Goal: Information Seeking & Learning: Learn about a topic

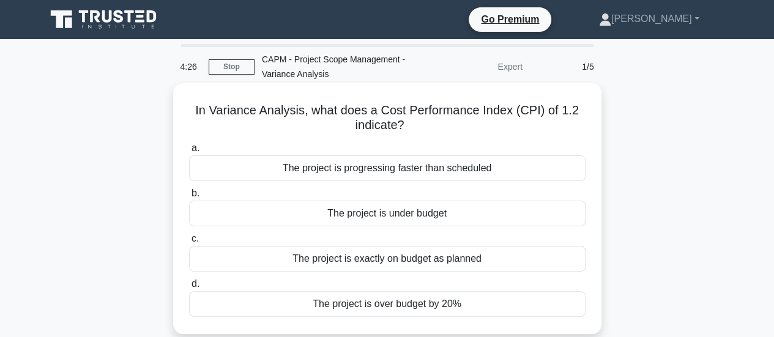
click at [391, 210] on div "The project is under budget" at bounding box center [387, 214] width 397 height 26
click at [189, 198] on input "b. The project is under budget" at bounding box center [189, 194] width 0 height 8
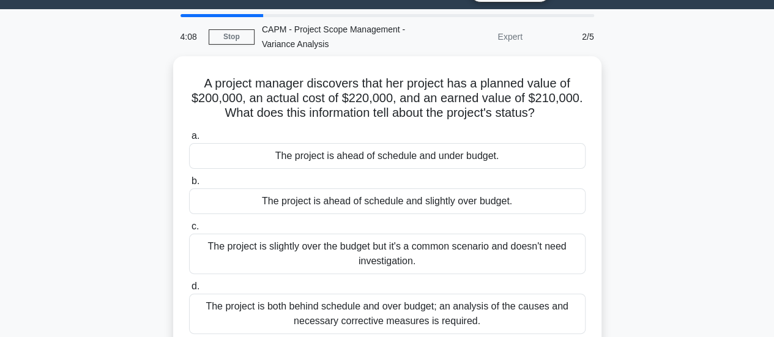
scroll to position [31, 0]
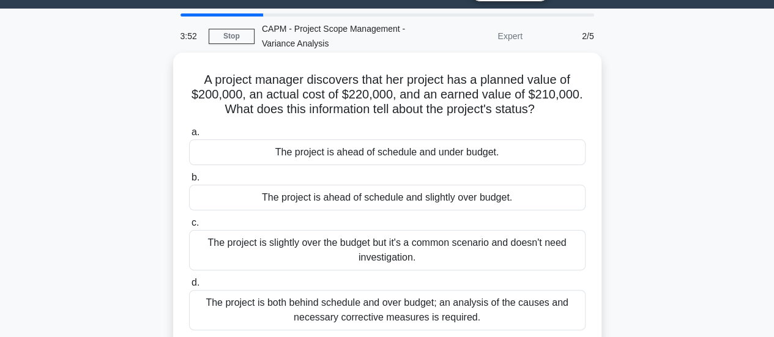
click at [550, 197] on div "The project is ahead of schedule and slightly over budget." at bounding box center [387, 198] width 397 height 26
click at [189, 182] on input "b. The project is ahead of schedule and slightly over budget." at bounding box center [189, 178] width 0 height 8
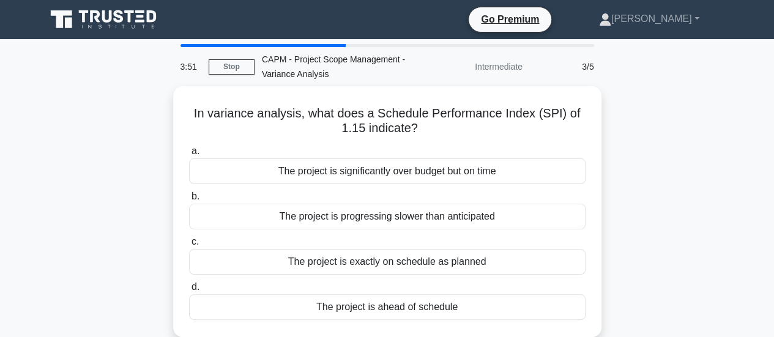
scroll to position [0, 0]
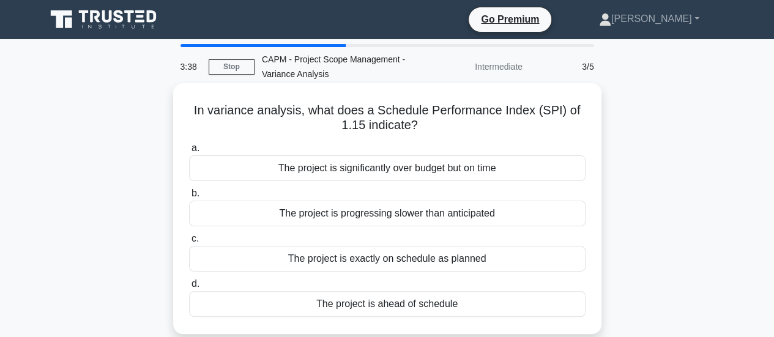
click at [471, 305] on div "The project is ahead of schedule" at bounding box center [387, 304] width 397 height 26
click at [189, 288] on input "d. The project is ahead of schedule" at bounding box center [189, 284] width 0 height 8
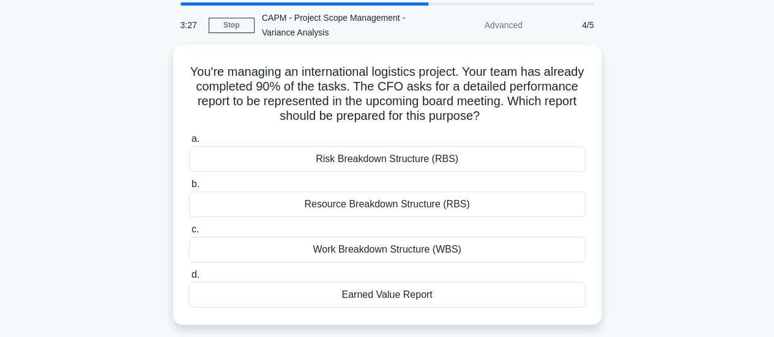
scroll to position [45, 0]
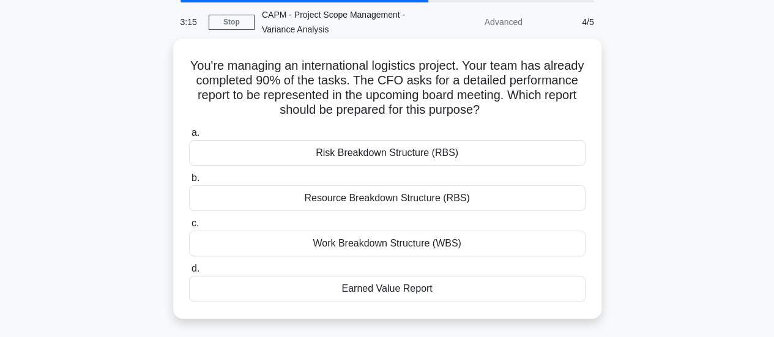
click at [426, 284] on div "Earned Value Report" at bounding box center [387, 289] width 397 height 26
click at [189, 273] on input "d. Earned Value Report" at bounding box center [189, 269] width 0 height 8
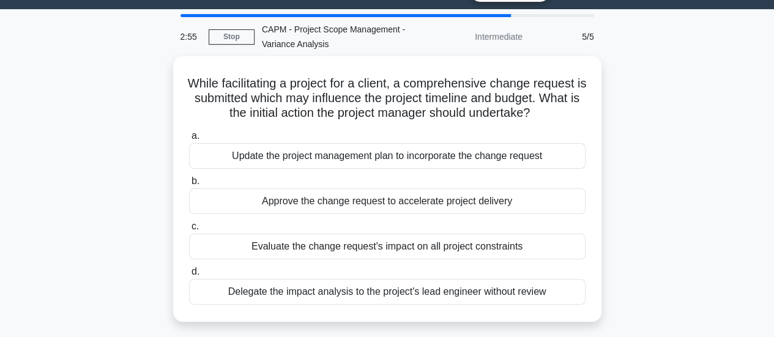
scroll to position [33, 0]
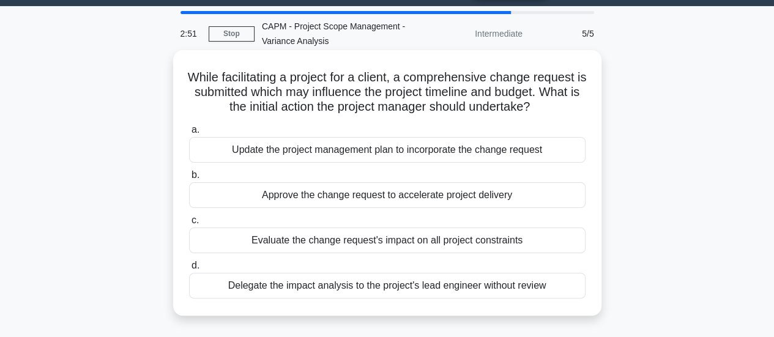
click at [491, 244] on div "Evaluate the change request's impact on all project constraints" at bounding box center [387, 241] width 397 height 26
click at [189, 225] on input "c. Evaluate the change request's impact on all project constraints" at bounding box center [189, 221] width 0 height 8
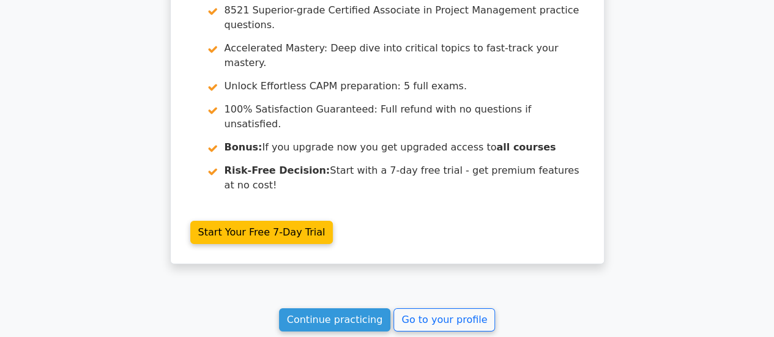
scroll to position [2003, 0]
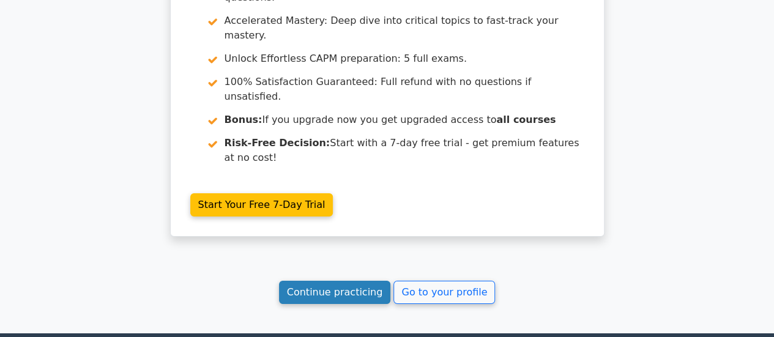
click at [343, 281] on link "Continue practicing" at bounding box center [335, 292] width 112 height 23
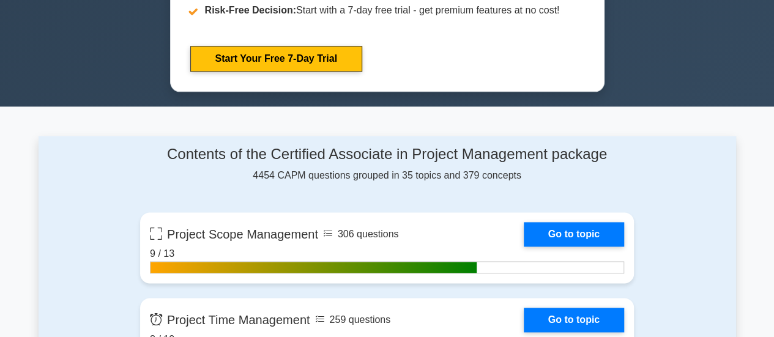
scroll to position [681, 0]
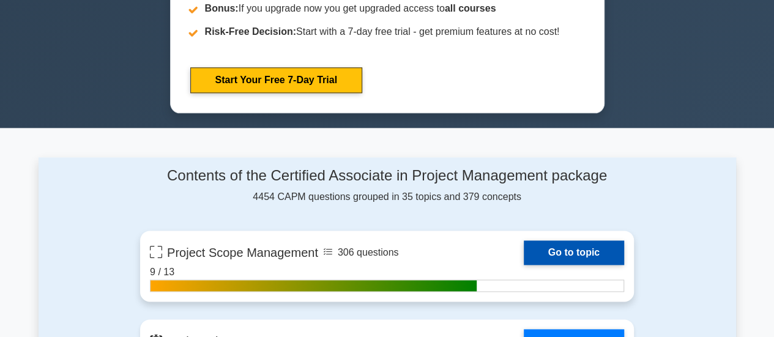
click at [568, 253] on link "Go to topic" at bounding box center [574, 252] width 100 height 24
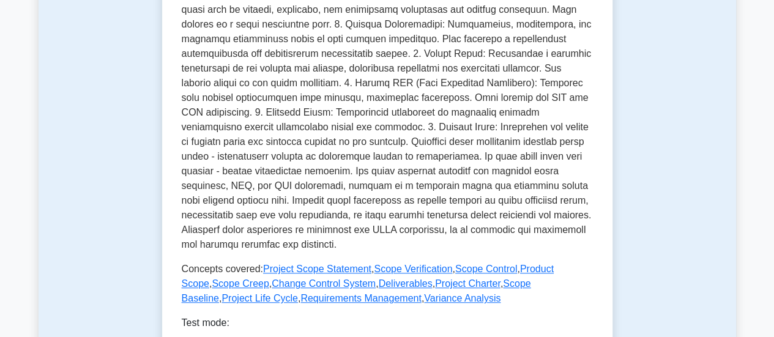
scroll to position [448, 0]
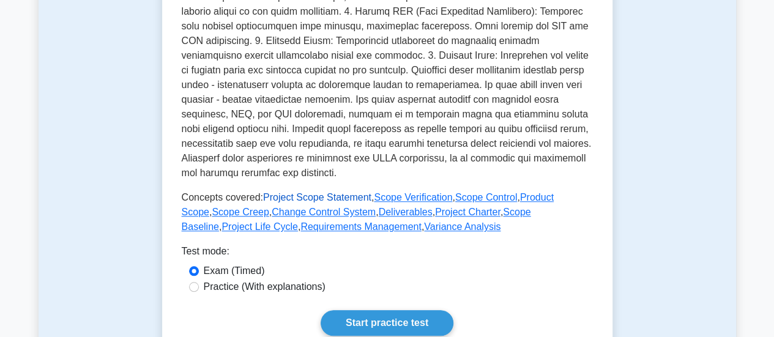
click at [322, 198] on link "Project Scope Statement" at bounding box center [317, 197] width 108 height 10
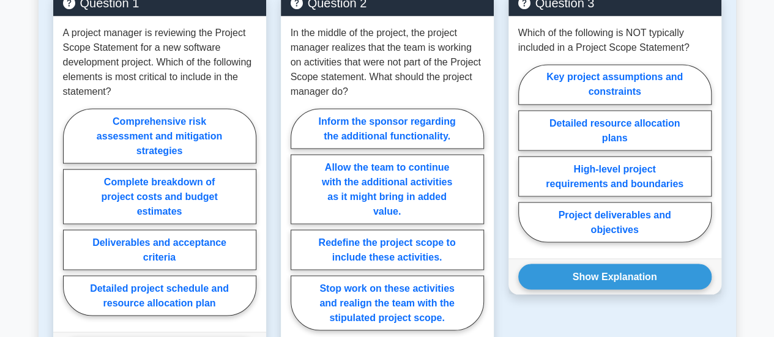
scroll to position [1040, 0]
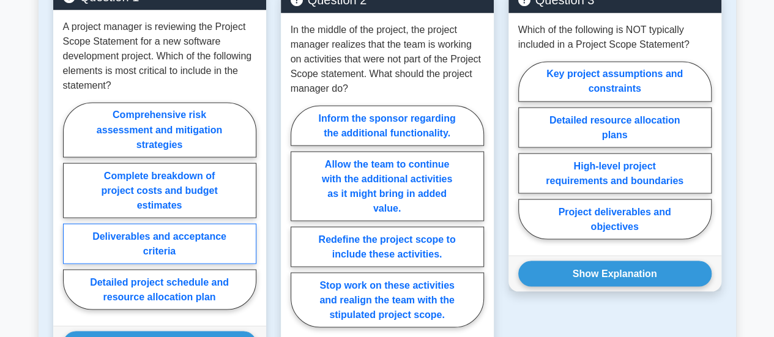
click at [182, 242] on label "Deliverables and acceptance criteria" at bounding box center [159, 243] width 193 height 40
click at [71, 214] on input "Deliverables and acceptance criteria" at bounding box center [67, 210] width 8 height 8
radio input "true"
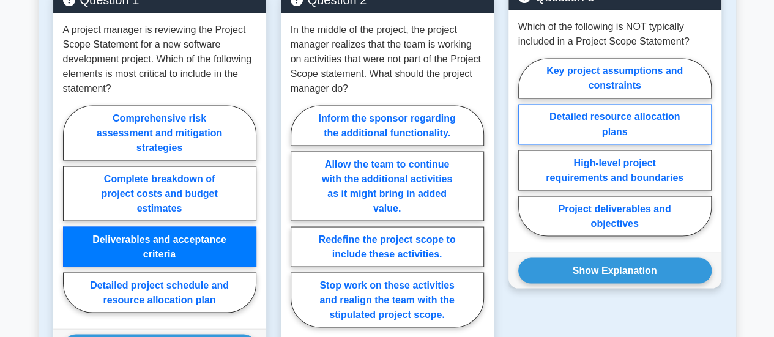
click at [603, 139] on label "Detailed resource allocation plans" at bounding box center [614, 124] width 193 height 40
click at [526, 147] on input "Detailed resource allocation plans" at bounding box center [522, 151] width 8 height 8
radio input "true"
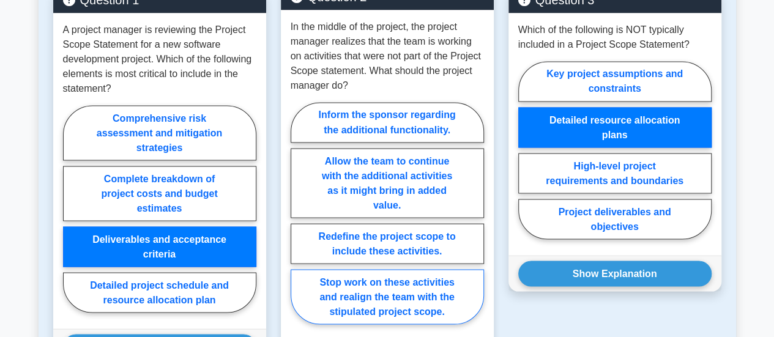
click at [399, 308] on label "Stop work on these activities and realign the team with the stipulated project …" at bounding box center [387, 296] width 193 height 55
click at [299, 221] on input "Stop work on these activities and realign the team with the stipulated project …" at bounding box center [295, 217] width 8 height 8
radio input "true"
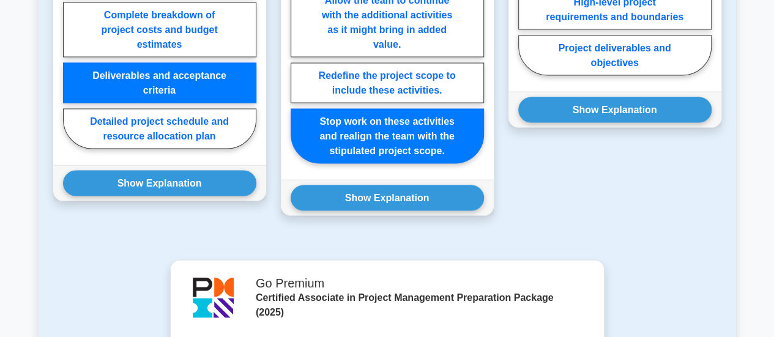
scroll to position [1207, 0]
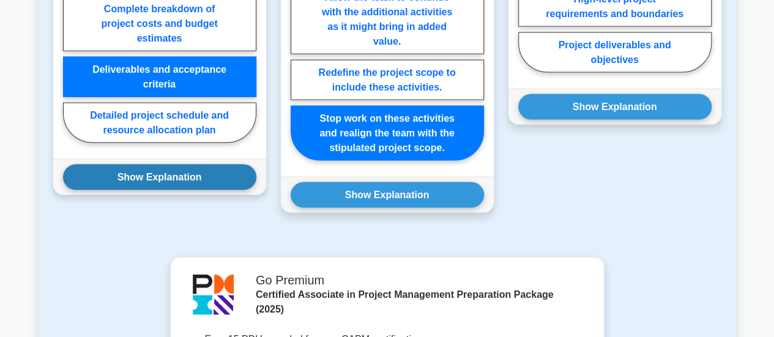
click at [174, 182] on button "Show Explanation" at bounding box center [159, 178] width 193 height 26
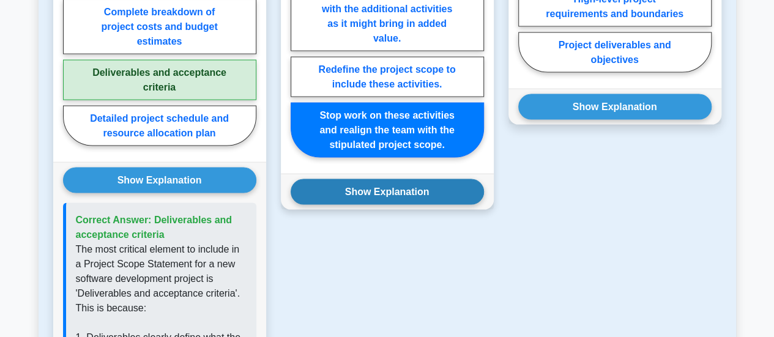
click at [322, 193] on button "Show Explanation" at bounding box center [387, 192] width 193 height 26
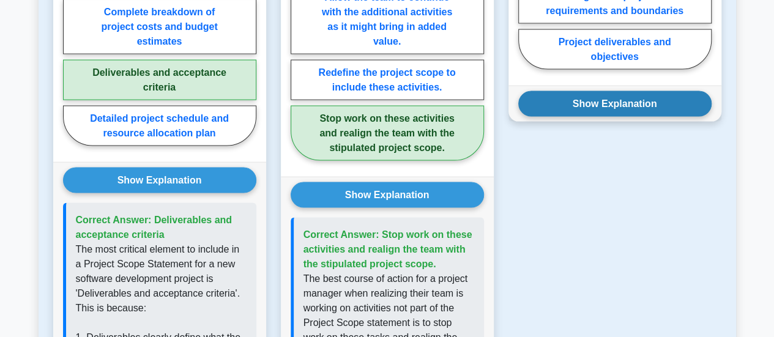
click at [616, 101] on button "Show Explanation" at bounding box center [614, 104] width 193 height 26
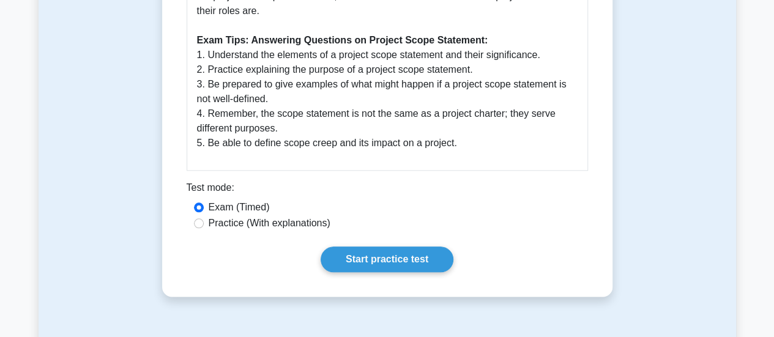
scroll to position [649, 0]
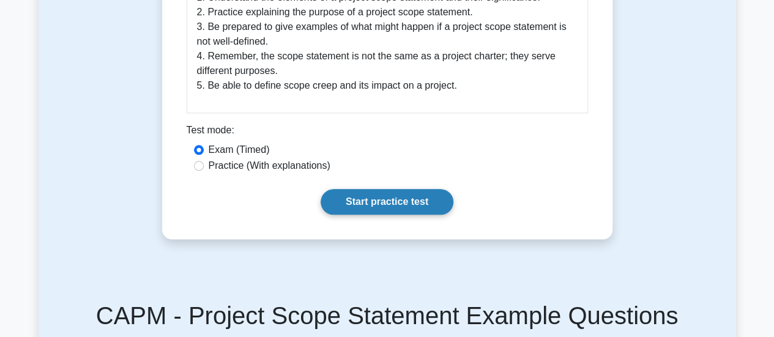
click at [405, 204] on link "Start practice test" at bounding box center [387, 202] width 133 height 26
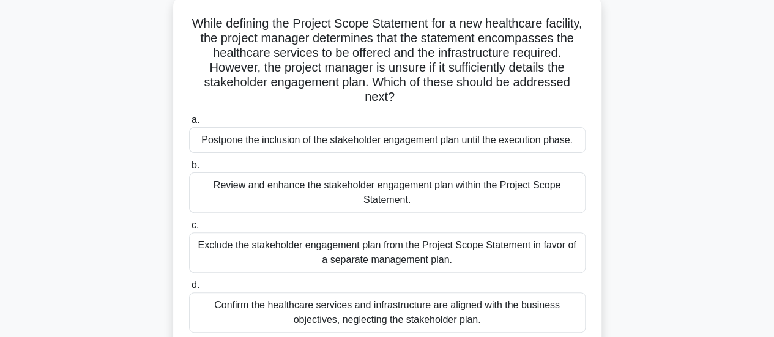
scroll to position [93, 0]
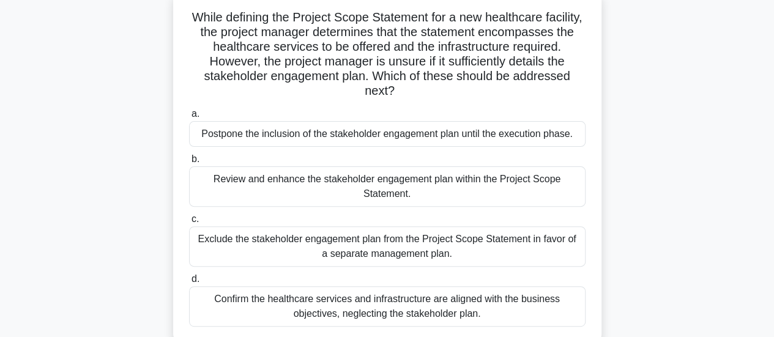
click at [431, 188] on div "Review and enhance the stakeholder engagement plan within the Project Scope Sta…" at bounding box center [387, 186] width 397 height 40
click at [189, 163] on input "b. Review and enhance the stakeholder engagement plan within the Project Scope …" at bounding box center [189, 159] width 0 height 8
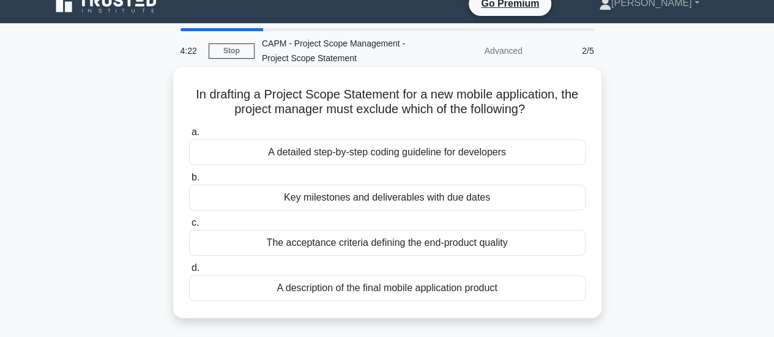
scroll to position [0, 0]
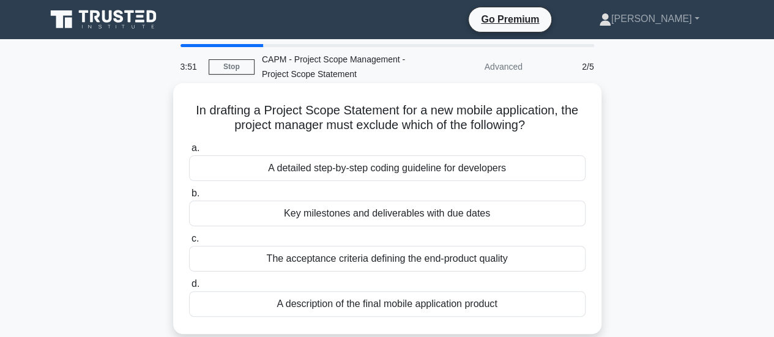
click at [447, 174] on div "A detailed step-by-step coding guideline for developers" at bounding box center [387, 168] width 397 height 26
click at [189, 152] on input "a. A detailed step-by-step coding guideline for developers" at bounding box center [189, 148] width 0 height 8
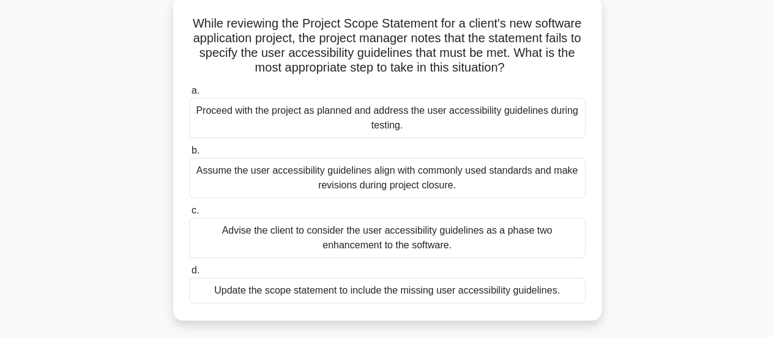
scroll to position [91, 0]
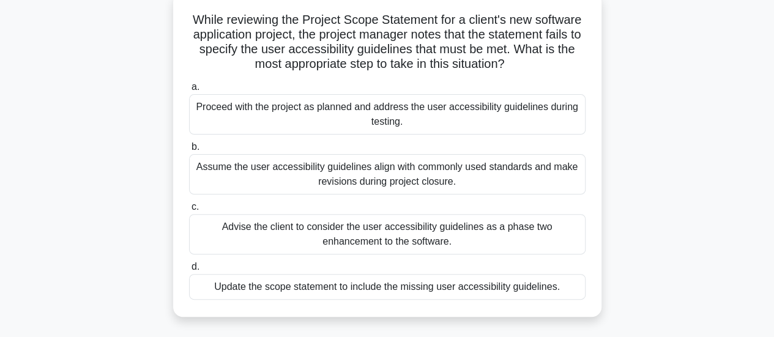
click at [497, 287] on div "Update the scope statement to include the missing user accessibility guidelines." at bounding box center [387, 287] width 397 height 26
click at [189, 271] on input "d. Update the scope statement to include the missing user accessibility guideli…" at bounding box center [189, 267] width 0 height 8
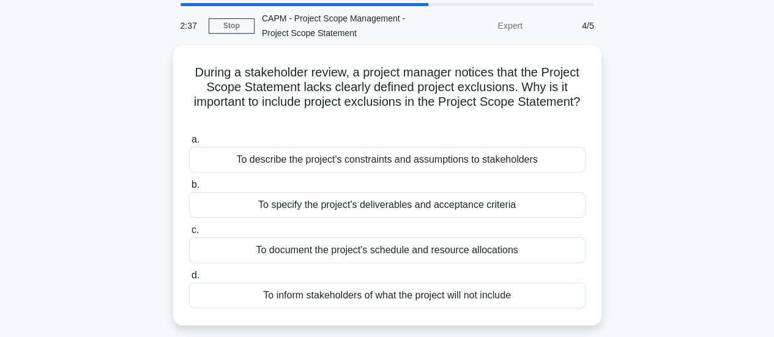
scroll to position [44, 0]
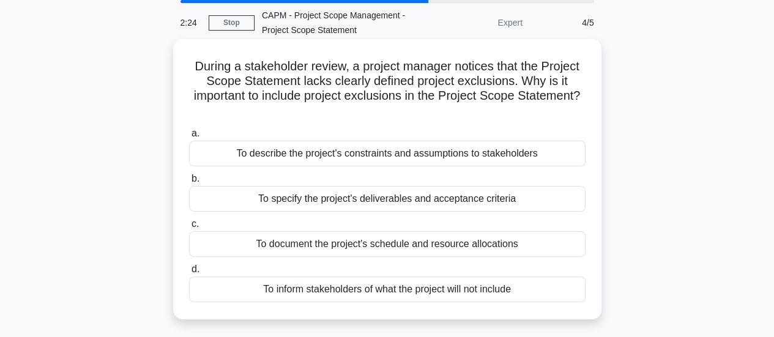
click at [474, 294] on div "To inform stakeholders of what the project will not include" at bounding box center [387, 290] width 397 height 26
click at [189, 274] on input "d. To inform stakeholders of what the project will not include" at bounding box center [189, 270] width 0 height 8
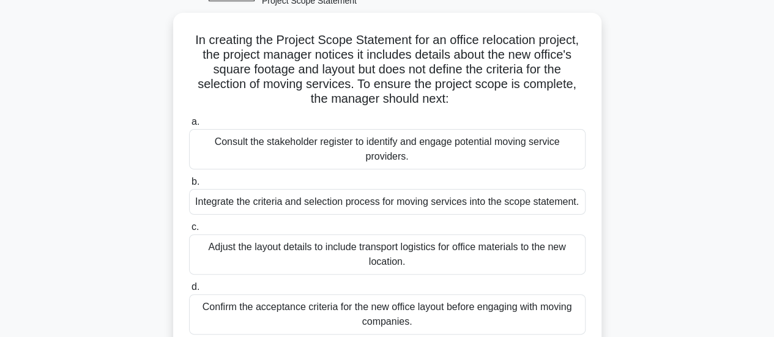
scroll to position [75, 0]
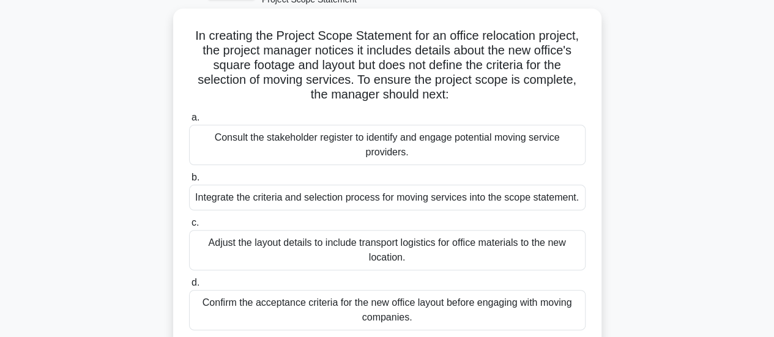
click at [548, 196] on div "Integrate the criteria and selection process for moving services into the scope…" at bounding box center [387, 198] width 397 height 26
click at [189, 182] on input "b. Integrate the criteria and selection process for moving services into the sc…" at bounding box center [189, 178] width 0 height 8
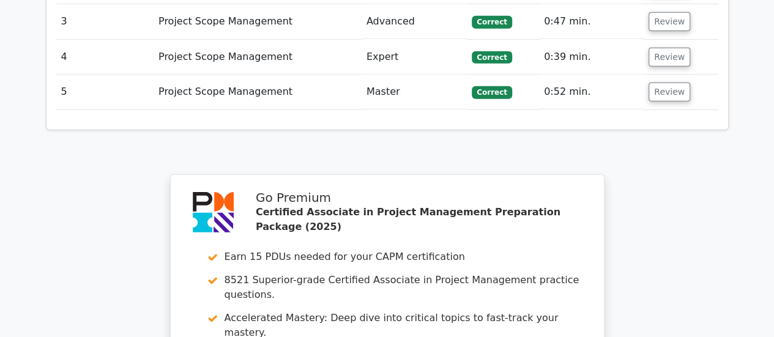
scroll to position [2074, 0]
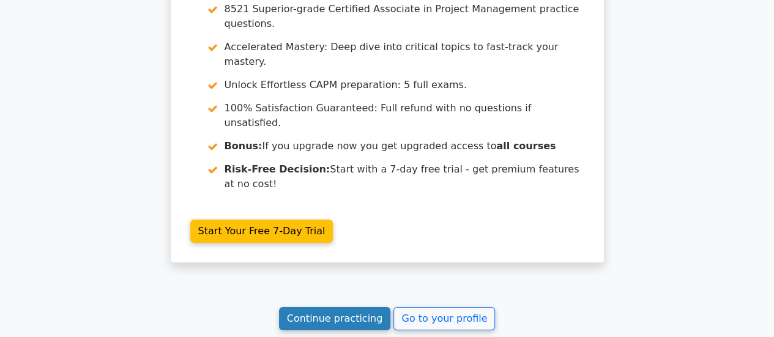
click at [365, 307] on link "Continue practicing" at bounding box center [335, 318] width 112 height 23
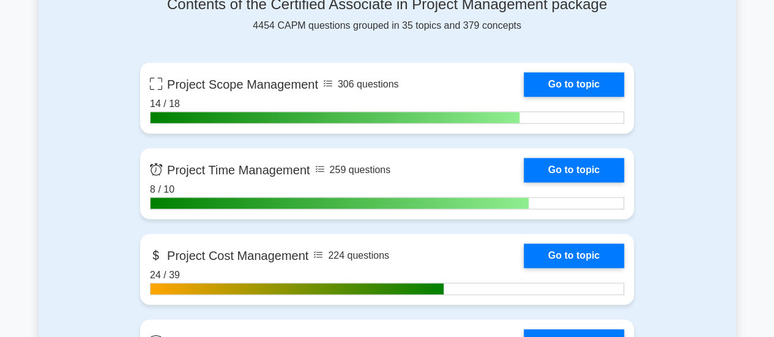
scroll to position [860, 0]
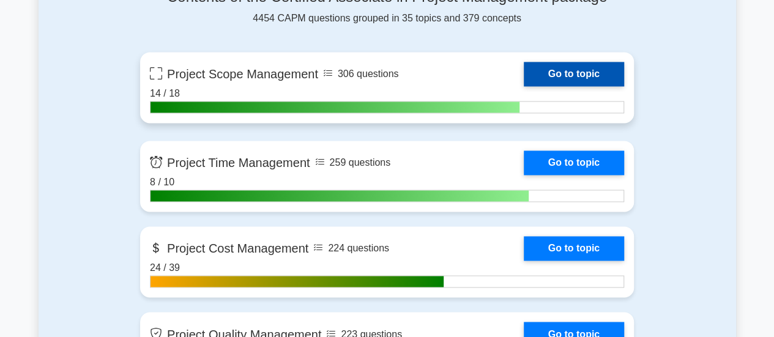
click at [557, 73] on link "Go to topic" at bounding box center [574, 74] width 100 height 24
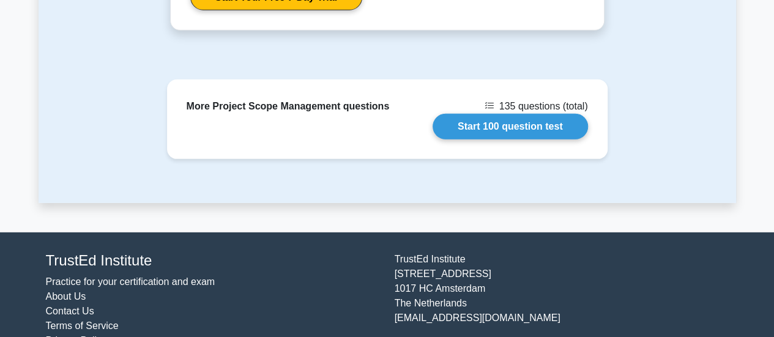
scroll to position [1772, 0]
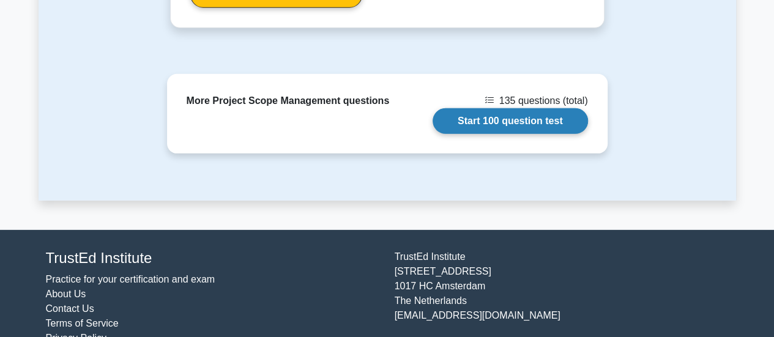
click at [548, 114] on link "Start 100 question test" at bounding box center [510, 121] width 155 height 26
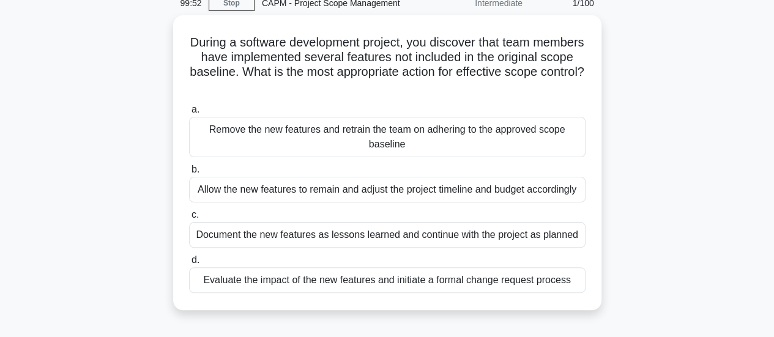
scroll to position [58, 0]
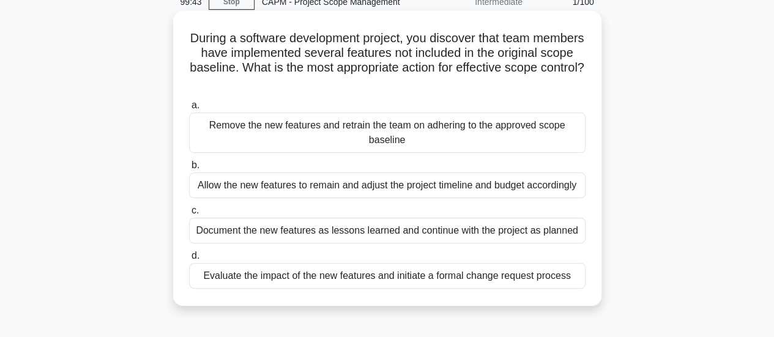
click at [502, 275] on div "Evaluate the impact of the new features and initiate a formal change request pr…" at bounding box center [387, 276] width 397 height 26
click at [189, 260] on input "d. Evaluate the impact of the new features and initiate a formal change request…" at bounding box center [189, 256] width 0 height 8
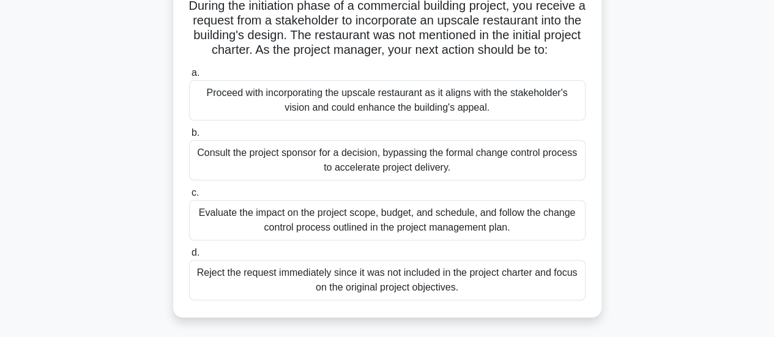
scroll to position [100, 0]
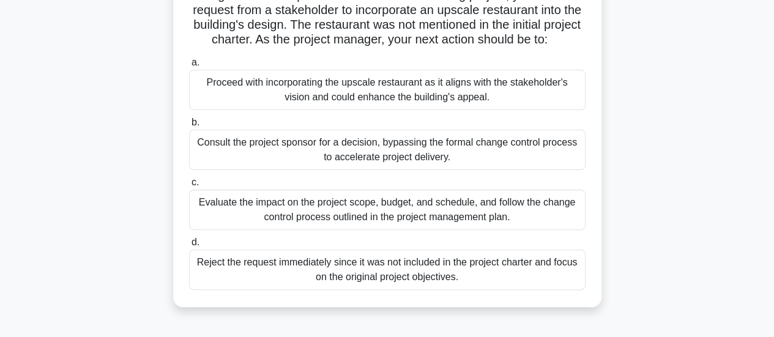
click at [504, 230] on div "Evaluate the impact on the project scope, budget, and schedule, and follow the …" at bounding box center [387, 210] width 397 height 40
click at [189, 187] on input "c. Evaluate the impact on the project scope, budget, and schedule, and follow t…" at bounding box center [189, 183] width 0 height 8
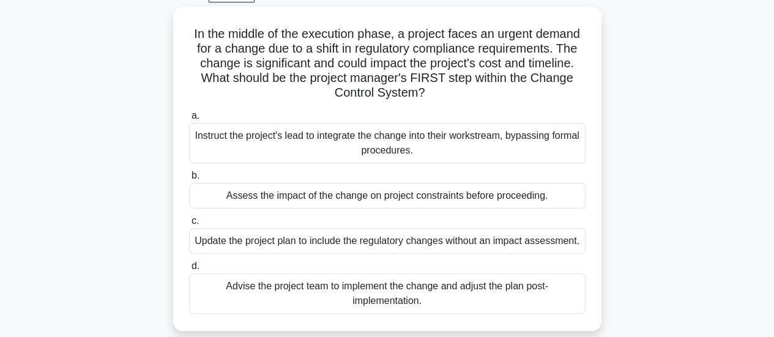
scroll to position [66, 0]
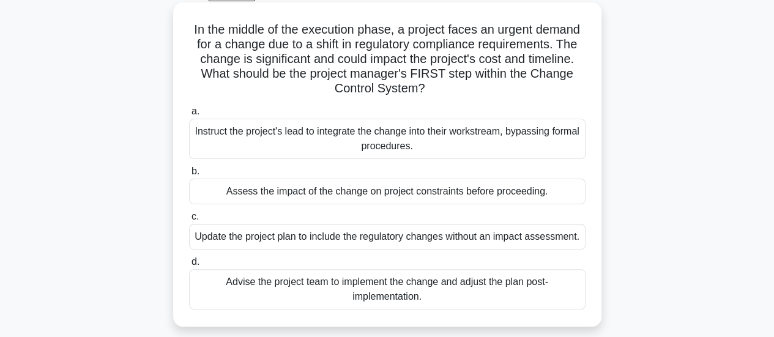
click at [540, 195] on div "Assess the impact of the change on project constraints before proceeding." at bounding box center [387, 192] width 397 height 26
click at [189, 176] on input "b. Assess the impact of the change on project constraints before proceeding." at bounding box center [189, 172] width 0 height 8
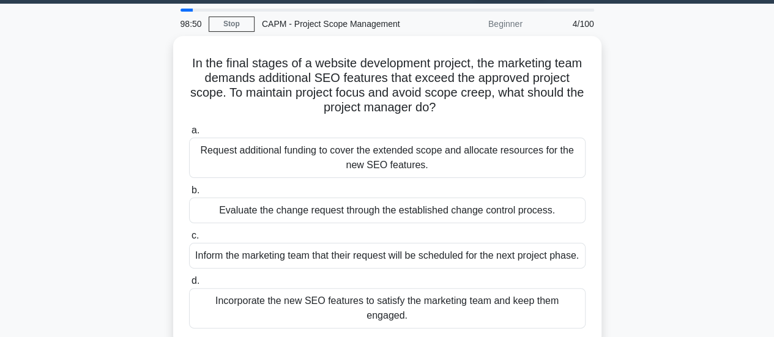
scroll to position [45, 0]
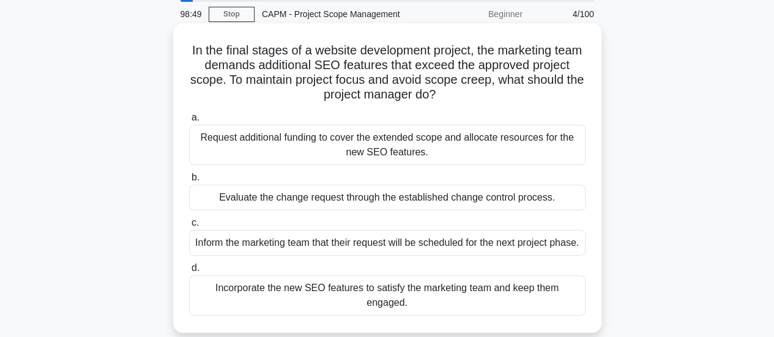
click at [516, 196] on div "Evaluate the change request through the established change control process." at bounding box center [387, 198] width 397 height 26
click at [189, 182] on input "b. Evaluate the change request through the established change control process." at bounding box center [189, 178] width 0 height 8
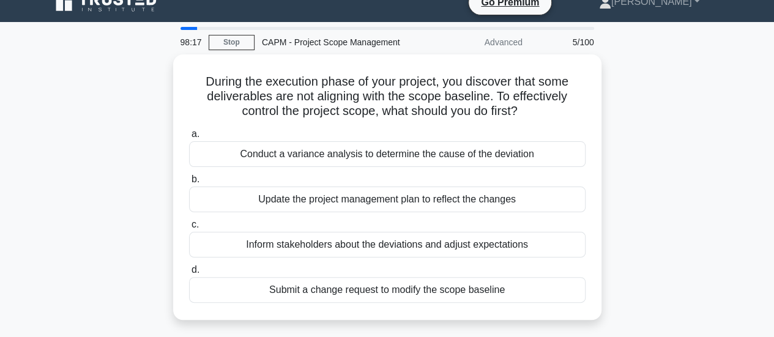
scroll to position [18, 0]
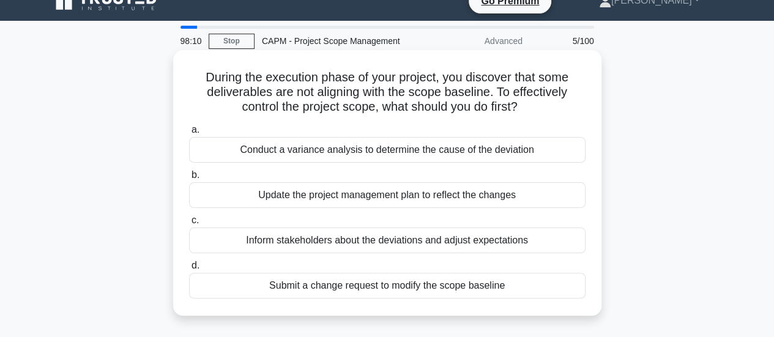
click at [457, 149] on div "Conduct a variance analysis to determine the cause of the deviation" at bounding box center [387, 150] width 397 height 26
click at [189, 134] on input "a. Conduct a variance analysis to determine the cause of the deviation" at bounding box center [189, 130] width 0 height 8
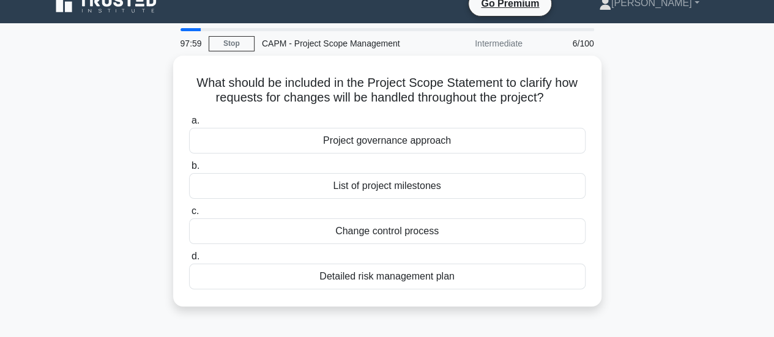
scroll to position [17, 0]
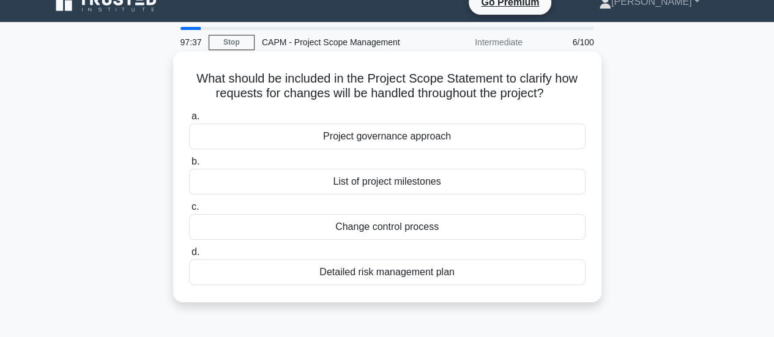
click at [450, 225] on div "Change control process" at bounding box center [387, 227] width 397 height 26
click at [189, 211] on input "c. Change control process" at bounding box center [189, 207] width 0 height 8
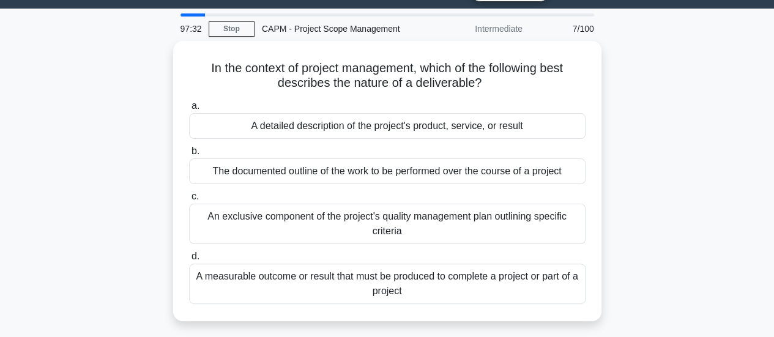
scroll to position [36, 0]
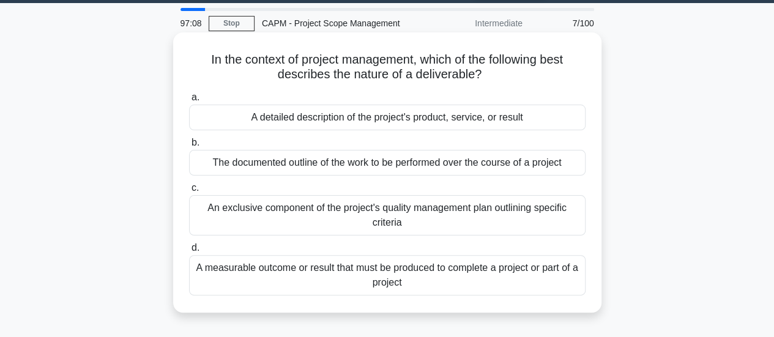
click at [509, 271] on div "A measurable outcome or result that must be produced to complete a project or p…" at bounding box center [387, 275] width 397 height 40
click at [189, 252] on input "d. A measurable outcome or result that must be produced to complete a project o…" at bounding box center [189, 248] width 0 height 8
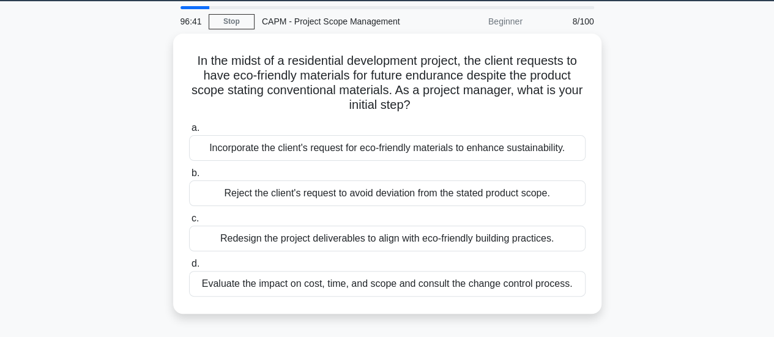
scroll to position [39, 0]
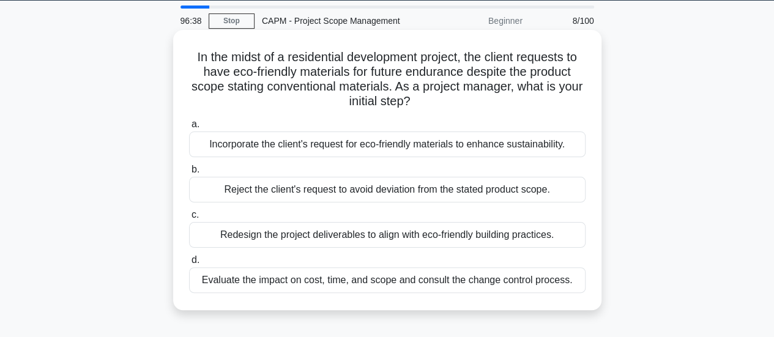
click at [356, 278] on div "Evaluate the impact on cost, time, and scope and consult the change control pro…" at bounding box center [387, 280] width 397 height 26
click at [189, 264] on input "d. Evaluate the impact on cost, time, and scope and consult the change control …" at bounding box center [189, 260] width 0 height 8
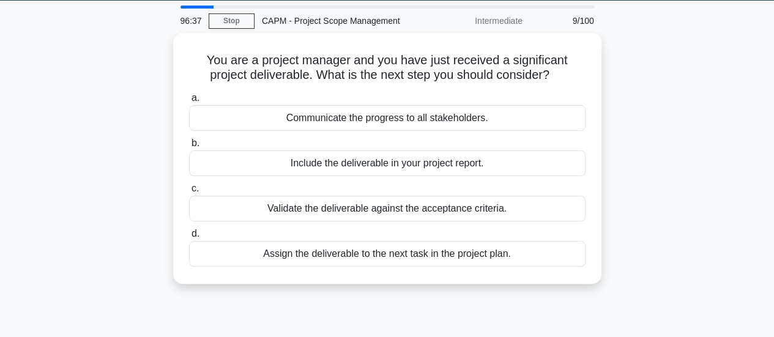
scroll to position [0, 0]
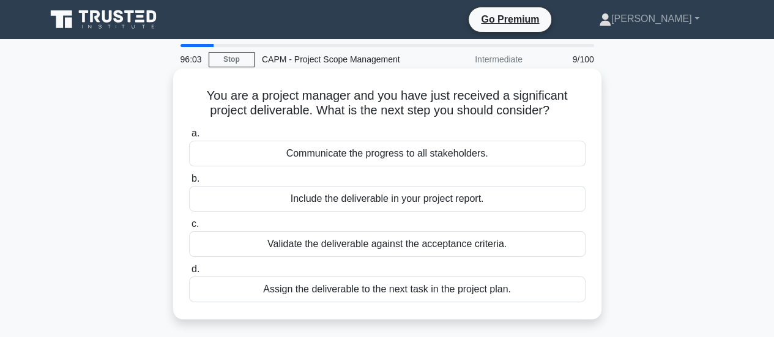
click at [368, 244] on div "Validate the deliverable against the acceptance criteria." at bounding box center [387, 244] width 397 height 26
click at [189, 228] on input "c. Validate the deliverable against the acceptance criteria." at bounding box center [189, 224] width 0 height 8
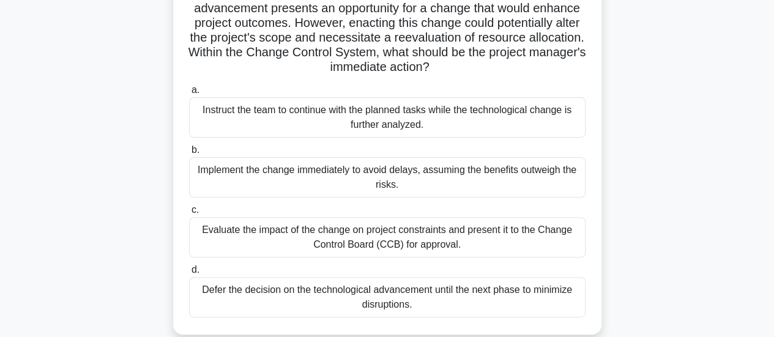
scroll to position [109, 0]
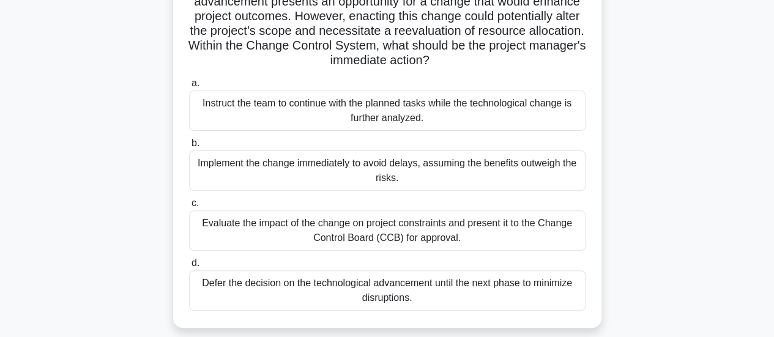
click at [443, 242] on div "Evaluate the impact of the change on project constraints and present it to the …" at bounding box center [387, 231] width 397 height 40
click at [189, 207] on input "c. Evaluate the impact of the change on project constraints and present it to t…" at bounding box center [189, 203] width 0 height 8
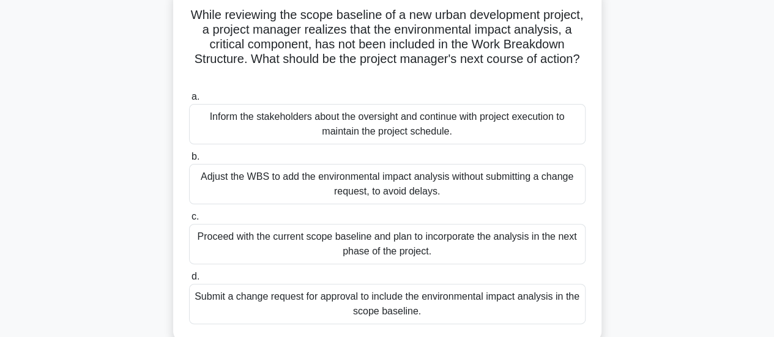
scroll to position [84, 0]
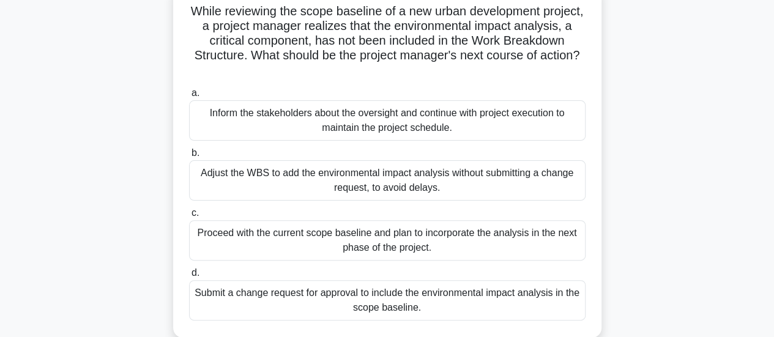
click at [503, 294] on div "Submit a change request for approval to include the environmental impact analys…" at bounding box center [387, 300] width 397 height 40
click at [189, 277] on input "d. Submit a change request for approval to include the environmental impact ana…" at bounding box center [189, 273] width 0 height 8
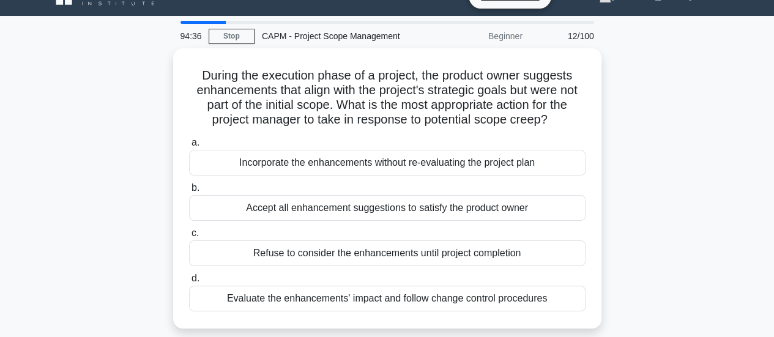
scroll to position [23, 0]
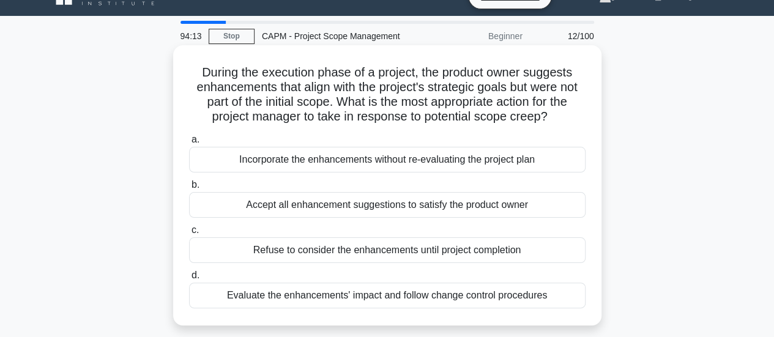
click at [485, 293] on div "Evaluate the enhancements' impact and follow change control procedures" at bounding box center [387, 296] width 397 height 26
click at [189, 280] on input "d. Evaluate the enhancements' impact and follow change control procedures" at bounding box center [189, 276] width 0 height 8
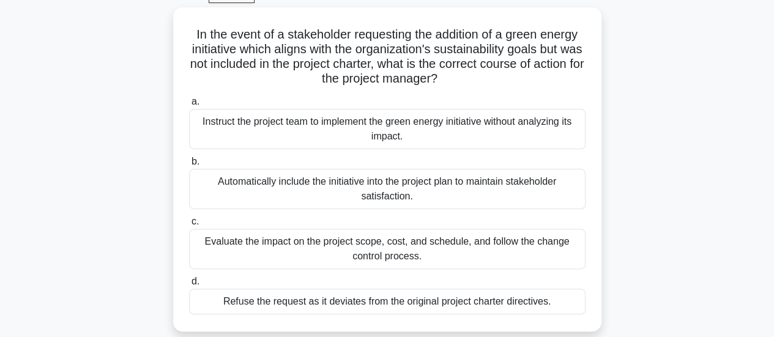
scroll to position [71, 0]
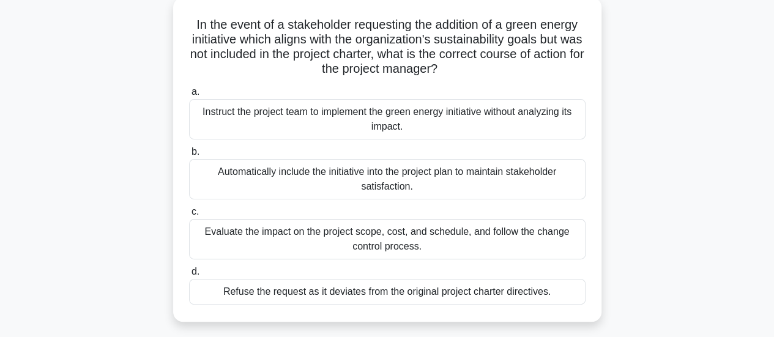
click at [511, 244] on div "Evaluate the impact on the project scope, cost, and schedule, and follow the ch…" at bounding box center [387, 239] width 397 height 40
click at [189, 216] on input "c. Evaluate the impact on the project scope, cost, and schedule, and follow the…" at bounding box center [189, 212] width 0 height 8
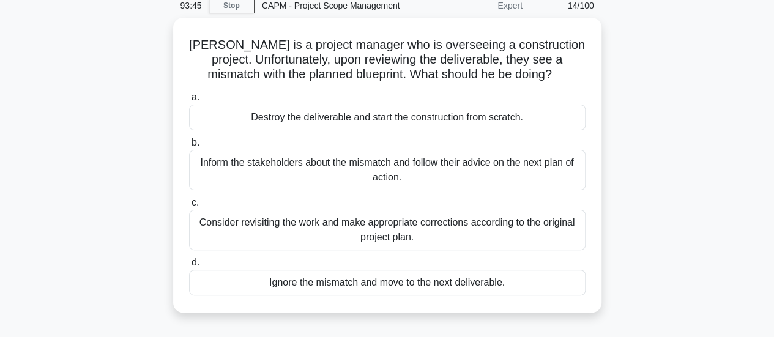
scroll to position [55, 0]
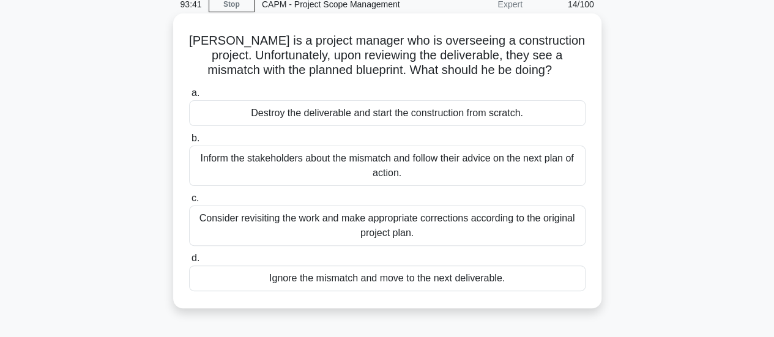
click at [475, 220] on div "Consider revisiting the work and make appropriate corrections according to the …" at bounding box center [387, 226] width 397 height 40
click at [189, 203] on input "c. Consider revisiting the work and make appropriate corrections according to t…" at bounding box center [189, 199] width 0 height 8
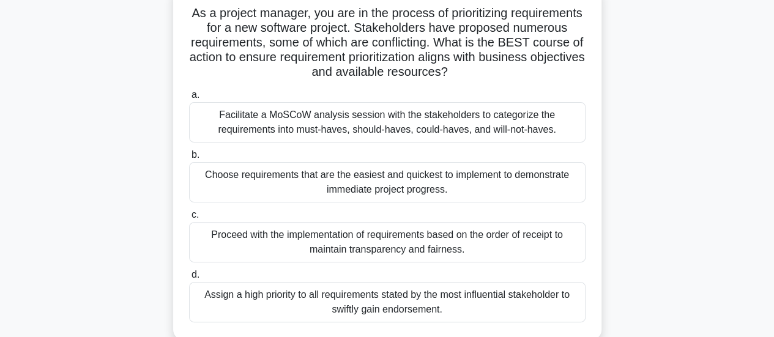
scroll to position [87, 0]
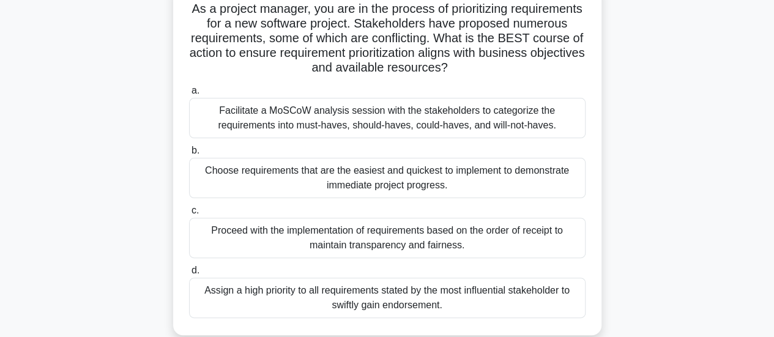
click at [498, 125] on div "Facilitate a MoSCoW analysis session with the stakeholders to categorize the re…" at bounding box center [387, 118] width 397 height 40
click at [189, 95] on input "a. Facilitate a MoSCoW analysis session with the stakeholders to categorize the…" at bounding box center [189, 91] width 0 height 8
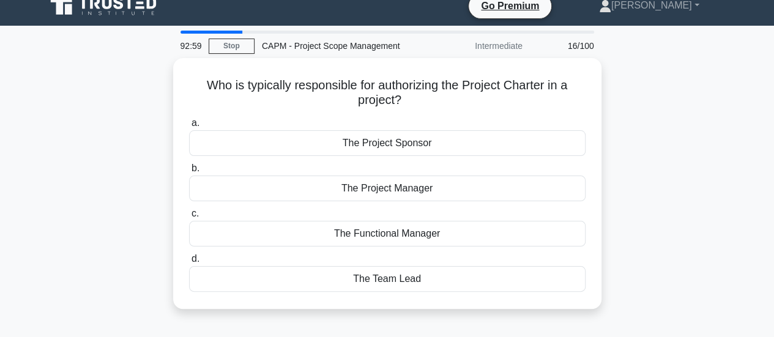
scroll to position [0, 0]
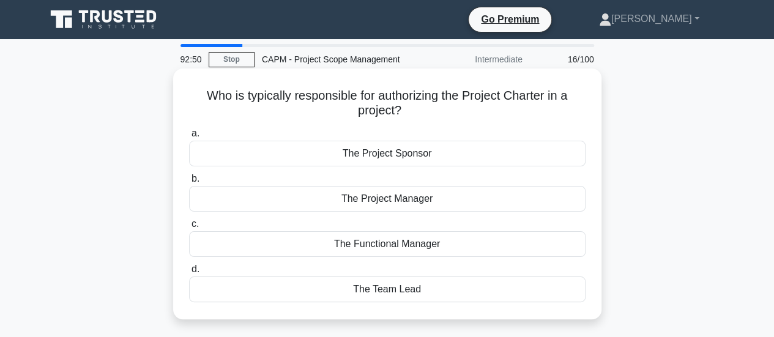
click at [446, 159] on div "The Project Sponsor" at bounding box center [387, 154] width 397 height 26
click at [189, 138] on input "a. The Project Sponsor" at bounding box center [189, 134] width 0 height 8
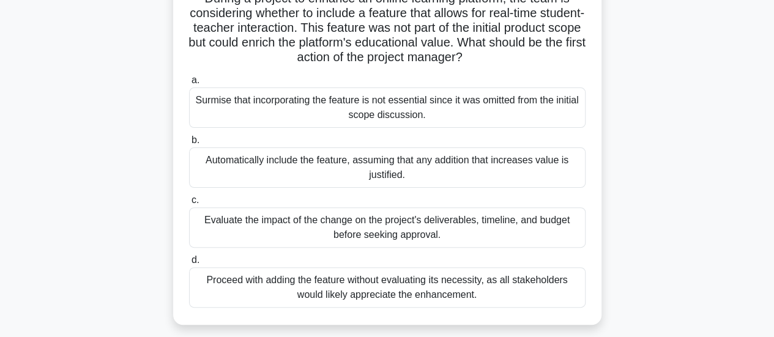
scroll to position [102, 0]
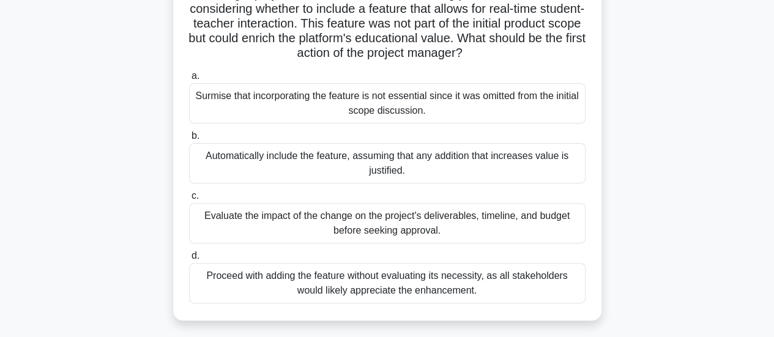
click at [406, 228] on div "Evaluate the impact of the change on the project's deliverables, timeline, and …" at bounding box center [387, 223] width 397 height 40
click at [189, 200] on input "c. Evaluate the impact of the change on the project's deliverables, timeline, a…" at bounding box center [189, 196] width 0 height 8
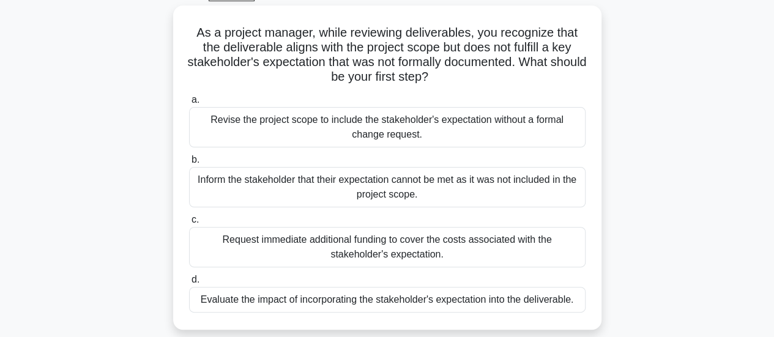
scroll to position [68, 0]
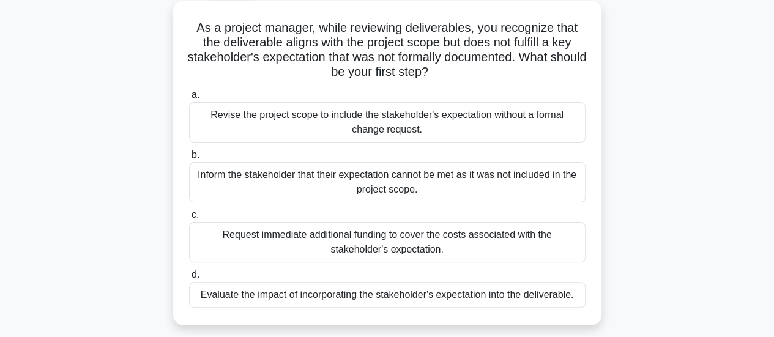
click at [438, 297] on div "Evaluate the impact of incorporating the stakeholder's expectation into the del…" at bounding box center [387, 295] width 397 height 26
click at [189, 279] on input "d. Evaluate the impact of incorporating the stakeholder's expectation into the …" at bounding box center [189, 275] width 0 height 8
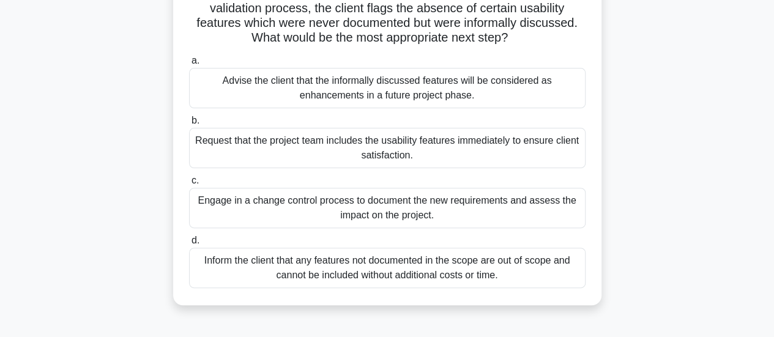
scroll to position [121, 0]
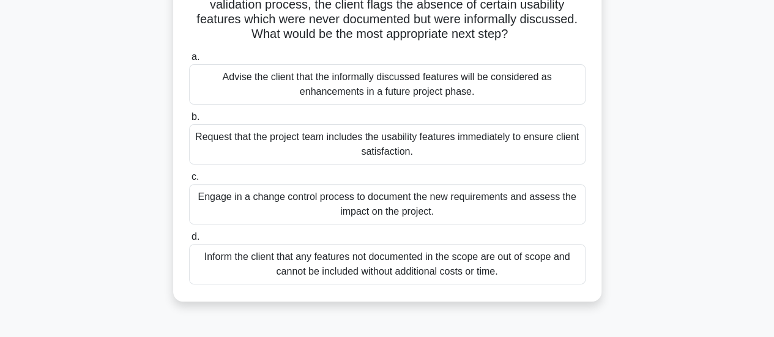
click at [412, 205] on div "Engage in a change control process to document the new requirements and assess …" at bounding box center [387, 204] width 397 height 40
click at [189, 181] on input "c. Engage in a change control process to document the new requirements and asse…" at bounding box center [189, 177] width 0 height 8
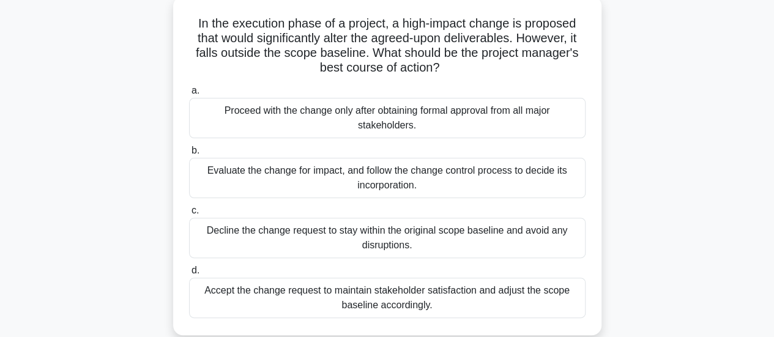
scroll to position [80, 0]
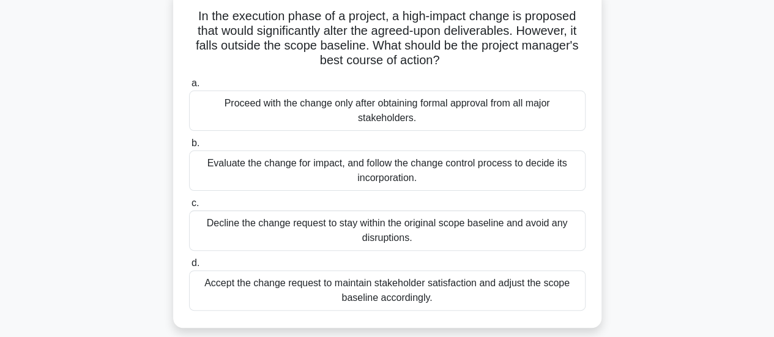
click at [479, 171] on div "Evaluate the change for impact, and follow the change control process to decide…" at bounding box center [387, 171] width 397 height 40
click at [189, 147] on input "b. Evaluate the change for impact, and follow the change control process to dec…" at bounding box center [189, 144] width 0 height 8
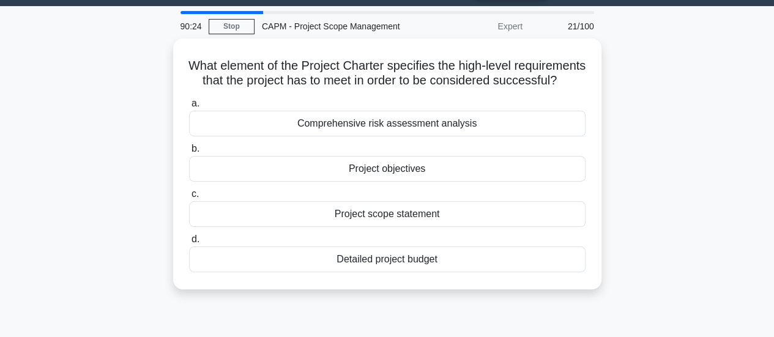
scroll to position [37, 0]
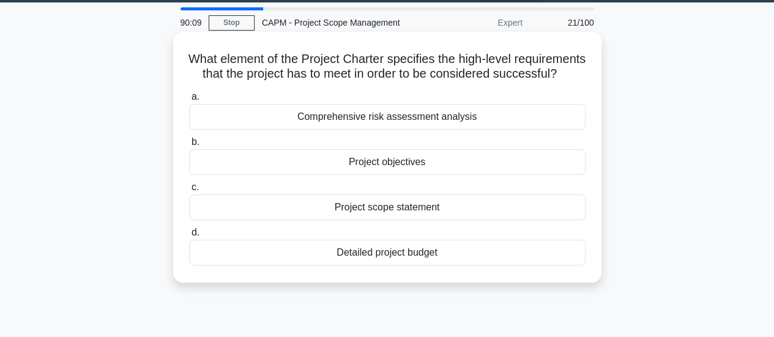
click at [422, 218] on div "Project scope statement" at bounding box center [387, 208] width 397 height 26
click at [189, 192] on input "c. Project scope statement" at bounding box center [189, 188] width 0 height 8
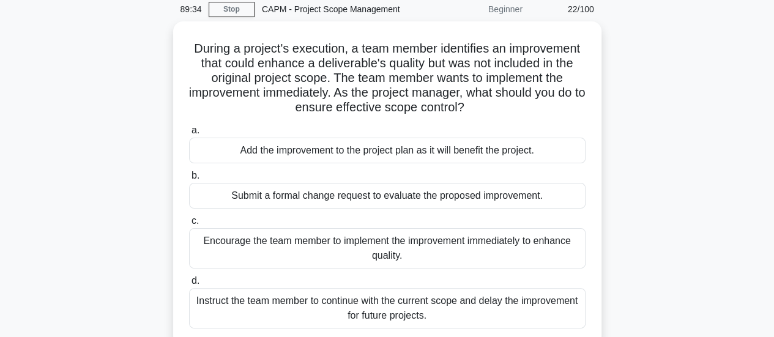
scroll to position [53, 0]
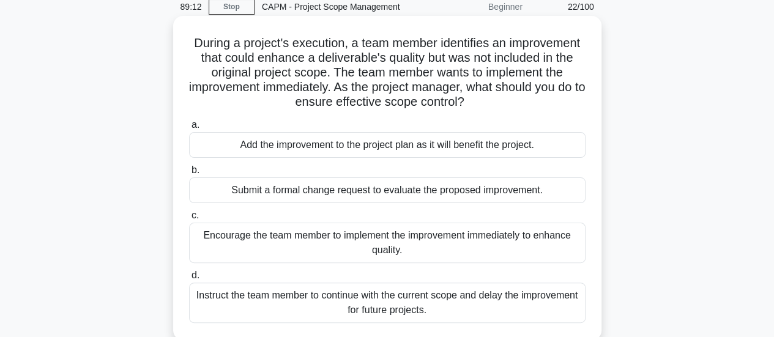
click at [416, 192] on div "Submit a formal change request to evaluate the proposed improvement." at bounding box center [387, 190] width 397 height 26
click at [189, 174] on input "b. Submit a formal change request to evaluate the proposed improvement." at bounding box center [189, 170] width 0 height 8
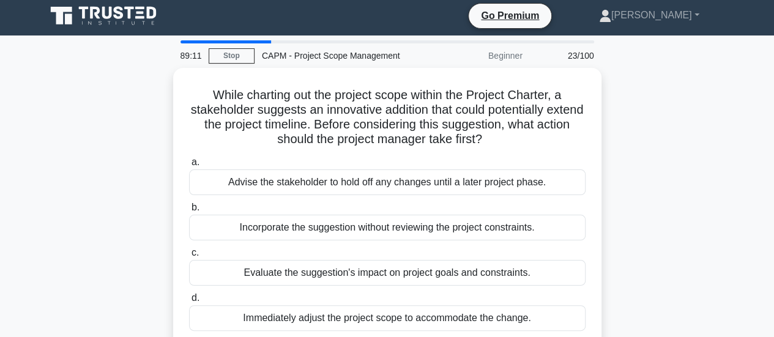
scroll to position [0, 0]
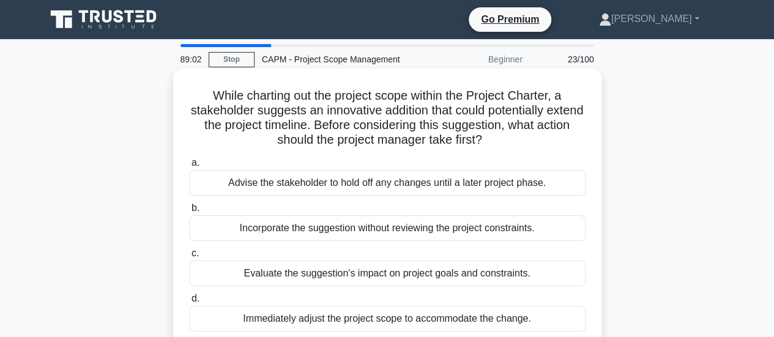
click at [434, 276] on div "Evaluate the suggestion's impact on project goals and constraints." at bounding box center [387, 274] width 397 height 26
click at [189, 258] on input "c. Evaluate the suggestion's impact on project goals and constraints." at bounding box center [189, 254] width 0 height 8
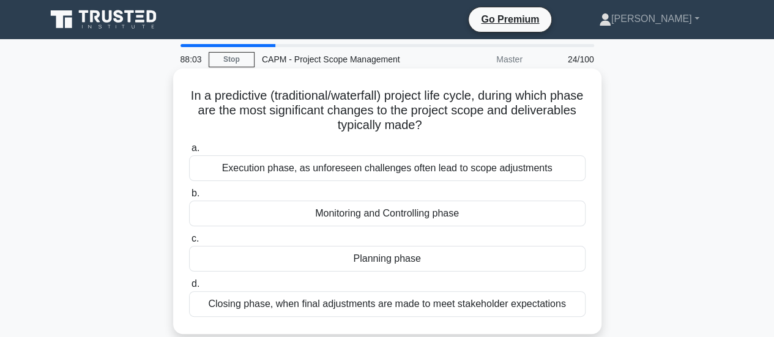
click at [386, 258] on div "Planning phase" at bounding box center [387, 259] width 397 height 26
click at [189, 243] on input "c. Planning phase" at bounding box center [189, 239] width 0 height 8
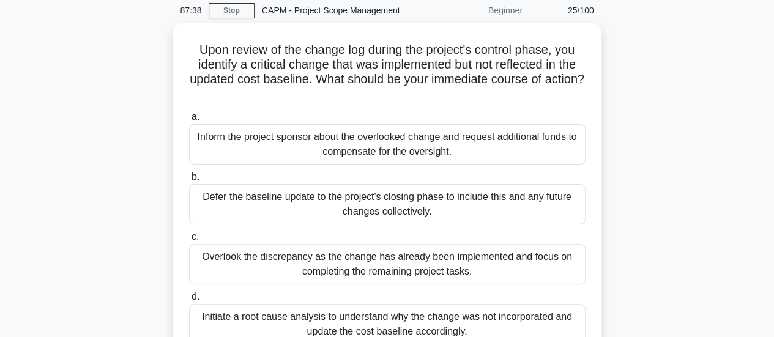
scroll to position [59, 0]
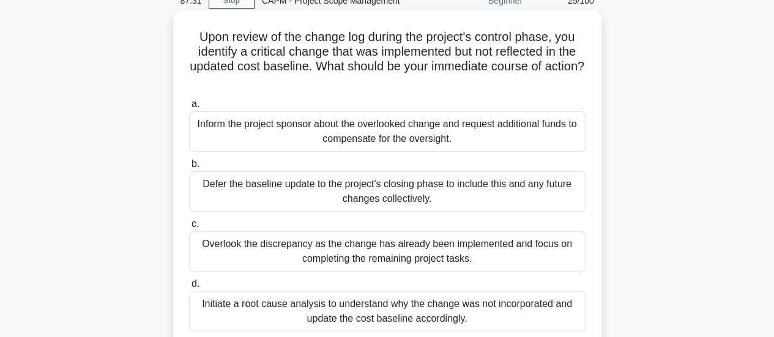
click at [484, 310] on div "Initiate a root cause analysis to understand why the change was not incorporate…" at bounding box center [387, 311] width 397 height 40
click at [189, 288] on input "d. Initiate a root cause analysis to understand why the change was not incorpor…" at bounding box center [189, 284] width 0 height 8
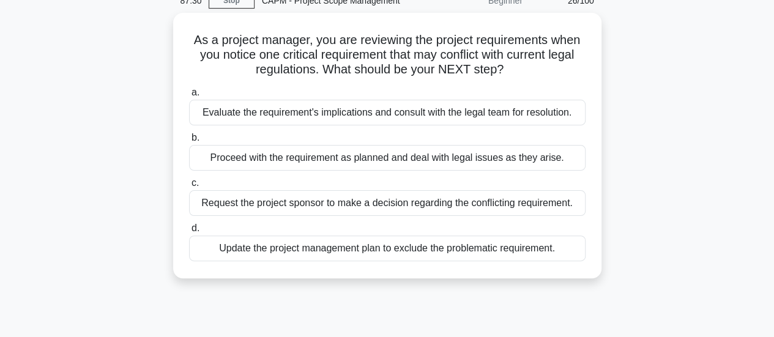
scroll to position [0, 0]
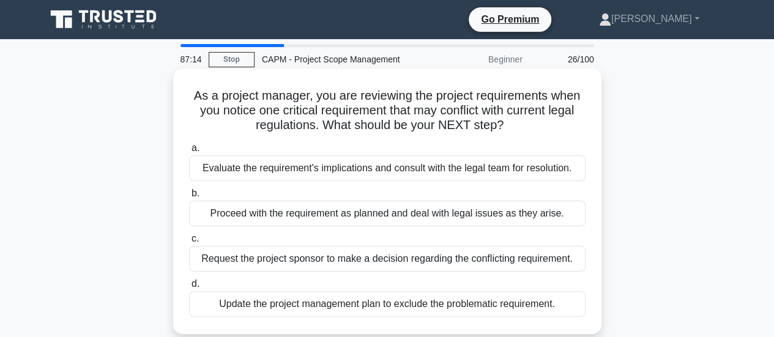
click at [507, 171] on div "Evaluate the requirement's implications and consult with the legal team for res…" at bounding box center [387, 168] width 397 height 26
click at [189, 152] on input "a. Evaluate the requirement's implications and consult with the legal team for …" at bounding box center [189, 148] width 0 height 8
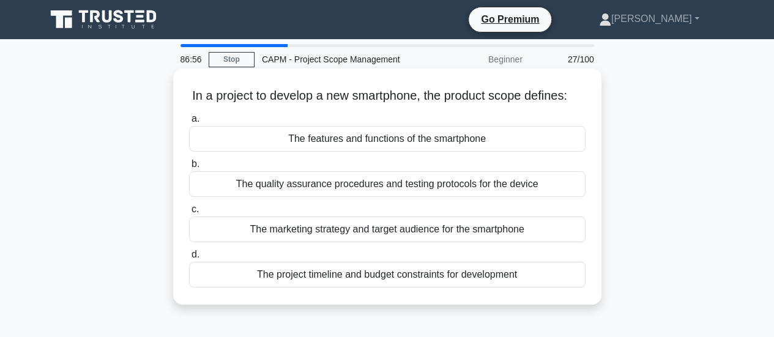
click at [506, 152] on div "The features and functions of the smartphone" at bounding box center [387, 139] width 397 height 26
click at [189, 123] on input "a. The features and functions of the smartphone" at bounding box center [189, 119] width 0 height 8
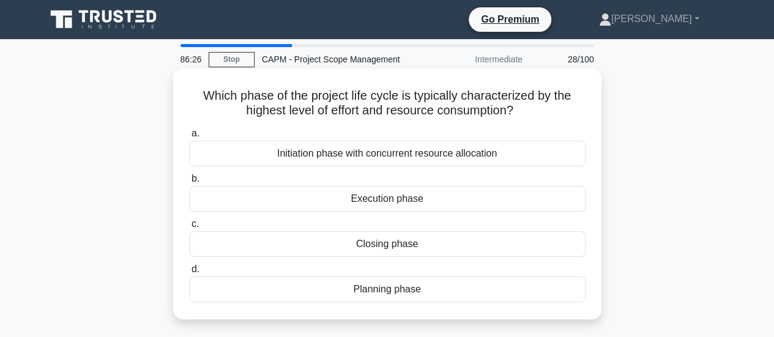
click at [458, 206] on div "Execution phase" at bounding box center [387, 199] width 397 height 26
click at [189, 183] on input "b. Execution phase" at bounding box center [189, 179] width 0 height 8
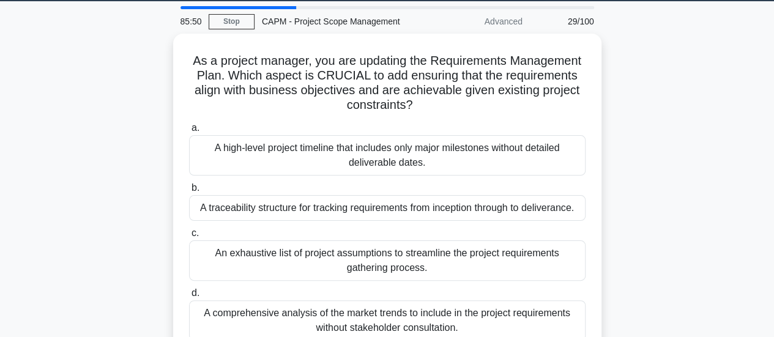
scroll to position [49, 0]
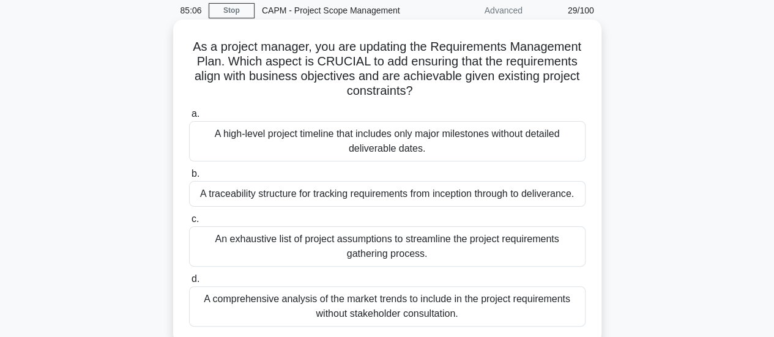
click at [535, 193] on div "A traceability structure for tracking requirements from inception through to de…" at bounding box center [387, 194] width 397 height 26
click at [189, 178] on input "b. A traceability structure for tracking requirements from inception through to…" at bounding box center [189, 174] width 0 height 8
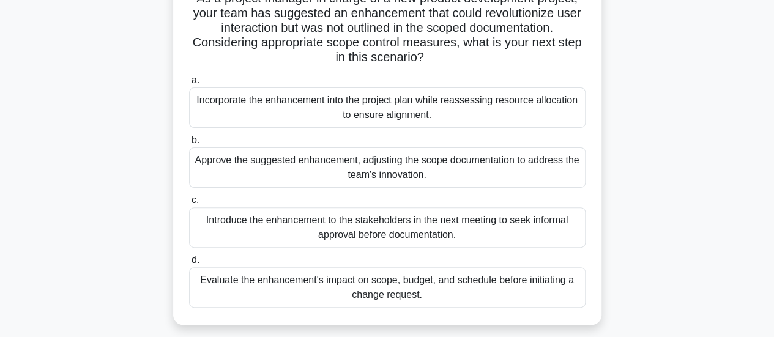
scroll to position [102, 0]
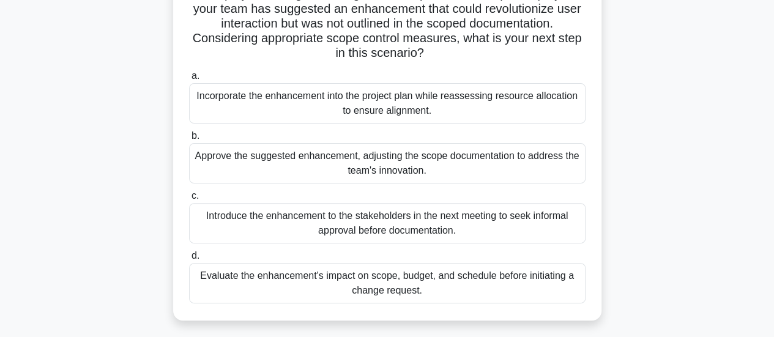
click at [468, 277] on div "Evaluate the enhancement's impact on scope, budget, and schedule before initiat…" at bounding box center [387, 283] width 397 height 40
click at [189, 260] on input "d. Evaluate the enhancement's impact on scope, budget, and schedule before init…" at bounding box center [189, 256] width 0 height 8
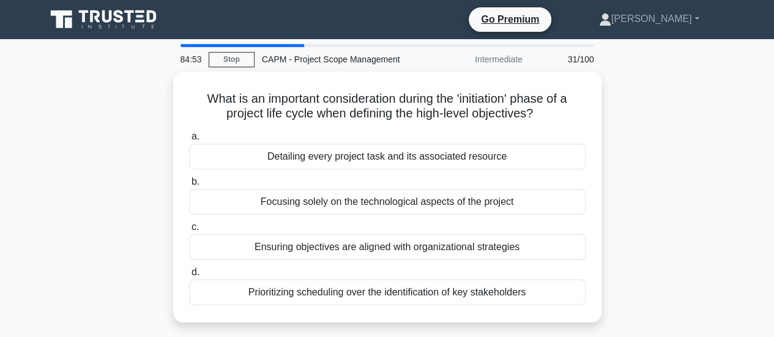
scroll to position [0, 0]
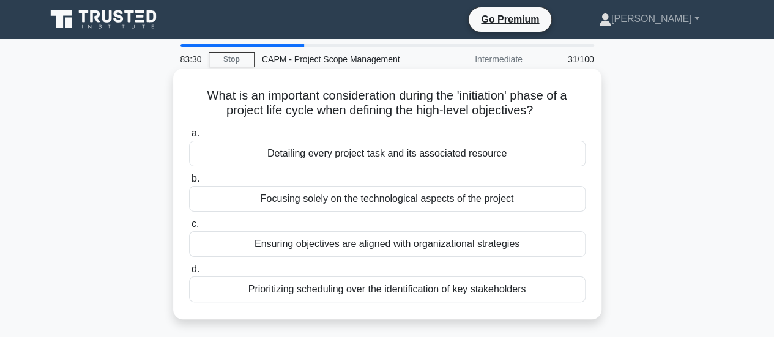
click at [359, 157] on div "Detailing every project task and its associated resource" at bounding box center [387, 154] width 397 height 26
click at [189, 138] on input "a. Detailing every project task and its associated resource" at bounding box center [189, 134] width 0 height 8
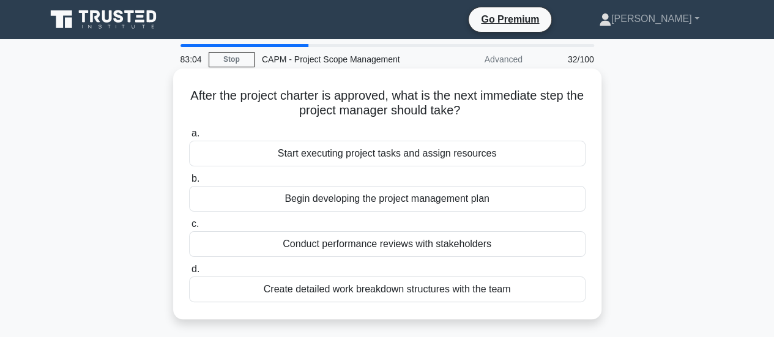
click at [357, 201] on div "Begin developing the project management plan" at bounding box center [387, 199] width 397 height 26
click at [189, 183] on input "b. Begin developing the project management plan" at bounding box center [189, 179] width 0 height 8
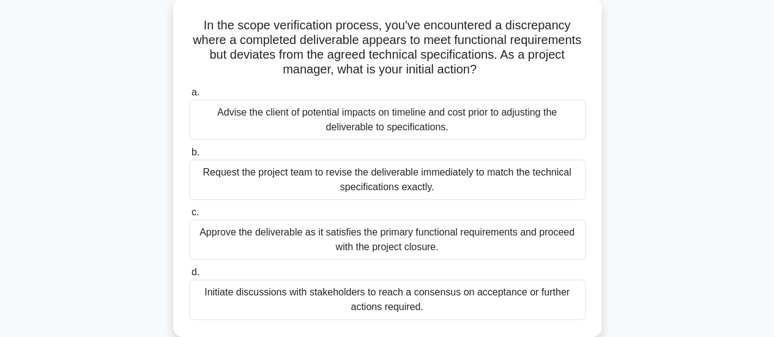
scroll to position [84, 0]
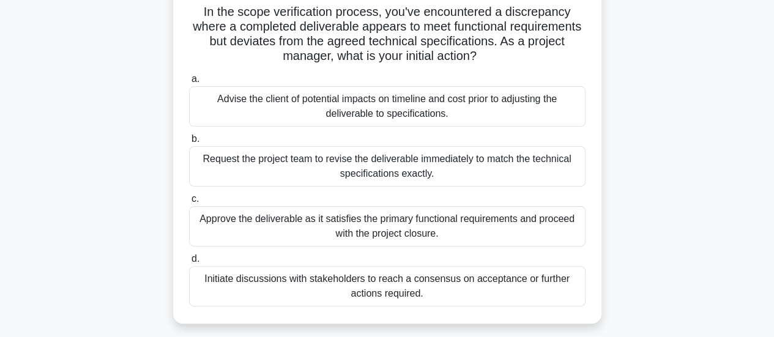
click at [468, 290] on div "Initiate discussions with stakeholders to reach a consensus on acceptance or fu…" at bounding box center [387, 286] width 397 height 40
click at [189, 263] on input "d. Initiate discussions with stakeholders to reach a consensus on acceptance or…" at bounding box center [189, 259] width 0 height 8
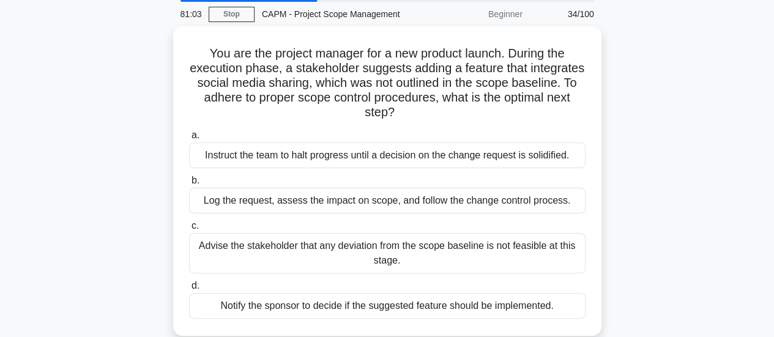
scroll to position [65, 0]
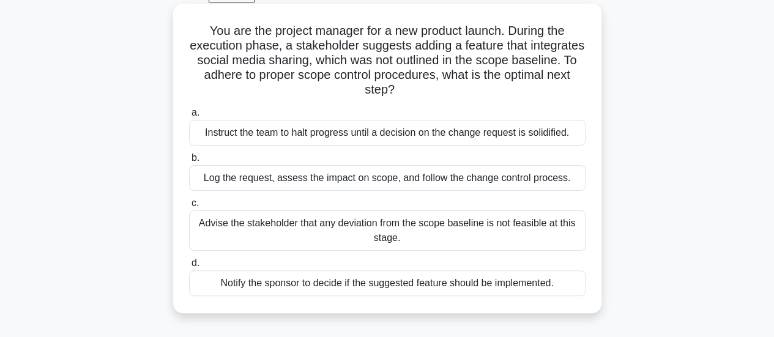
click at [468, 178] on div "Log the request, assess the impact on scope, and follow the change control proc…" at bounding box center [387, 178] width 397 height 26
click at [189, 162] on input "b. Log the request, assess the impact on scope, and follow the change control p…" at bounding box center [189, 158] width 0 height 8
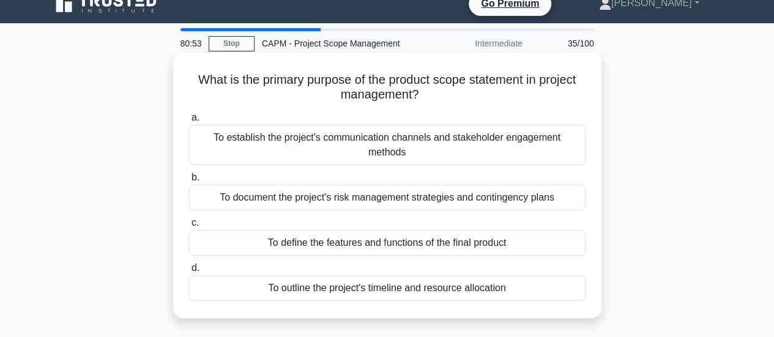
scroll to position [0, 0]
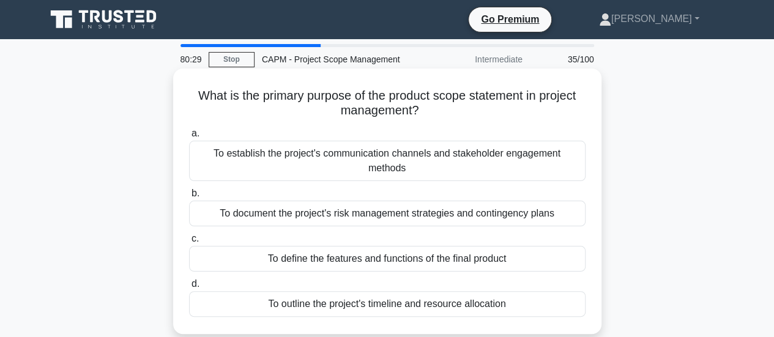
click at [484, 255] on div "To define the features and functions of the final product" at bounding box center [387, 259] width 397 height 26
click at [189, 243] on input "c. To define the features and functions of the final product" at bounding box center [189, 239] width 0 height 8
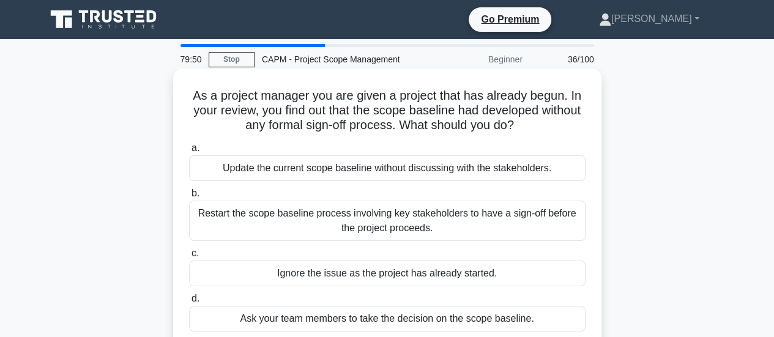
click at [494, 220] on div "Restart the scope baseline process involving key stakeholders to have a sign-of…" at bounding box center [387, 221] width 397 height 40
click at [189, 198] on input "b. Restart the scope baseline process involving key stakeholders to have a sign…" at bounding box center [189, 194] width 0 height 8
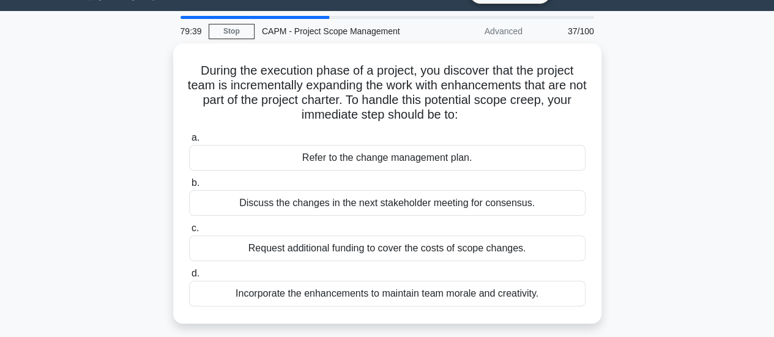
scroll to position [33, 0]
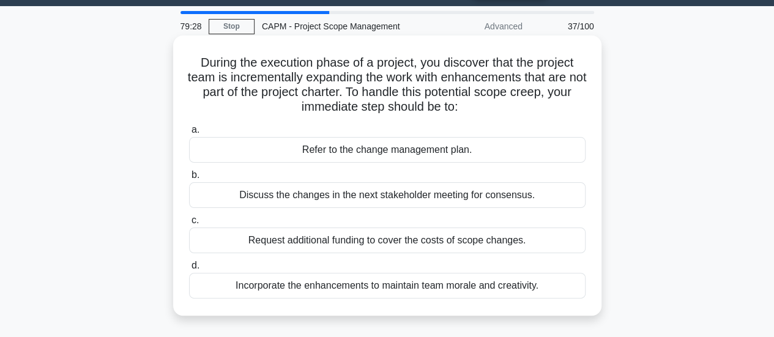
click at [469, 198] on div "Discuss the changes in the next stakeholder meeting for consensus." at bounding box center [387, 195] width 397 height 26
click at [189, 179] on input "b. Discuss the changes in the next stakeholder meeting for consensus." at bounding box center [189, 175] width 0 height 8
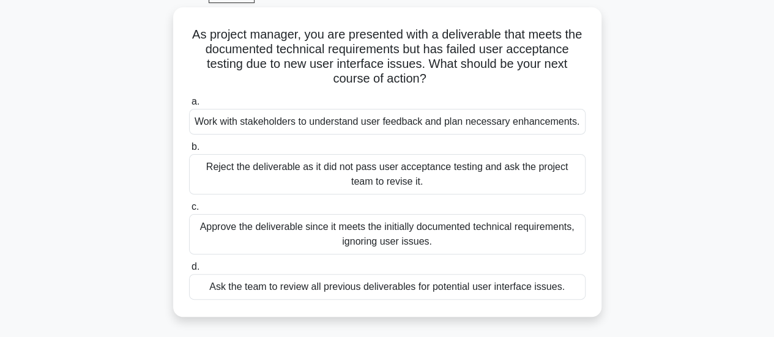
scroll to position [66, 0]
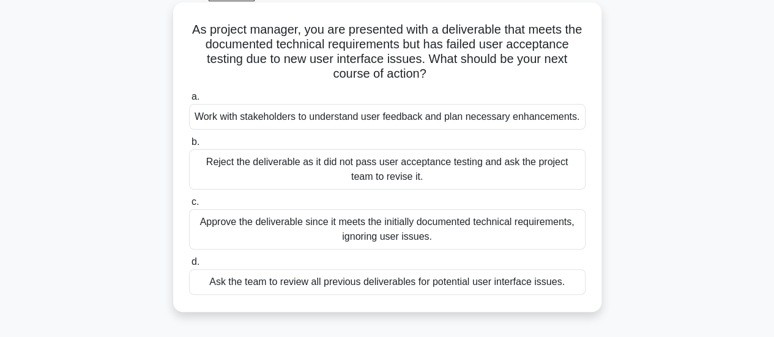
click at [425, 117] on div "Work with stakeholders to understand user feedback and plan necessary enhanceme…" at bounding box center [387, 117] width 397 height 26
click at [189, 101] on input "a. Work with stakeholders to understand user feedback and plan necessary enhanc…" at bounding box center [189, 97] width 0 height 8
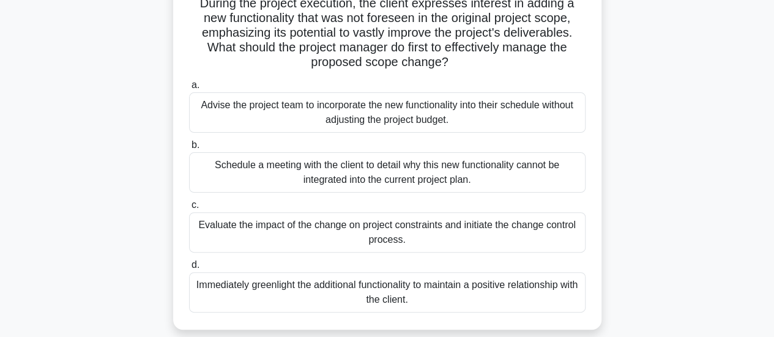
scroll to position [100, 0]
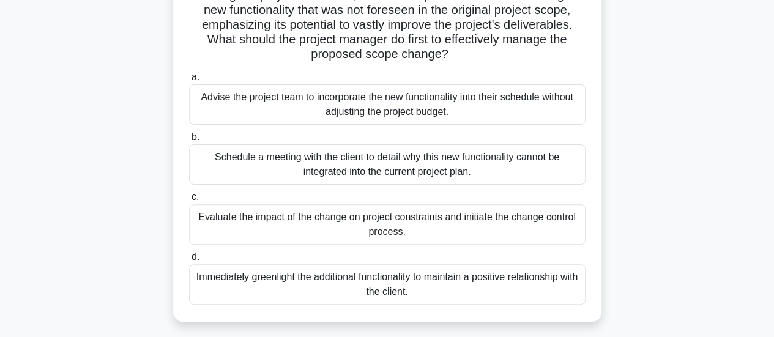
click at [474, 228] on div "Evaluate the impact of the change on project constraints and initiate the chang…" at bounding box center [387, 224] width 397 height 40
click at [189, 201] on input "c. Evaluate the impact of the change on project constraints and initiate the ch…" at bounding box center [189, 197] width 0 height 8
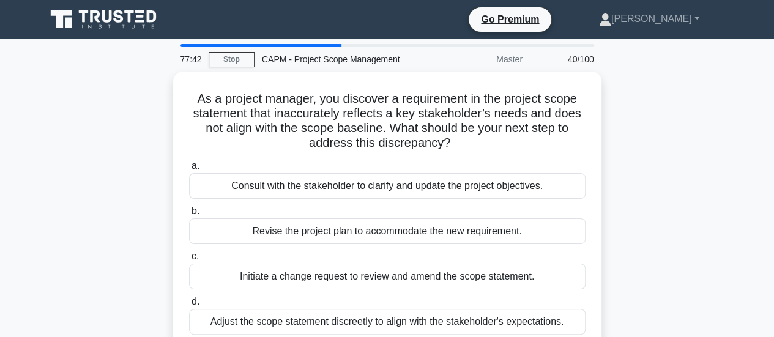
scroll to position [0, 0]
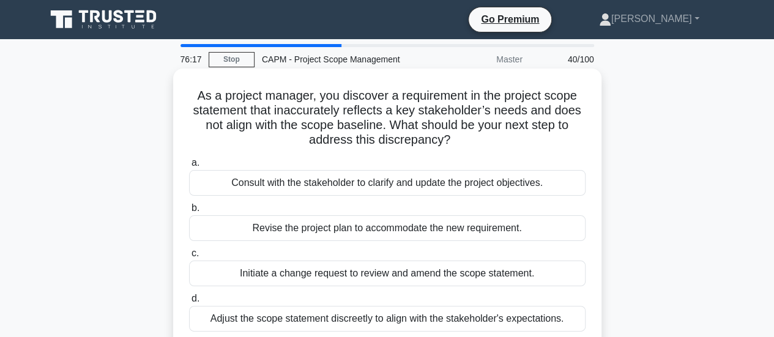
click at [417, 185] on div "Consult with the stakeholder to clarify and update the project objectives." at bounding box center [387, 183] width 397 height 26
click at [189, 167] on input "a. Consult with the stakeholder to clarify and update the project objectives." at bounding box center [189, 163] width 0 height 8
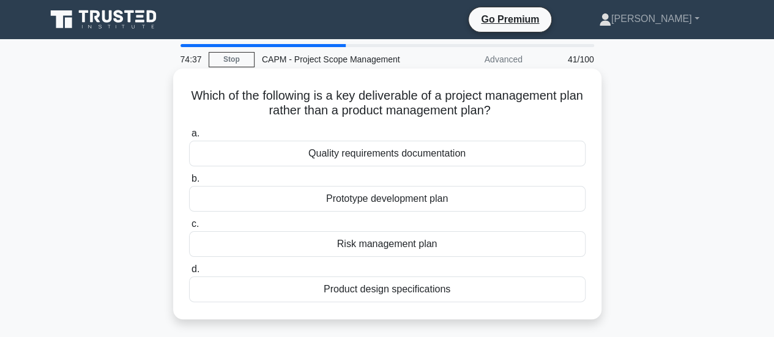
click at [515, 155] on div "Quality requirements documentation" at bounding box center [387, 154] width 397 height 26
click at [189, 138] on input "a. Quality requirements documentation" at bounding box center [189, 134] width 0 height 8
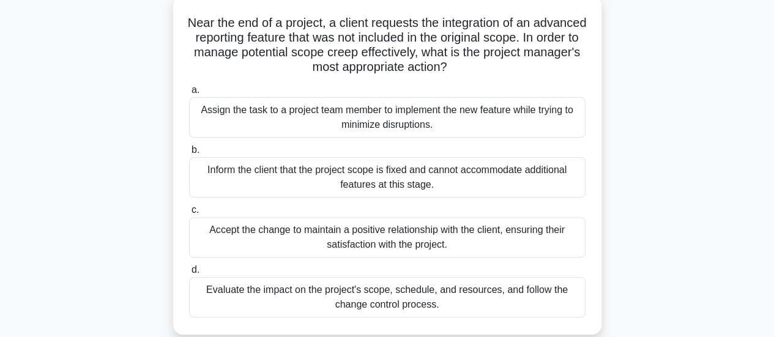
scroll to position [84, 0]
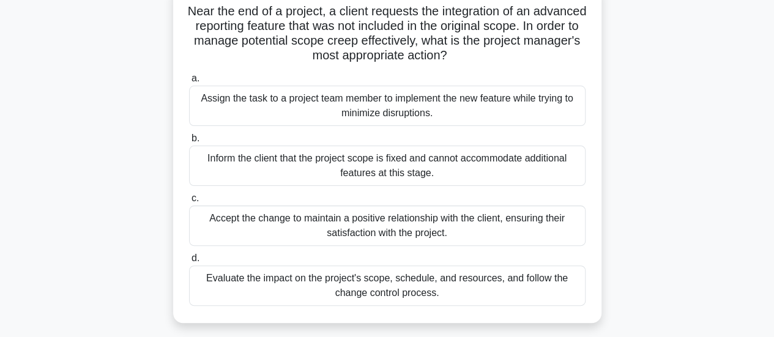
click at [449, 286] on div "Evaluate the impact on the project's scope, schedule, and resources, and follow…" at bounding box center [387, 286] width 397 height 40
click at [189, 263] on input "d. Evaluate the impact on the project's scope, schedule, and resources, and fol…" at bounding box center [189, 259] width 0 height 8
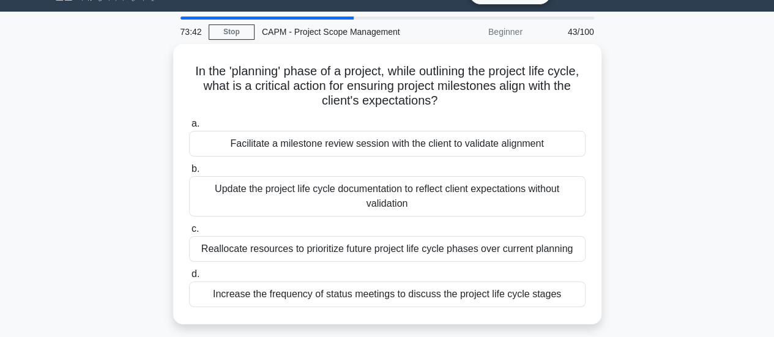
scroll to position [28, 0]
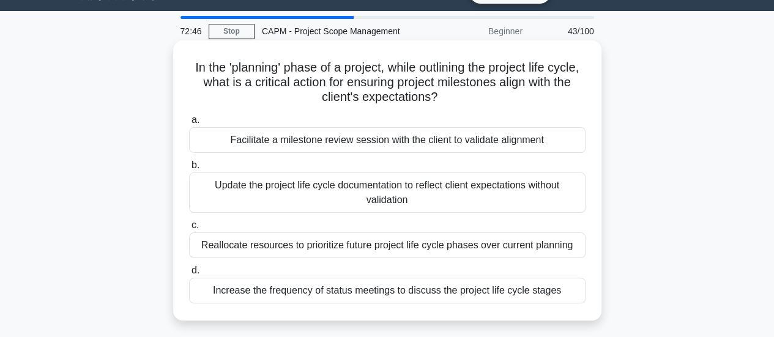
click at [472, 140] on div "Facilitate a milestone review session with the client to validate alignment" at bounding box center [387, 140] width 397 height 26
click at [189, 124] on input "a. Facilitate a milestone review session with the client to validate alignment" at bounding box center [189, 120] width 0 height 8
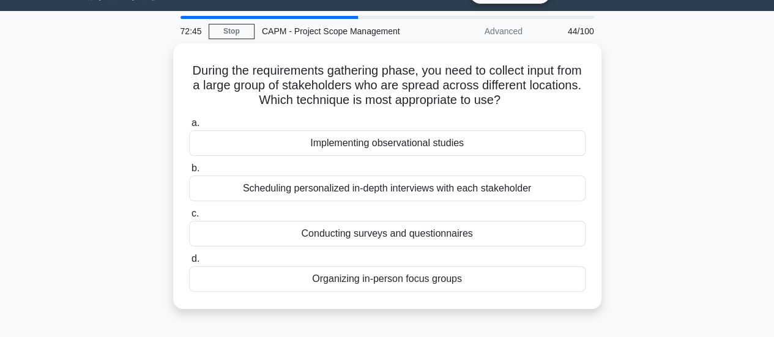
scroll to position [0, 0]
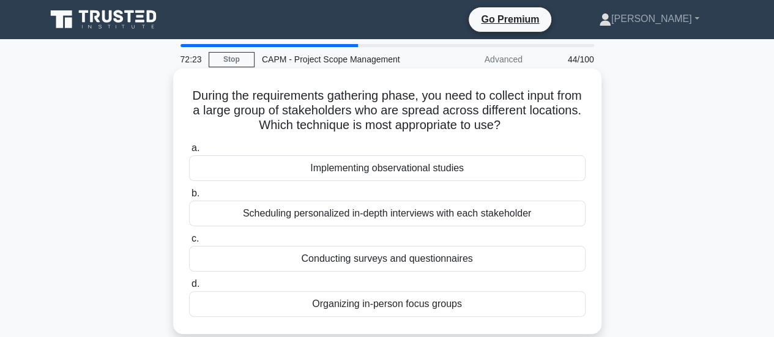
click at [463, 259] on div "Conducting surveys and questionnaires" at bounding box center [387, 259] width 397 height 26
click at [189, 243] on input "c. Conducting surveys and questionnaires" at bounding box center [189, 239] width 0 height 8
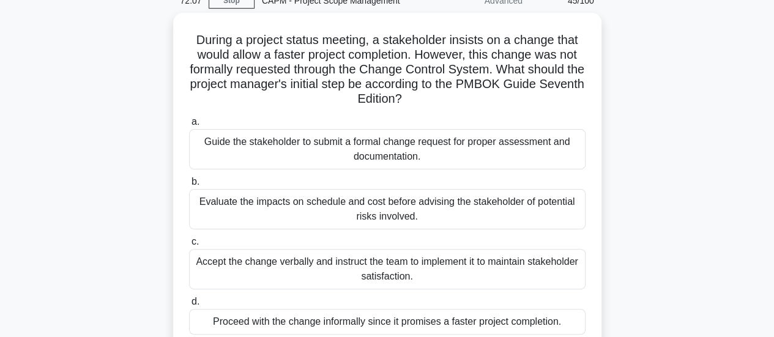
scroll to position [59, 0]
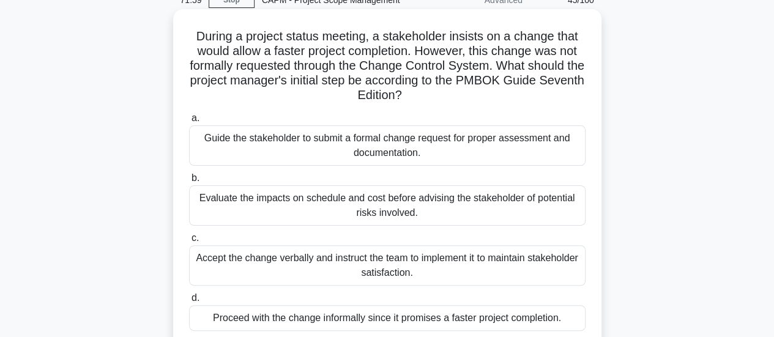
click at [453, 204] on div "Evaluate the impacts on schedule and cost before advising the stakeholder of po…" at bounding box center [387, 205] width 397 height 40
click at [189, 182] on input "b. Evaluate the impacts on schedule and cost before advising the stakeholder of…" at bounding box center [189, 178] width 0 height 8
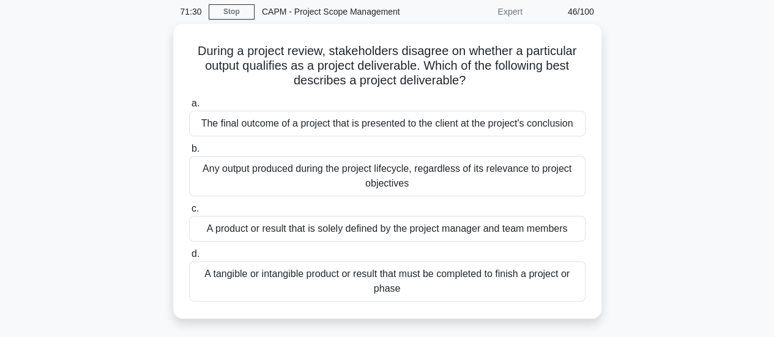
scroll to position [51, 0]
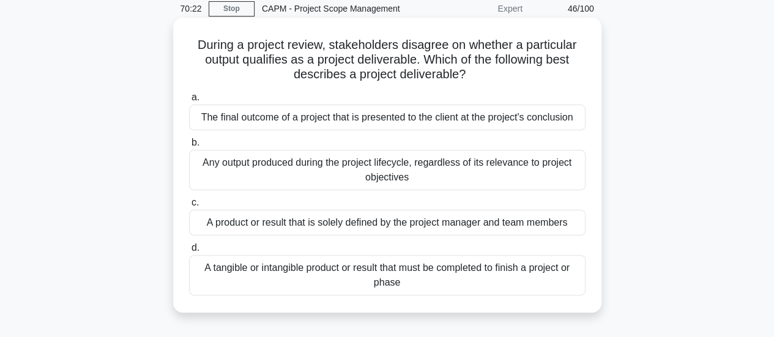
click at [534, 117] on div "The final outcome of a project that is presented to the client at the project's…" at bounding box center [387, 118] width 397 height 26
click at [189, 102] on input "a. The final outcome of a project that is presented to the client at the projec…" at bounding box center [189, 98] width 0 height 8
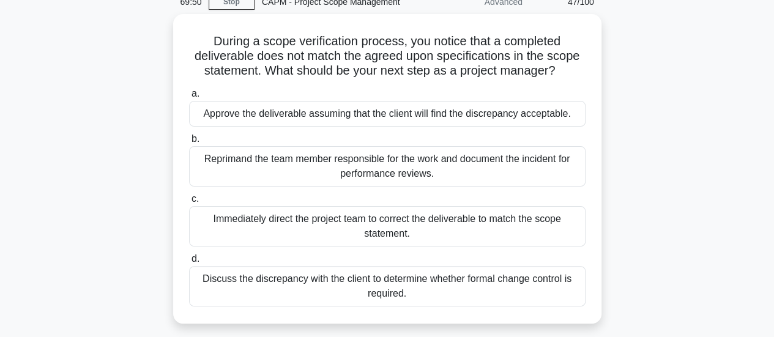
scroll to position [61, 0]
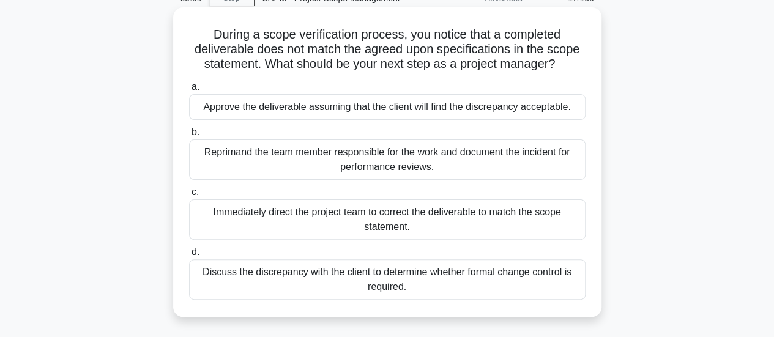
click at [501, 274] on div "Discuss the discrepancy with the client to determine whether formal change cont…" at bounding box center [387, 279] width 397 height 40
click at [189, 256] on input "d. Discuss the discrepancy with the client to determine whether formal change c…" at bounding box center [189, 252] width 0 height 8
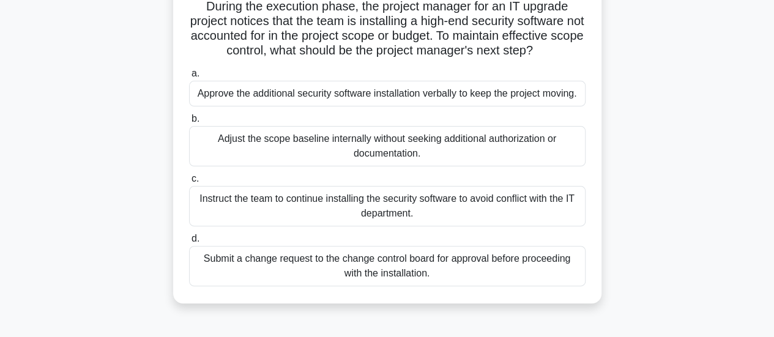
scroll to position [95, 0]
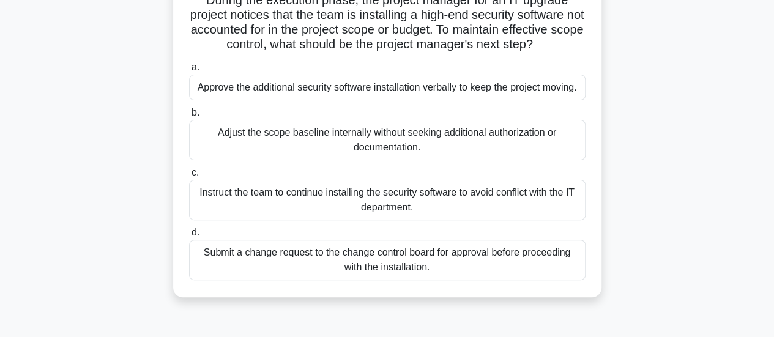
click at [445, 264] on div "Submit a change request to the change control board for approval before proceed…" at bounding box center [387, 260] width 397 height 40
click at [189, 237] on input "d. Submit a change request to the change control board for approval before proc…" at bounding box center [189, 233] width 0 height 8
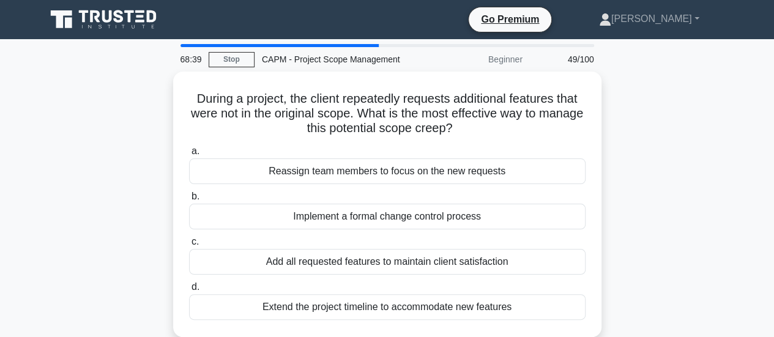
scroll to position [0, 0]
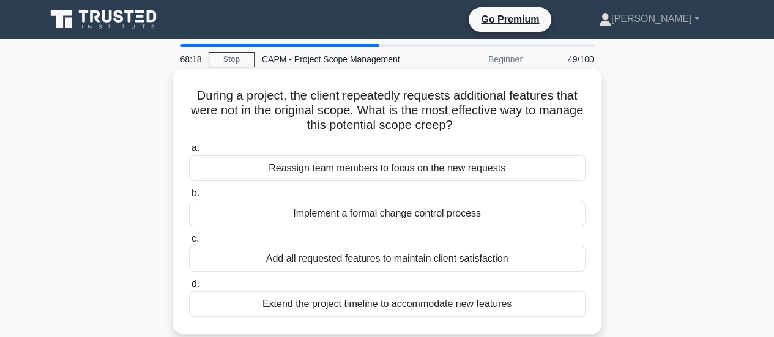
click at [496, 214] on div "Implement a formal change control process" at bounding box center [387, 214] width 397 height 26
click at [189, 198] on input "b. Implement a formal change control process" at bounding box center [189, 194] width 0 height 8
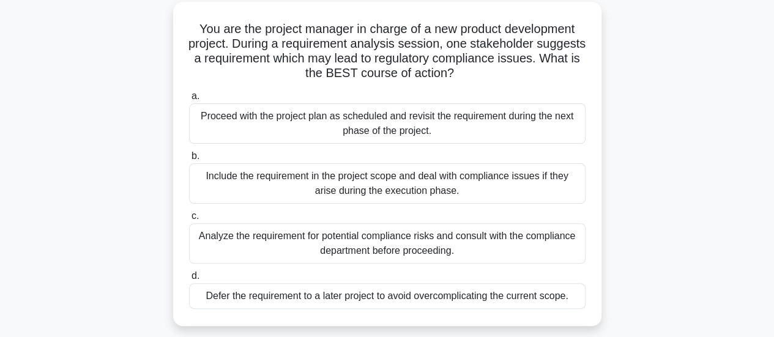
scroll to position [72, 0]
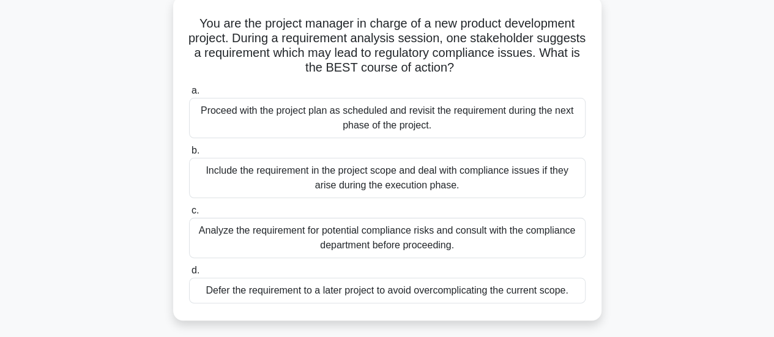
click at [548, 239] on div "Analyze the requirement for potential compliance risks and consult with the com…" at bounding box center [387, 238] width 397 height 40
click at [189, 215] on input "c. Analyze the requirement for potential compliance risks and consult with the …" at bounding box center [189, 211] width 0 height 8
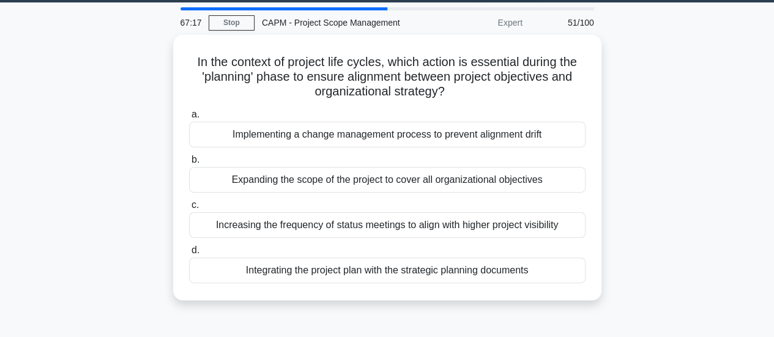
scroll to position [38, 0]
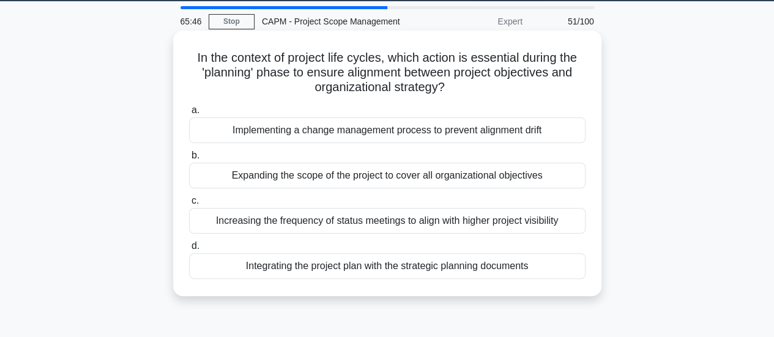
click at [373, 263] on div "Integrating the project plan with the strategic planning documents" at bounding box center [387, 266] width 397 height 26
click at [189, 250] on input "d. Integrating the project plan with the strategic planning documents" at bounding box center [189, 246] width 0 height 8
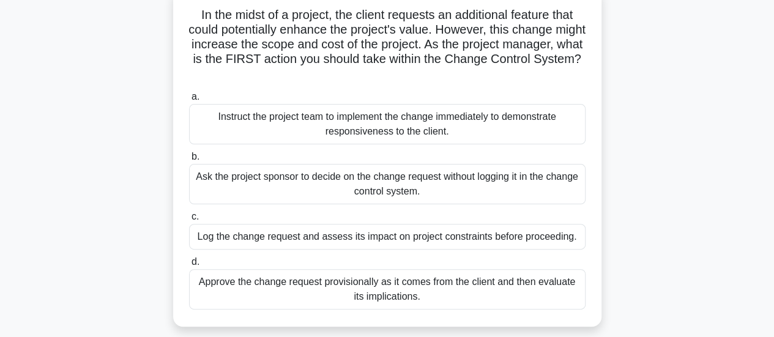
scroll to position [90, 0]
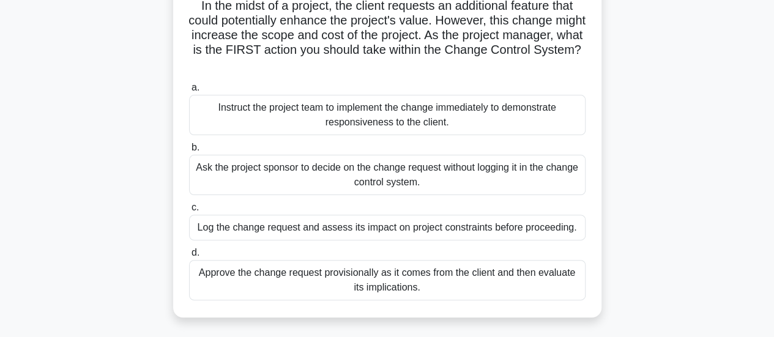
click at [534, 233] on div "Log the change request and assess its impact on project constraints before proc…" at bounding box center [387, 228] width 397 height 26
click at [189, 212] on input "c. Log the change request and assess its impact on project constraints before p…" at bounding box center [189, 208] width 0 height 8
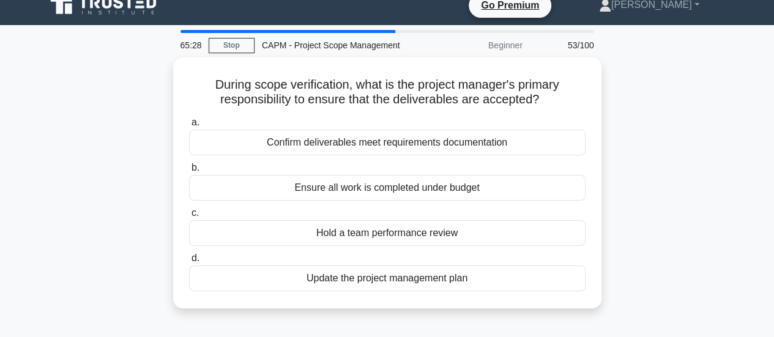
scroll to position [0, 0]
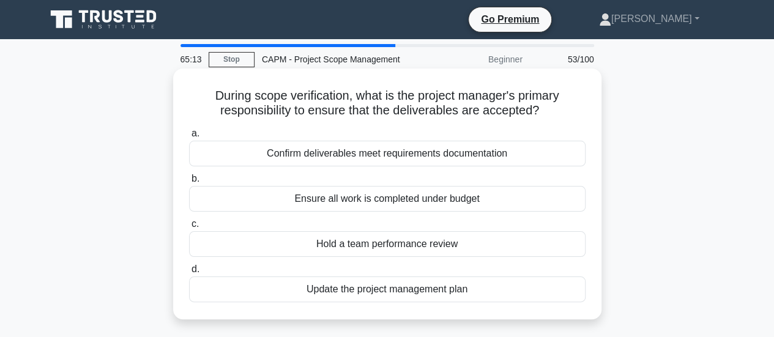
click at [491, 154] on div "Confirm deliverables meet requirements documentation" at bounding box center [387, 154] width 397 height 26
click at [189, 138] on input "a. Confirm deliverables meet requirements documentation" at bounding box center [189, 134] width 0 height 8
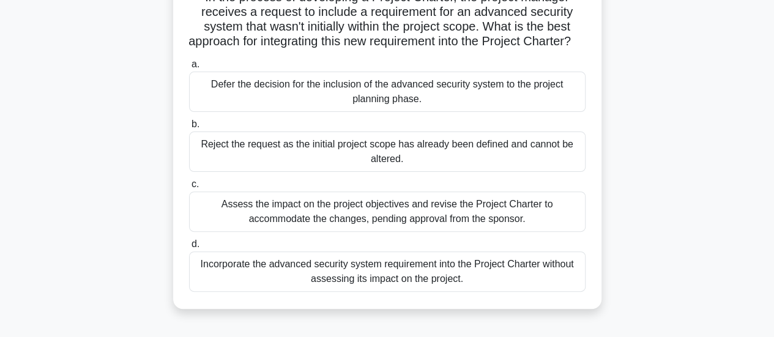
scroll to position [104, 0]
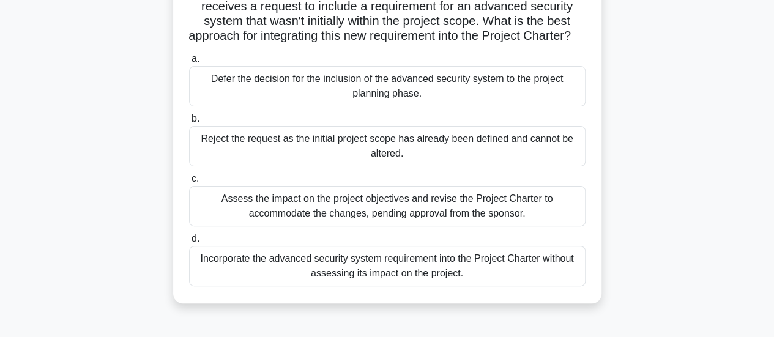
click at [477, 215] on div "Assess the impact on the project objectives and revise the Project Charter to a…" at bounding box center [387, 206] width 397 height 40
click at [189, 183] on input "c. Assess the impact on the project objectives and revise the Project Charter t…" at bounding box center [189, 179] width 0 height 8
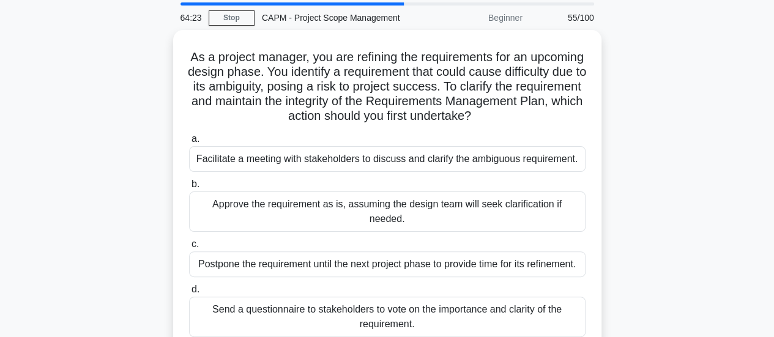
scroll to position [43, 0]
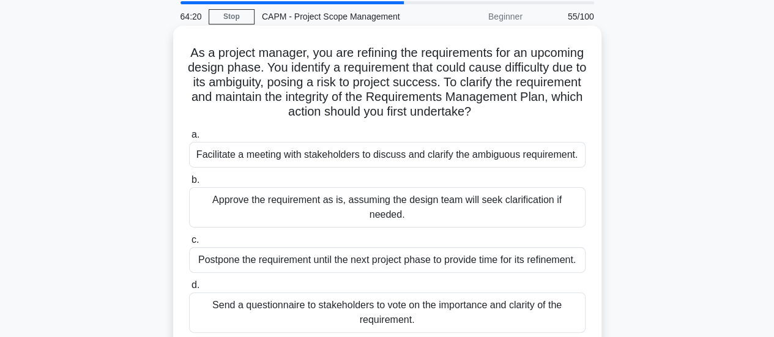
click at [546, 157] on div "Facilitate a meeting with stakeholders to discuss and clarify the ambiguous req…" at bounding box center [387, 155] width 397 height 26
click at [189, 139] on input "a. Facilitate a meeting with stakeholders to discuss and clarify the ambiguous …" at bounding box center [189, 135] width 0 height 8
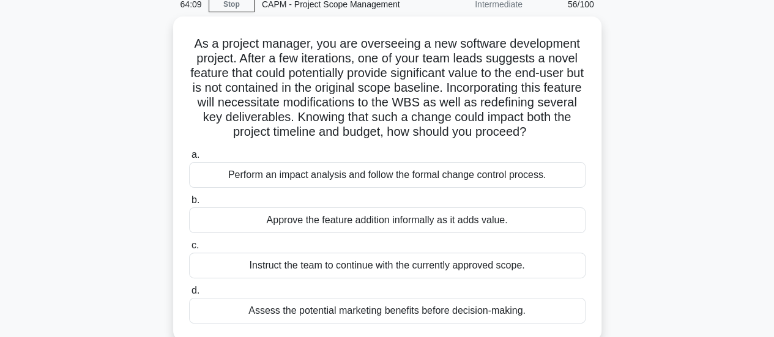
scroll to position [68, 0]
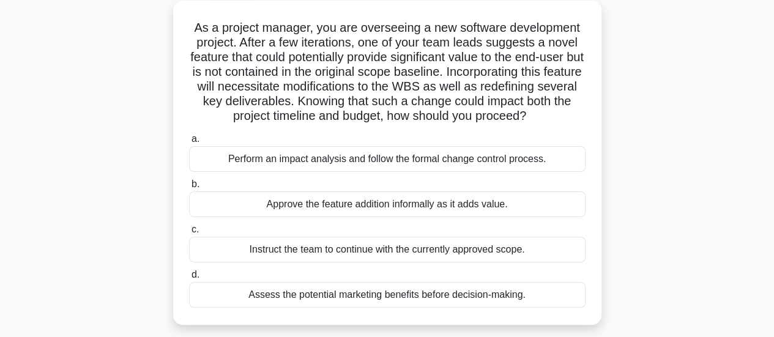
click at [464, 293] on div "Assess the potential marketing benefits before decision-making." at bounding box center [387, 295] width 397 height 26
click at [189, 279] on input "d. Assess the potential marketing benefits before decision-making." at bounding box center [189, 275] width 0 height 8
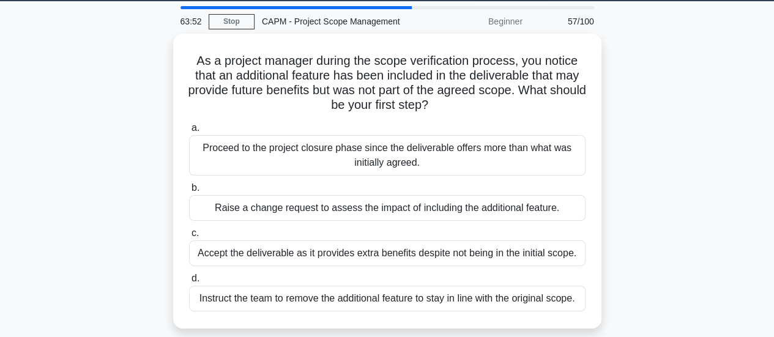
scroll to position [39, 0]
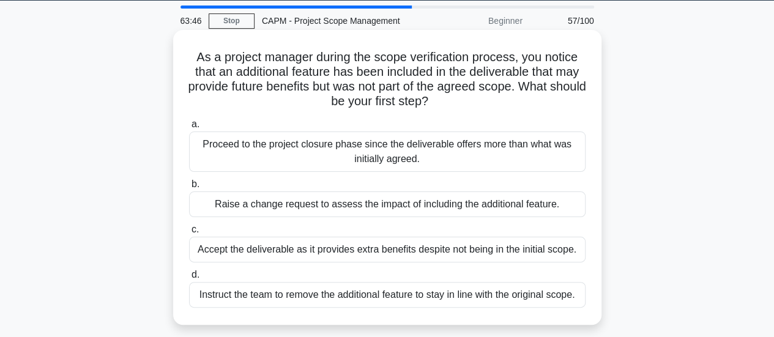
click at [460, 204] on div "Raise a change request to assess the impact of including the additional feature." at bounding box center [387, 205] width 397 height 26
click at [189, 188] on input "b. Raise a change request to assess the impact of including the additional feat…" at bounding box center [189, 185] width 0 height 8
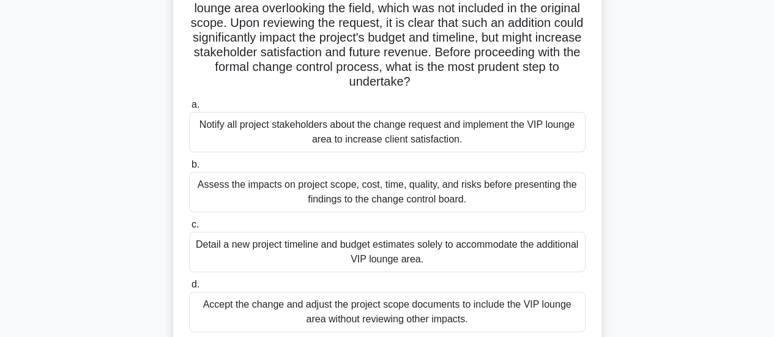
scroll to position [122, 0]
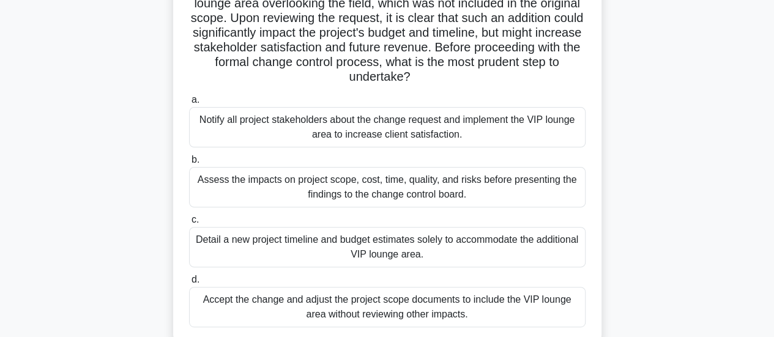
click at [480, 189] on div "Assess the impacts on project scope, cost, time, quality, and risks before pres…" at bounding box center [387, 187] width 397 height 40
click at [189, 164] on input "b. Assess the impacts on project scope, cost, time, quality, and risks before p…" at bounding box center [189, 160] width 0 height 8
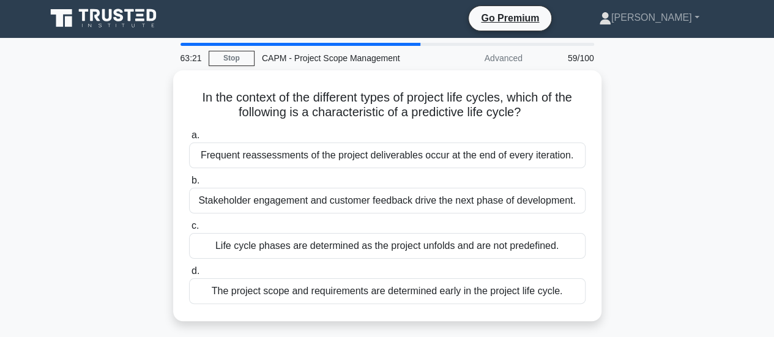
scroll to position [0, 0]
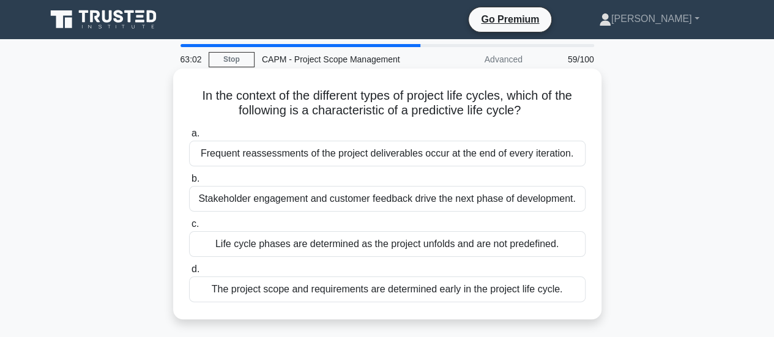
click at [496, 290] on div "The project scope and requirements are determined early in the project life cyc…" at bounding box center [387, 290] width 397 height 26
click at [189, 274] on input "d. The project scope and requirements are determined early in the project life …" at bounding box center [189, 270] width 0 height 8
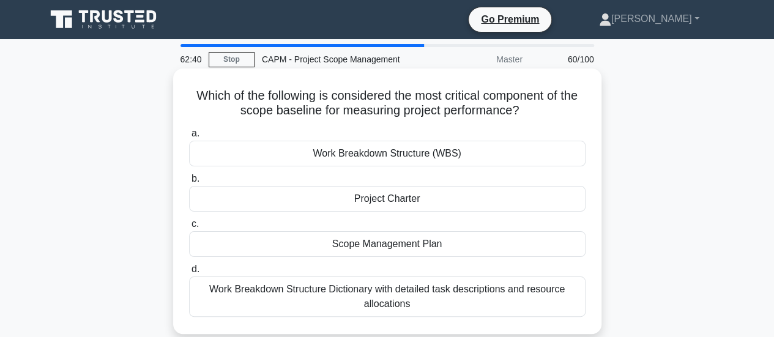
click at [487, 300] on div "Work Breakdown Structure Dictionary with detailed task descriptions and resourc…" at bounding box center [387, 297] width 397 height 40
click at [189, 274] on input "d. Work Breakdown Structure Dictionary with detailed task descriptions and reso…" at bounding box center [189, 270] width 0 height 8
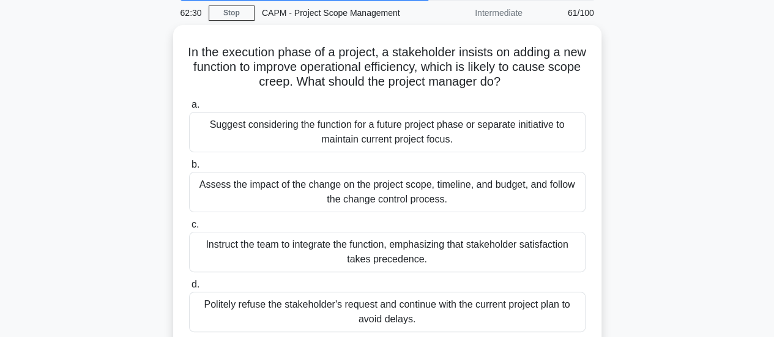
scroll to position [59, 0]
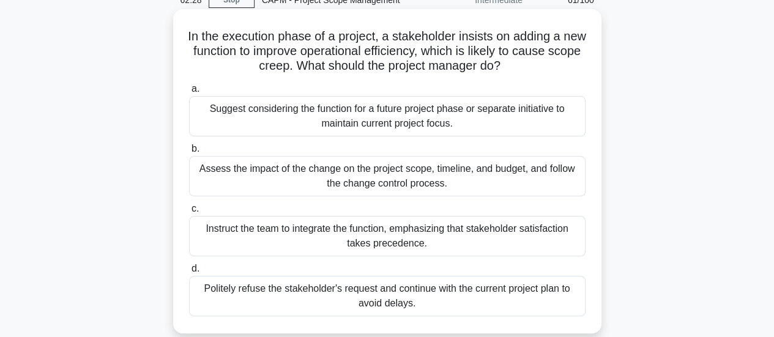
click at [507, 185] on div "Assess the impact of the change on the project scope, timeline, and budget, and…" at bounding box center [387, 176] width 397 height 40
click at [189, 153] on input "b. Assess the impact of the change on the project scope, timeline, and budget, …" at bounding box center [189, 149] width 0 height 8
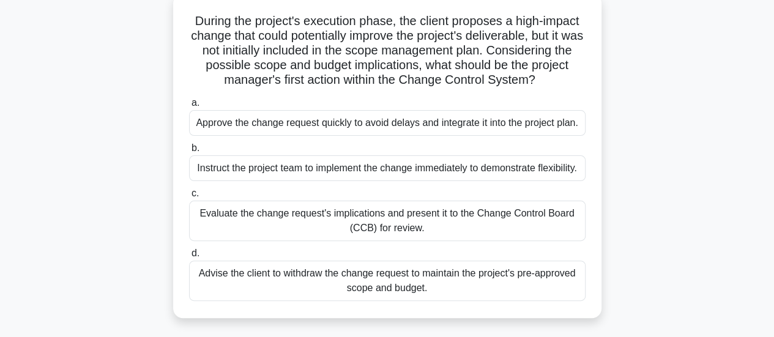
scroll to position [80, 0]
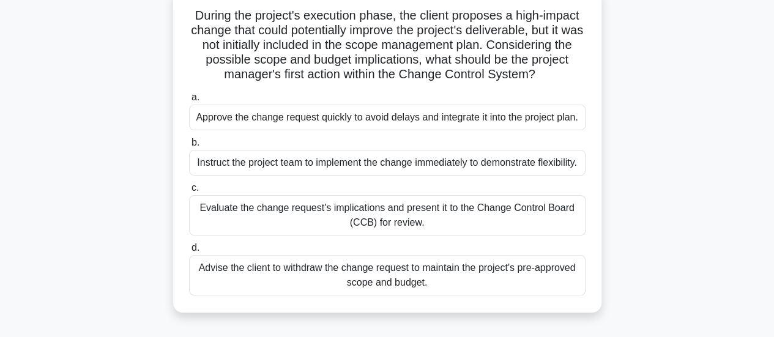
click at [494, 234] on div "Evaluate the change request's implications and present it to the Change Control…" at bounding box center [387, 215] width 397 height 40
click at [189, 192] on input "c. Evaluate the change request's implications and present it to the Change Cont…" at bounding box center [189, 188] width 0 height 8
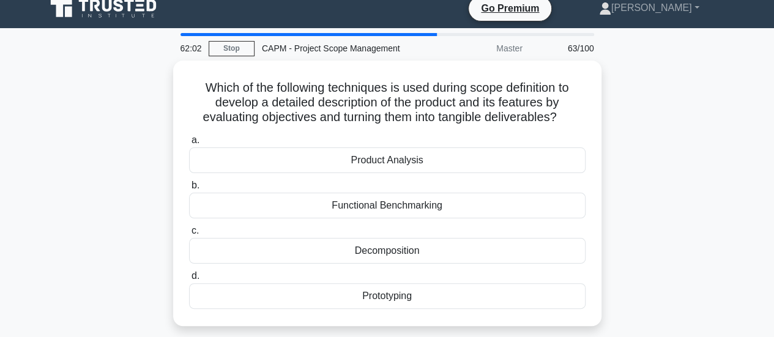
scroll to position [0, 0]
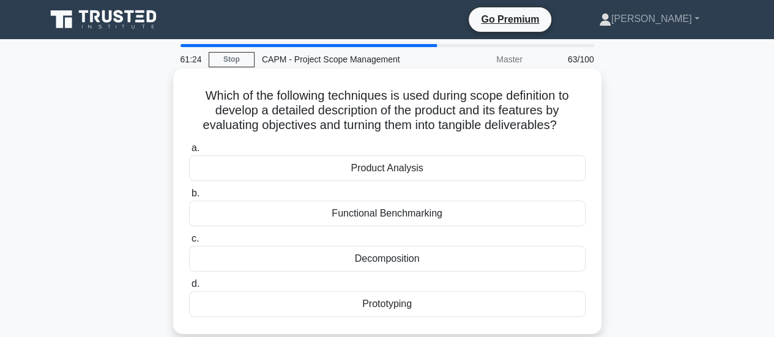
click at [448, 167] on div "Product Analysis" at bounding box center [387, 168] width 397 height 26
click at [189, 152] on input "a. Product Analysis" at bounding box center [189, 148] width 0 height 8
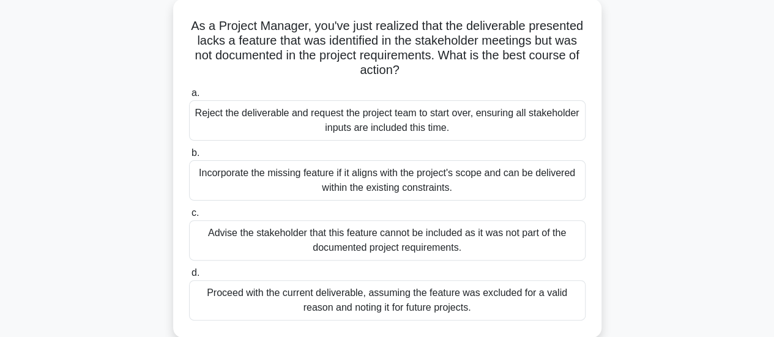
scroll to position [73, 0]
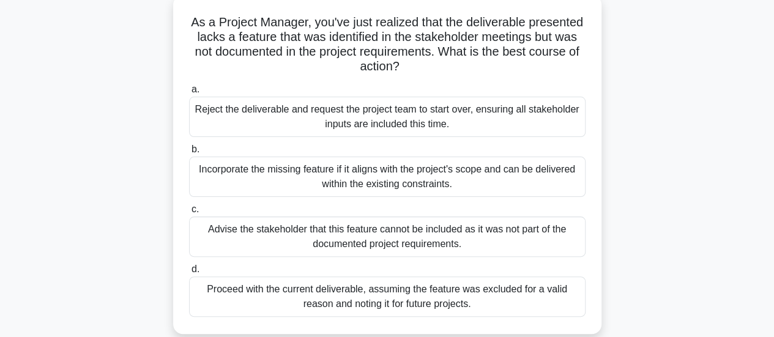
click at [533, 184] on div "Incorporate the missing feature if it aligns with the project's scope and can b…" at bounding box center [387, 177] width 397 height 40
click at [189, 154] on input "b. Incorporate the missing feature if it aligns with the project's scope and ca…" at bounding box center [189, 150] width 0 height 8
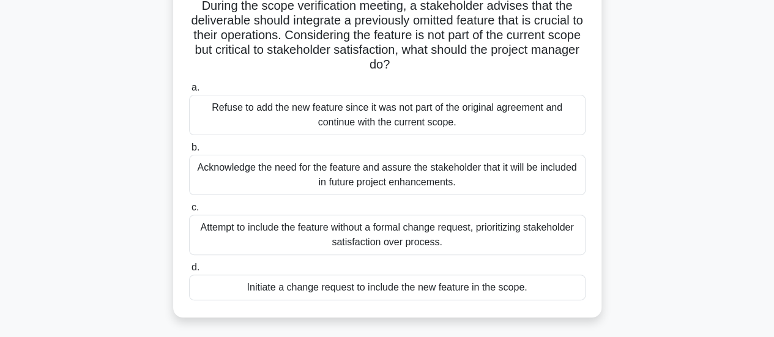
scroll to position [96, 0]
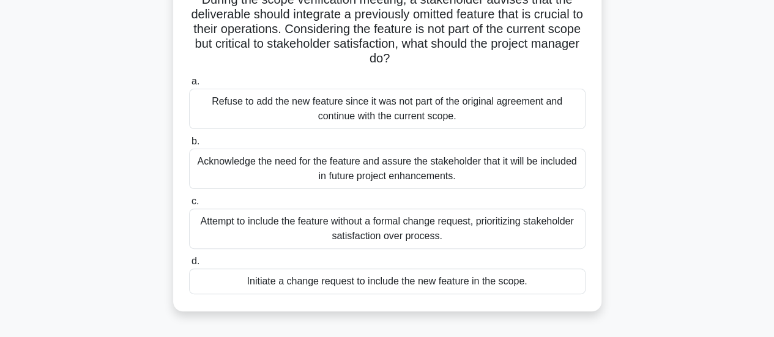
click at [498, 283] on div "Initiate a change request to include the new feature in the scope." at bounding box center [387, 282] width 397 height 26
click at [189, 266] on input "d. Initiate a change request to include the new feature in the scope." at bounding box center [189, 262] width 0 height 8
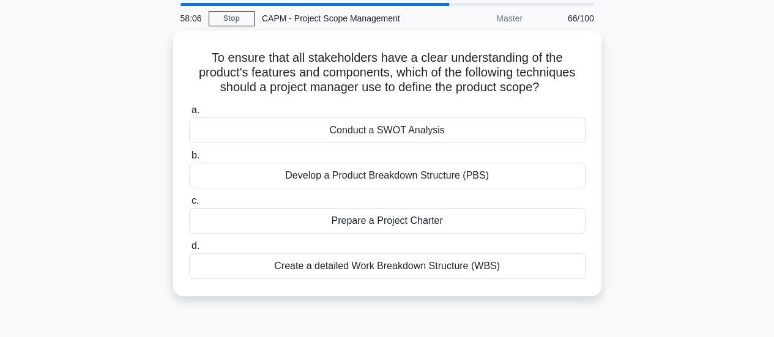
scroll to position [47, 0]
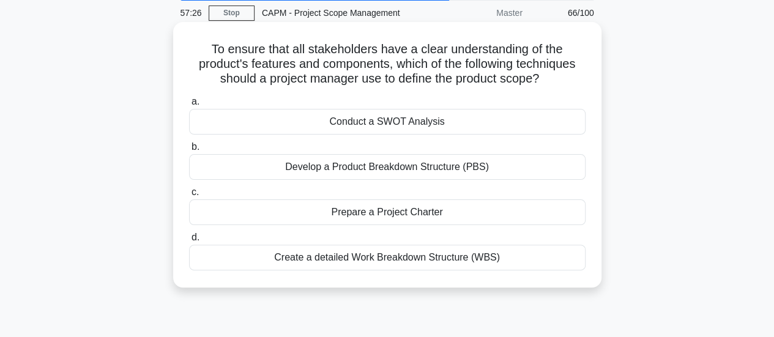
click at [435, 164] on div "Develop a Product Breakdown Structure (PBS)" at bounding box center [387, 167] width 397 height 26
click at [189, 151] on input "b. Develop a Product Breakdown Structure (PBS)" at bounding box center [189, 147] width 0 height 8
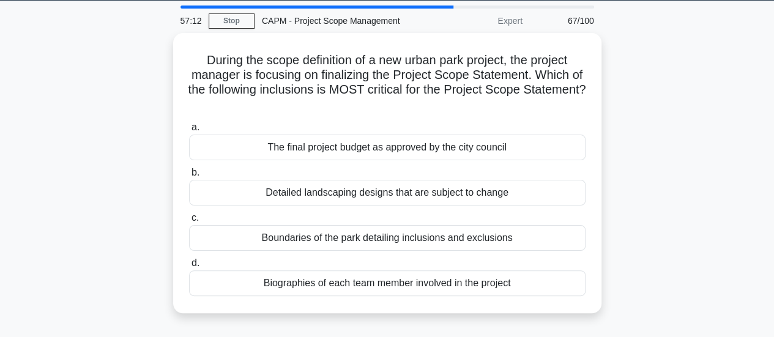
scroll to position [45, 0]
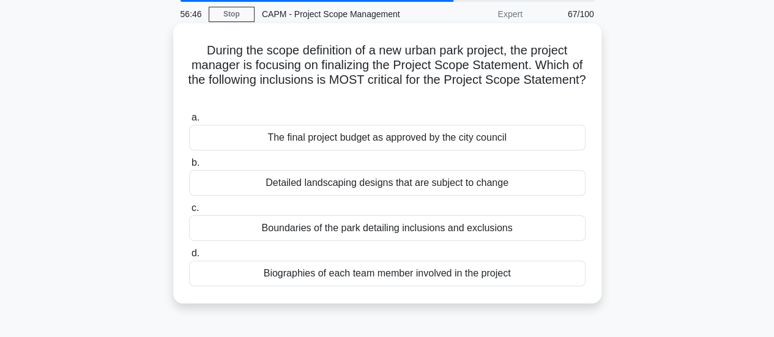
click at [503, 234] on div "Boundaries of the park detailing inclusions and exclusions" at bounding box center [387, 228] width 397 height 26
click at [189, 212] on input "c. Boundaries of the park detailing inclusions and exclusions" at bounding box center [189, 208] width 0 height 8
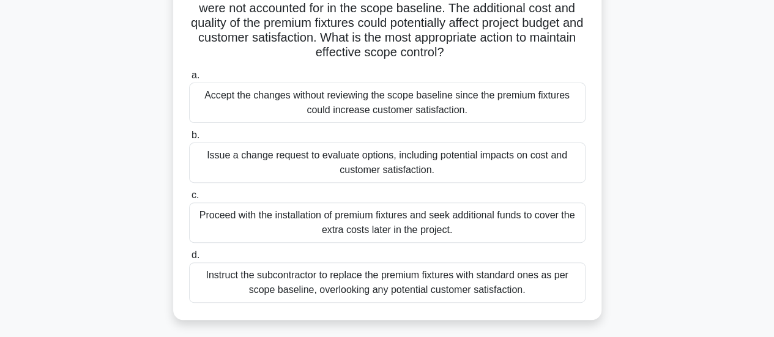
scroll to position [122, 0]
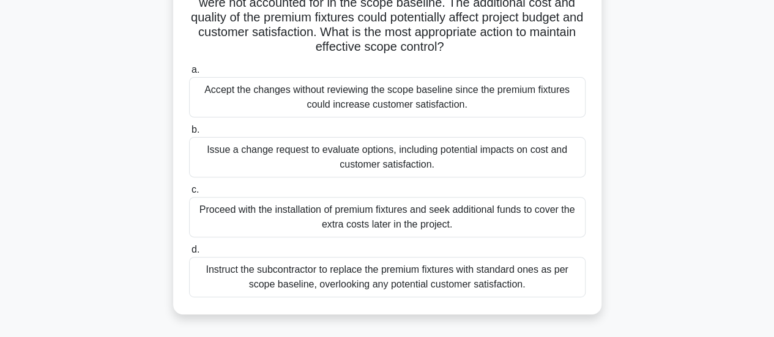
click at [472, 151] on div "Issue a change request to evaluate options, including potential impacts on cost…" at bounding box center [387, 157] width 397 height 40
click at [189, 134] on input "b. Issue a change request to evaluate options, including potential impacts on c…" at bounding box center [189, 130] width 0 height 8
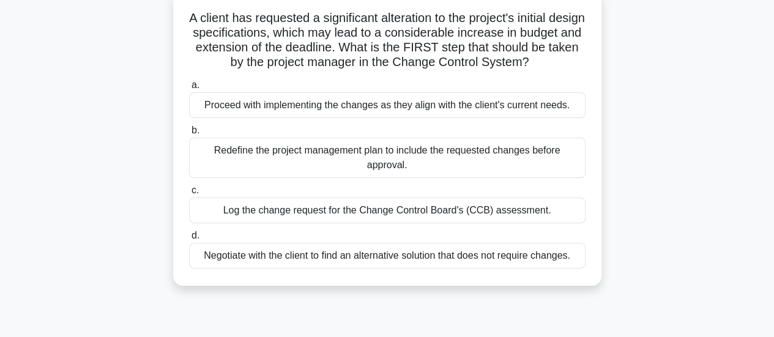
scroll to position [84, 0]
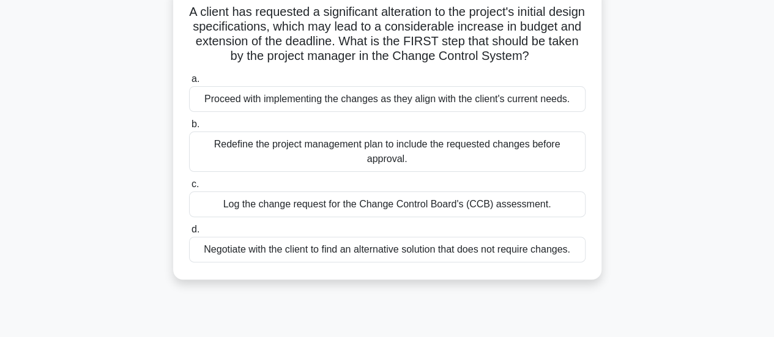
click at [453, 217] on div "Log the change request for the Change Control Board's (CCB) assessment." at bounding box center [387, 205] width 397 height 26
click at [189, 188] on input "c. Log the change request for the Change Control Board's (CCB) assessment." at bounding box center [189, 185] width 0 height 8
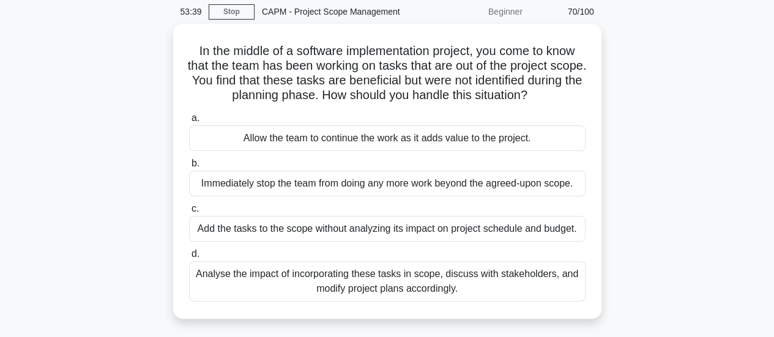
scroll to position [49, 0]
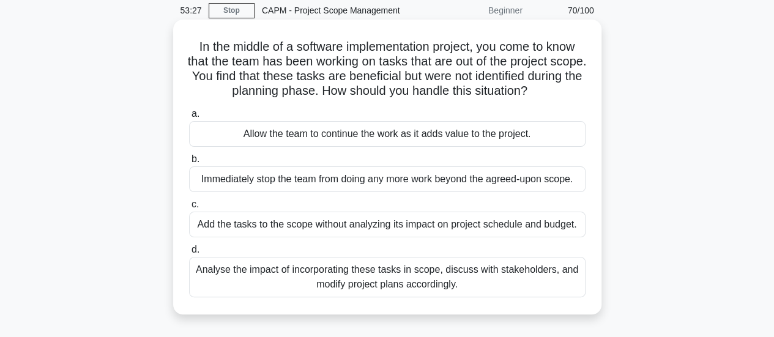
click at [523, 280] on div "Analyse the impact of incorporating these tasks in scope, discuss with stakehol…" at bounding box center [387, 277] width 397 height 40
click at [189, 254] on input "d. Analyse the impact of incorporating these tasks in scope, discuss with stake…" at bounding box center [189, 250] width 0 height 8
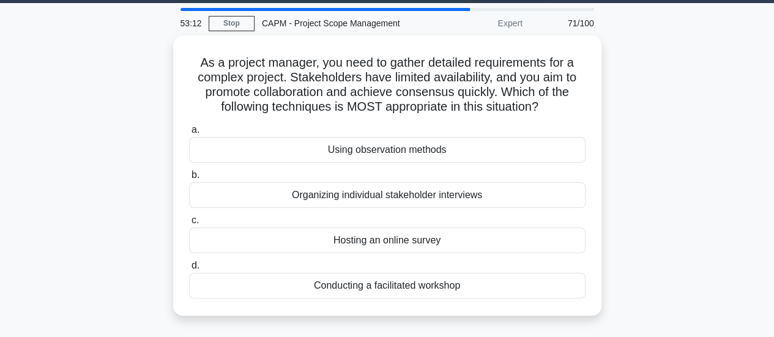
scroll to position [37, 0]
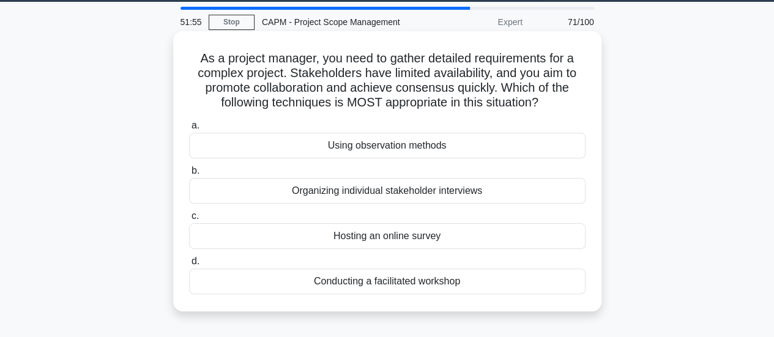
click at [349, 235] on div "Hosting an online survey" at bounding box center [387, 236] width 397 height 26
click at [189, 220] on input "c. Hosting an online survey" at bounding box center [189, 216] width 0 height 8
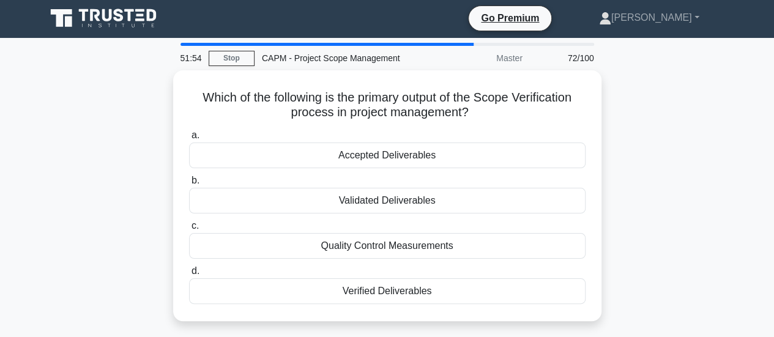
scroll to position [0, 0]
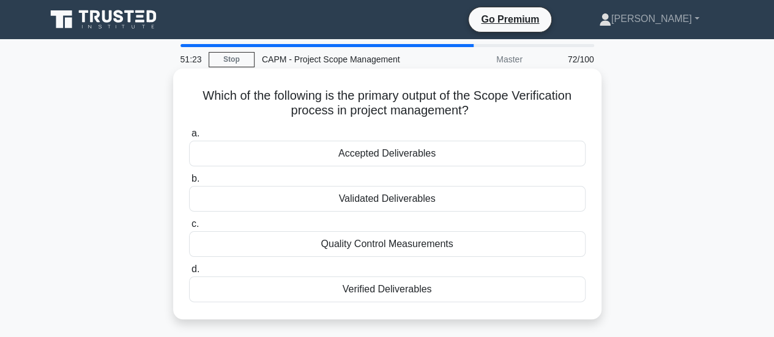
click at [412, 292] on div "Verified Deliverables" at bounding box center [387, 290] width 397 height 26
click at [189, 274] on input "d. Verified Deliverables" at bounding box center [189, 270] width 0 height 8
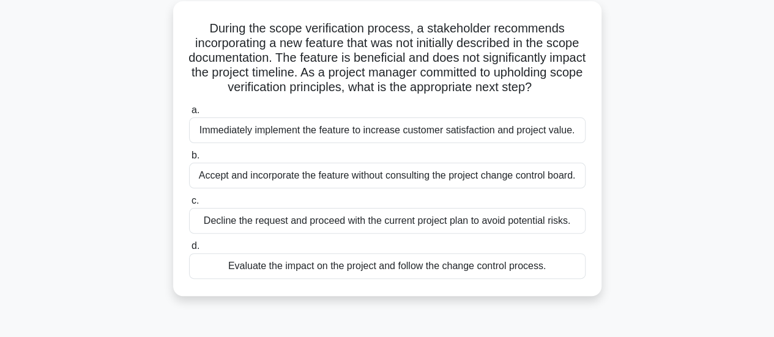
scroll to position [72, 0]
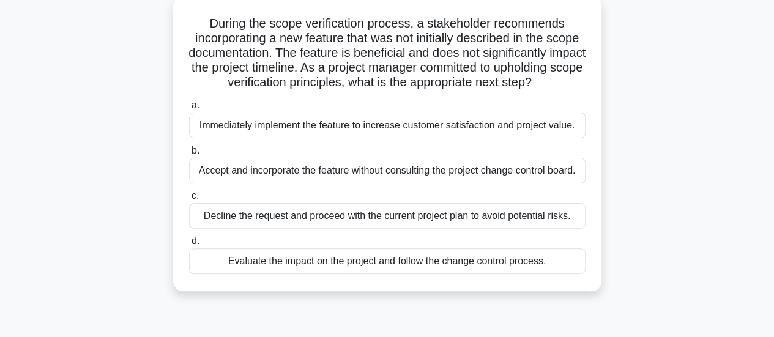
click at [452, 274] on div "Evaluate the impact on the project and follow the change control process." at bounding box center [387, 261] width 397 height 26
click at [189, 245] on input "d. Evaluate the impact on the project and follow the change control process." at bounding box center [189, 241] width 0 height 8
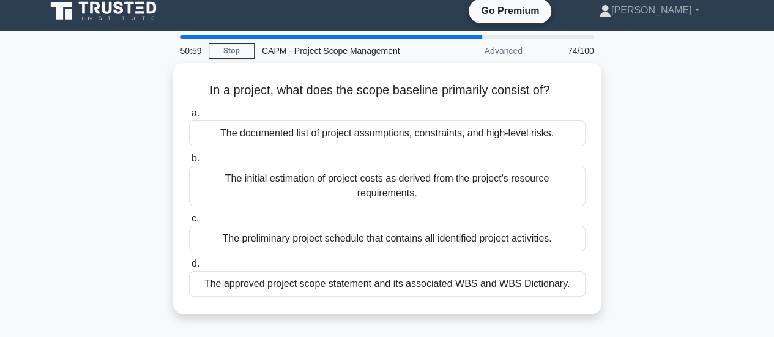
scroll to position [0, 0]
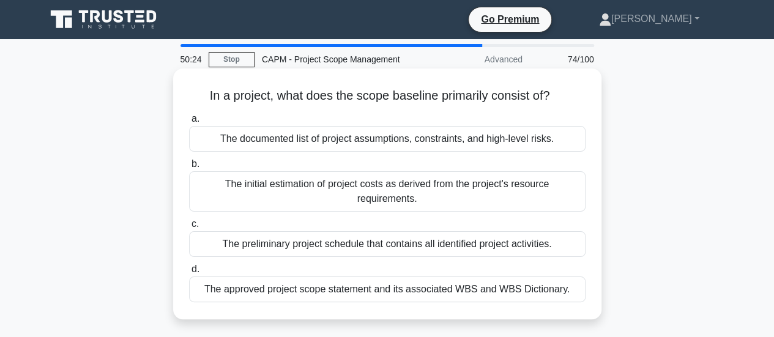
click at [400, 293] on div "The approved project scope statement and its associated WBS and WBS Dictionary." at bounding box center [387, 290] width 397 height 26
click at [189, 274] on input "d. The approved project scope statement and its associated WBS and WBS Dictiona…" at bounding box center [189, 270] width 0 height 8
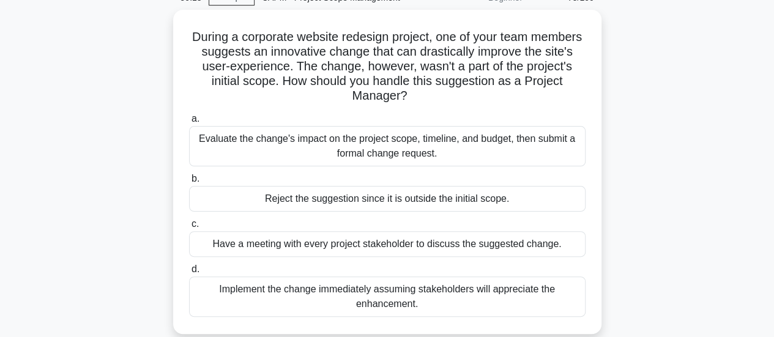
scroll to position [68, 0]
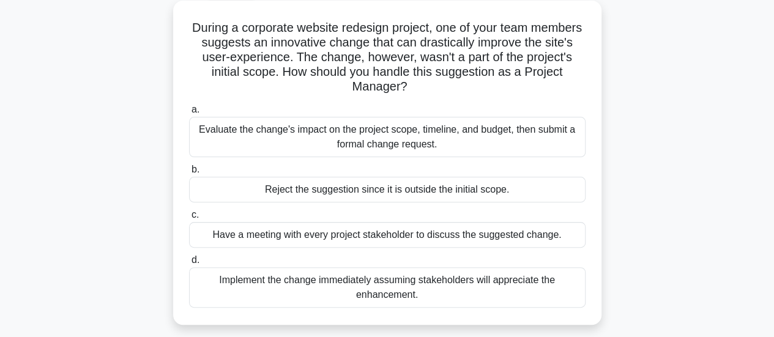
click at [510, 135] on div "Evaluate the change's impact on the project scope, timeline, and budget, then s…" at bounding box center [387, 137] width 397 height 40
click at [189, 114] on input "a. Evaluate the change's impact on the project scope, timeline, and budget, the…" at bounding box center [189, 110] width 0 height 8
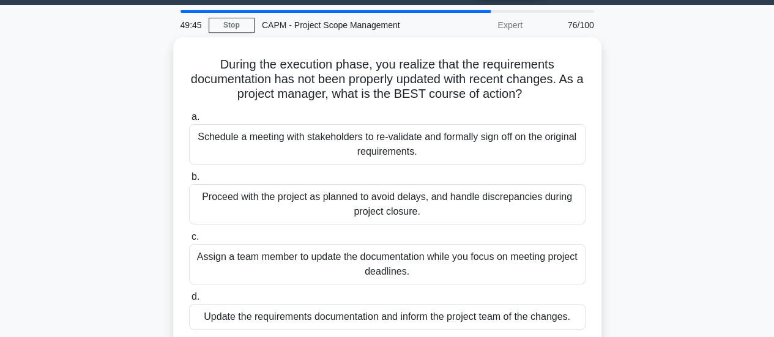
scroll to position [36, 0]
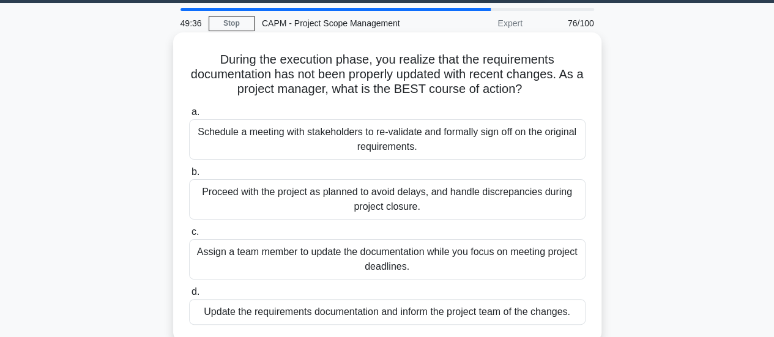
click at [459, 141] on div "Schedule a meeting with stakeholders to re-validate and formally sign off on th…" at bounding box center [387, 139] width 397 height 40
click at [189, 116] on input "a. Schedule a meeting with stakeholders to re-validate and formally sign off on…" at bounding box center [189, 112] width 0 height 8
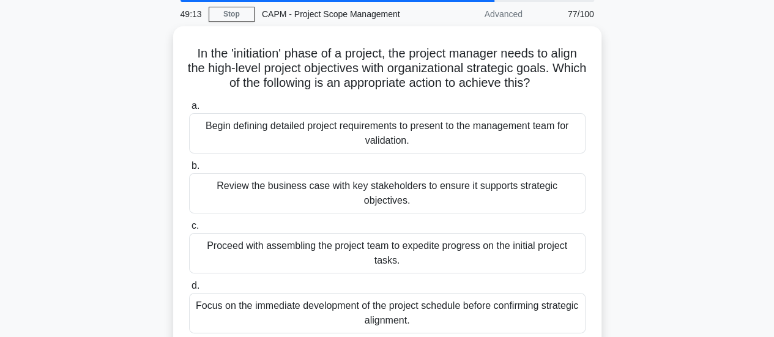
scroll to position [50, 0]
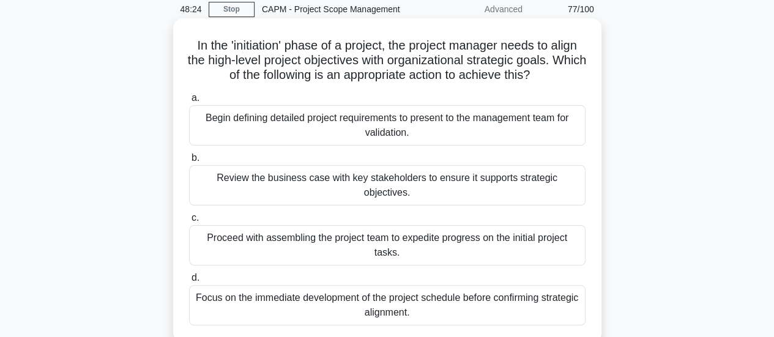
click at [423, 181] on div "Review the business case with key stakeholders to ensure it supports strategic …" at bounding box center [387, 185] width 397 height 40
click at [189, 162] on input "b. Review the business case with key stakeholders to ensure it supports strateg…" at bounding box center [189, 158] width 0 height 8
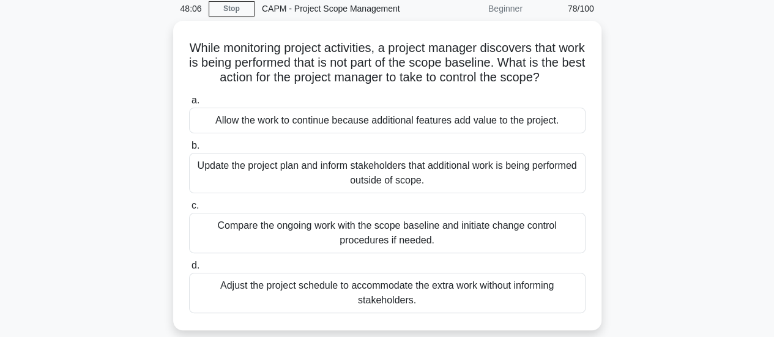
scroll to position [54, 0]
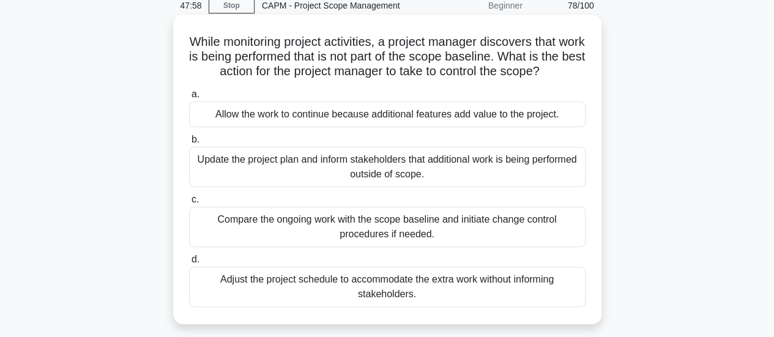
click at [518, 232] on div "Compare the ongoing work with the scope baseline and initiate change control pr…" at bounding box center [387, 227] width 397 height 40
click at [189, 204] on input "c. Compare the ongoing work with the scope baseline and initiate change control…" at bounding box center [189, 200] width 0 height 8
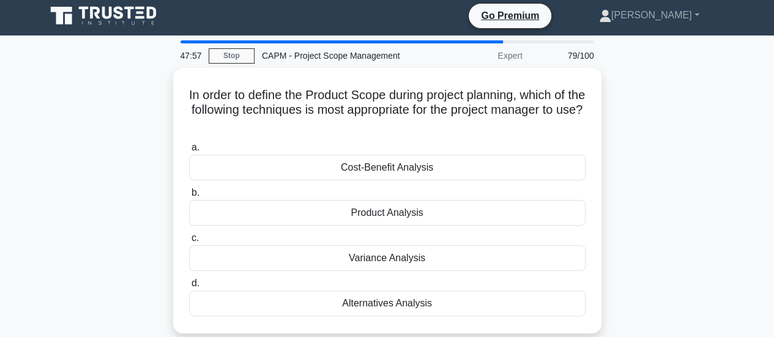
scroll to position [0, 0]
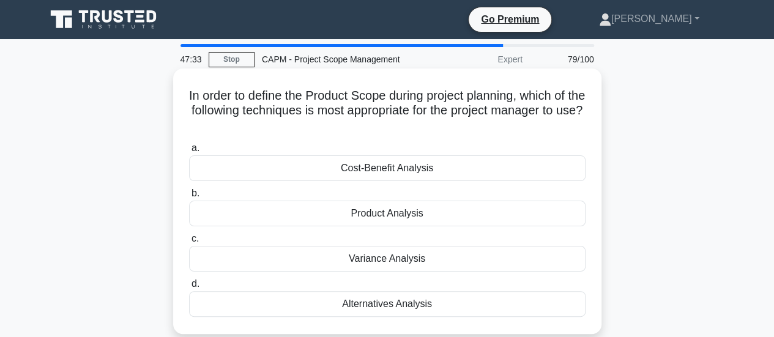
click at [513, 217] on div "Product Analysis" at bounding box center [387, 214] width 397 height 26
click at [189, 198] on input "b. Product Analysis" at bounding box center [189, 194] width 0 height 8
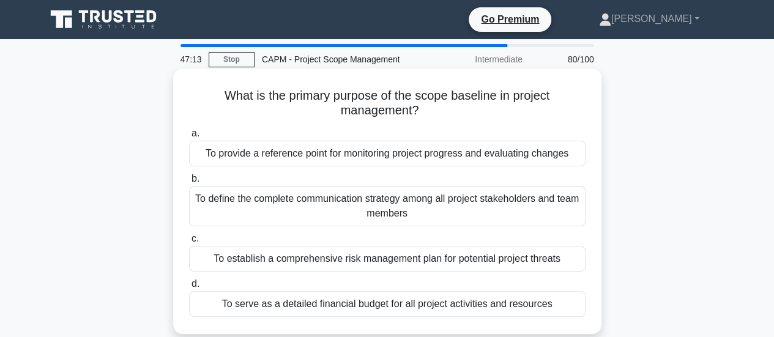
click at [499, 159] on div "To provide a reference point for monitoring project progress and evaluating cha…" at bounding box center [387, 154] width 397 height 26
click at [189, 138] on input "a. To provide a reference point for monitoring project progress and evaluating …" at bounding box center [189, 134] width 0 height 8
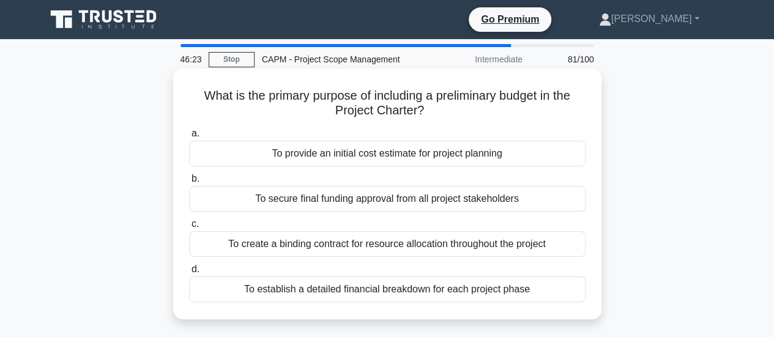
click at [434, 155] on div "To provide an initial cost estimate for project planning" at bounding box center [387, 154] width 397 height 26
click at [189, 138] on input "a. To provide an initial cost estimate for project planning" at bounding box center [189, 134] width 0 height 8
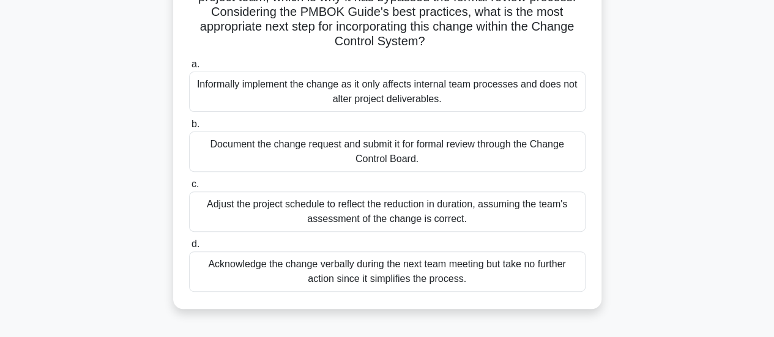
scroll to position [149, 0]
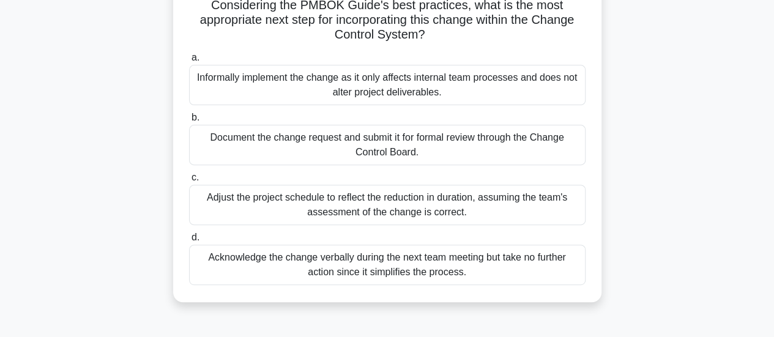
click at [423, 145] on div "Document the change request and submit it for formal review through the Change …" at bounding box center [387, 145] width 397 height 40
click at [189, 122] on input "b. Document the change request and submit it for formal review through the Chan…" at bounding box center [189, 118] width 0 height 8
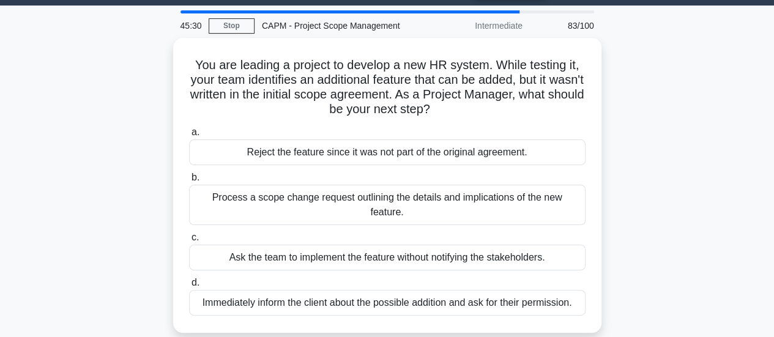
scroll to position [38, 0]
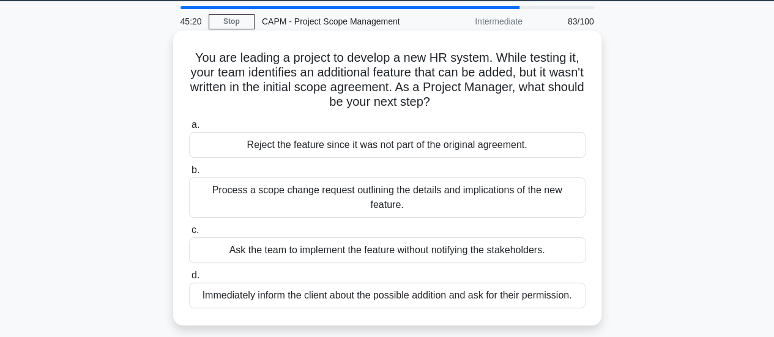
click at [463, 190] on div "Process a scope change request outlining the details and implications of the ne…" at bounding box center [387, 197] width 397 height 40
click at [189, 174] on input "b. Process a scope change request outlining the details and implications of the…" at bounding box center [189, 170] width 0 height 8
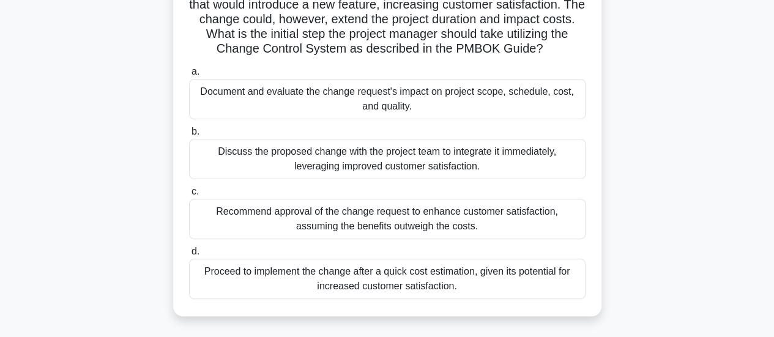
scroll to position [110, 0]
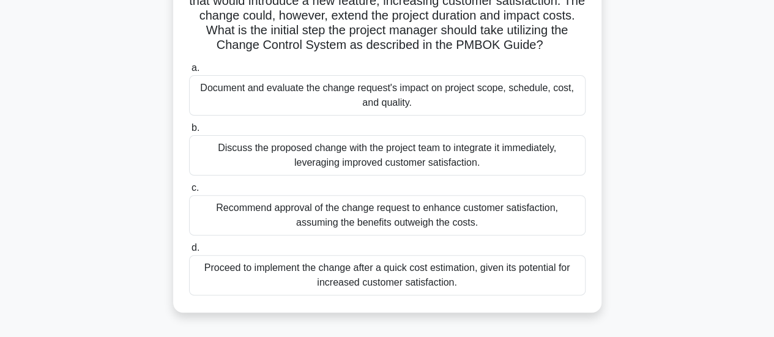
click at [420, 99] on div "Document and evaluate the change request's impact on project scope, schedule, c…" at bounding box center [387, 95] width 397 height 40
click at [189, 72] on input "a. Document and evaluate the change request's impact on project scope, schedule…" at bounding box center [189, 68] width 0 height 8
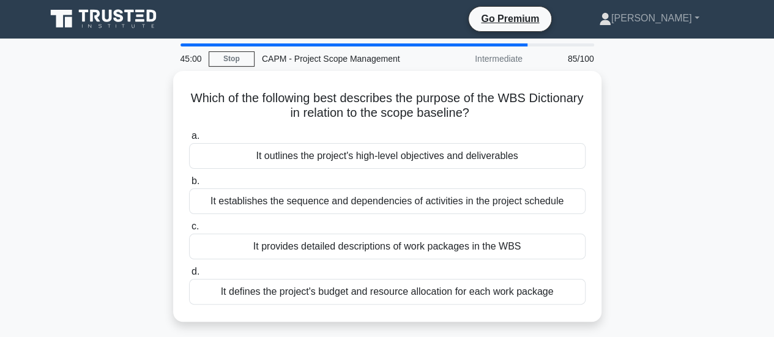
scroll to position [0, 0]
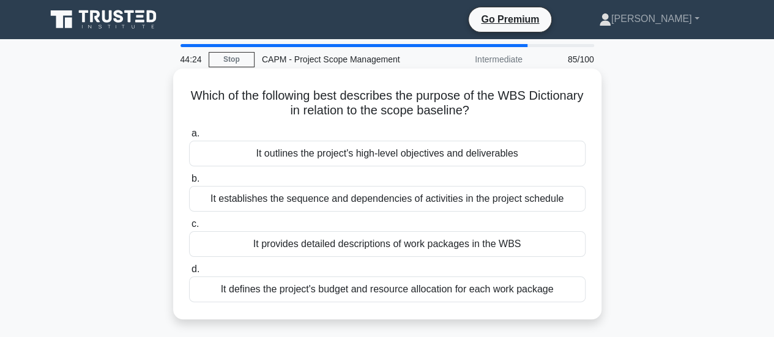
click at [527, 196] on div "It establishes the sequence and dependencies of activities in the project sched…" at bounding box center [387, 199] width 397 height 26
click at [189, 183] on input "b. It establishes the sequence and dependencies of activities in the project sc…" at bounding box center [189, 179] width 0 height 8
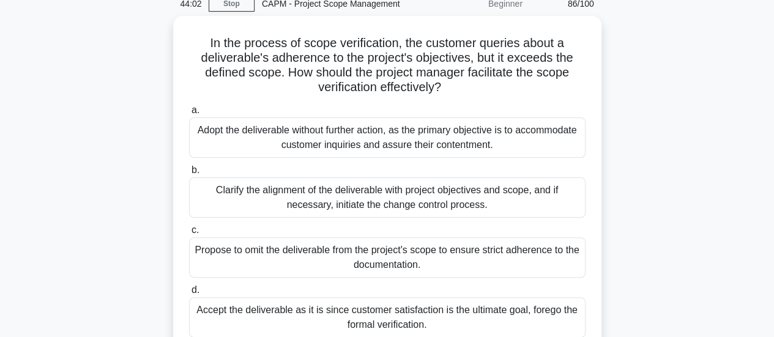
scroll to position [65, 0]
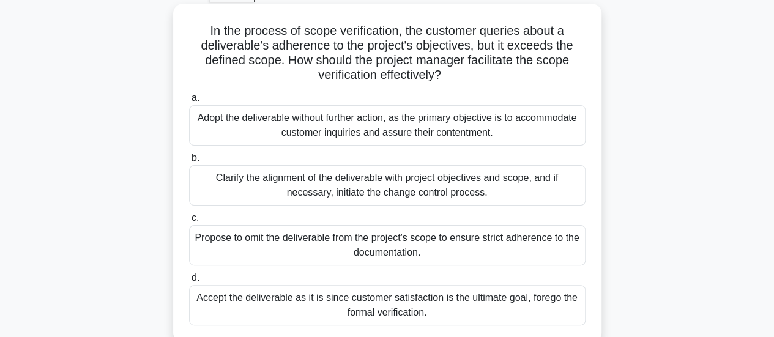
click at [417, 185] on div "Clarify the alignment of the deliverable with project objectives and scope, and…" at bounding box center [387, 185] width 397 height 40
click at [189, 162] on input "b. Clarify the alignment of the deliverable with project objectives and scope, …" at bounding box center [189, 158] width 0 height 8
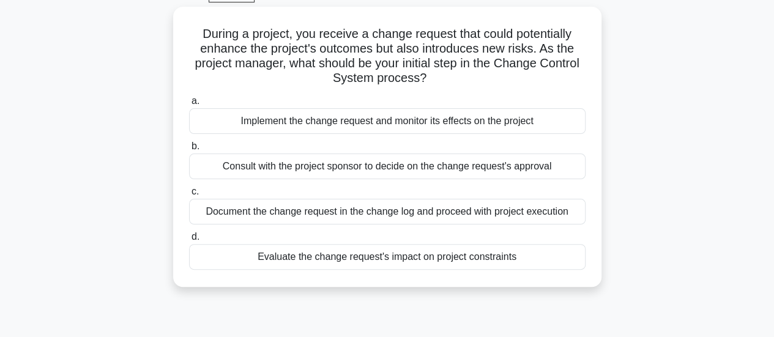
scroll to position [0, 0]
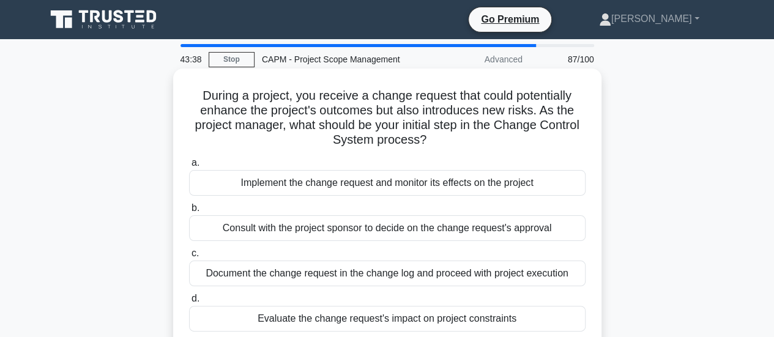
click at [386, 319] on div "Evaluate the change request's impact on project constraints" at bounding box center [387, 319] width 397 height 26
click at [189, 303] on input "d. Evaluate the change request's impact on project constraints" at bounding box center [189, 299] width 0 height 8
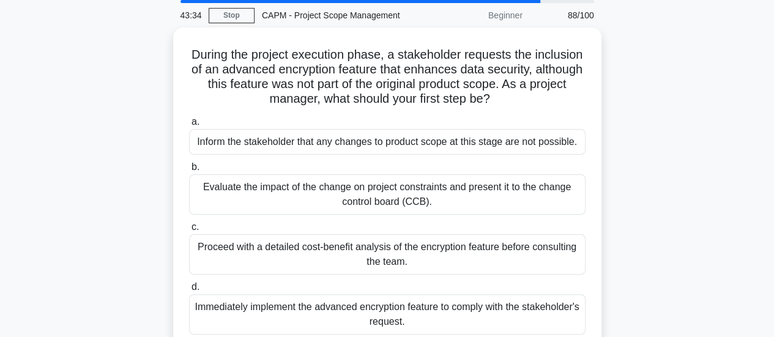
scroll to position [45, 0]
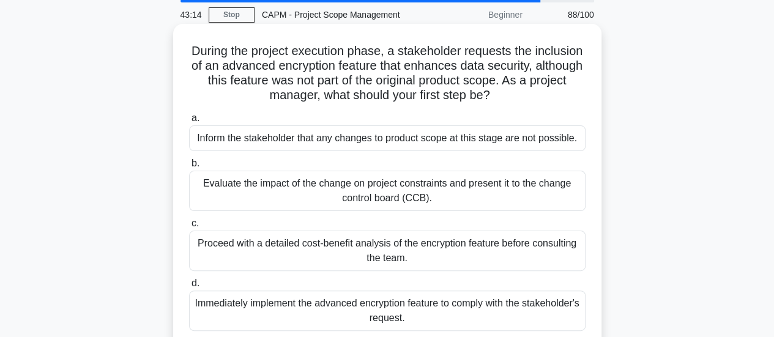
click at [503, 185] on div "Evaluate the impact of the change on project constraints and present it to the …" at bounding box center [387, 191] width 397 height 40
click at [189, 168] on input "b. Evaluate the impact of the change on project constraints and present it to t…" at bounding box center [189, 164] width 0 height 8
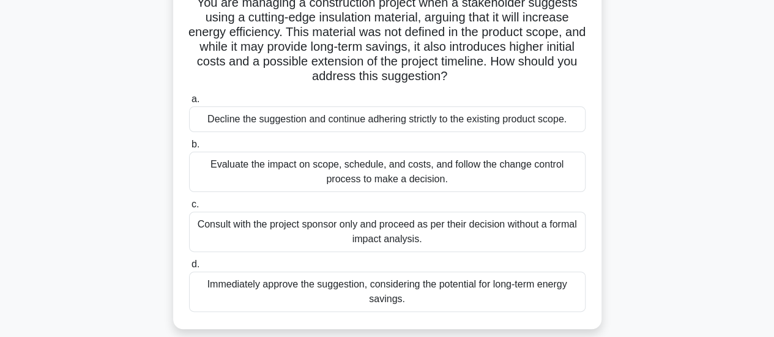
scroll to position [110, 0]
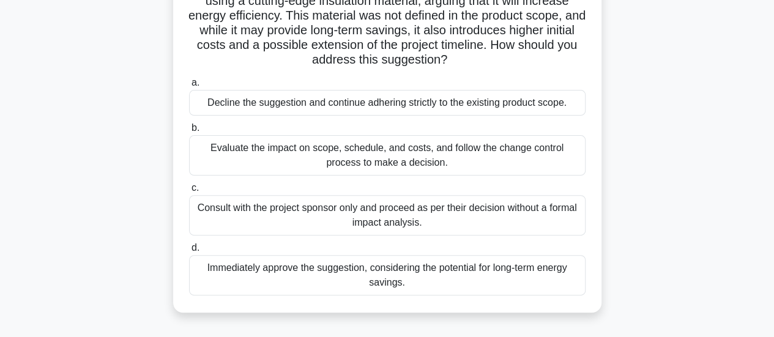
click at [496, 152] on div "Evaluate the impact on scope, schedule, and costs, and follow the change contro…" at bounding box center [387, 155] width 397 height 40
click at [189, 132] on input "b. Evaluate the impact on scope, schedule, and costs, and follow the change con…" at bounding box center [189, 128] width 0 height 8
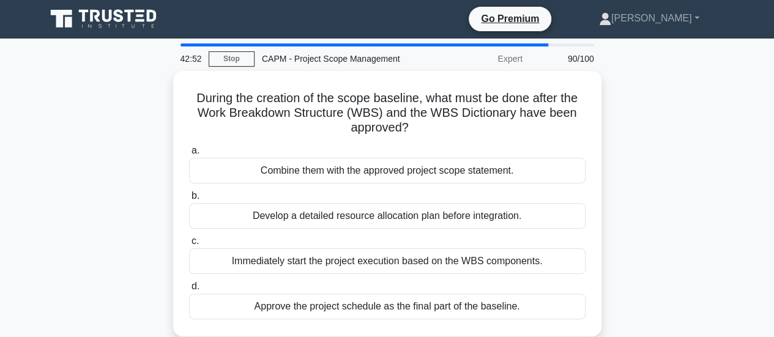
scroll to position [0, 0]
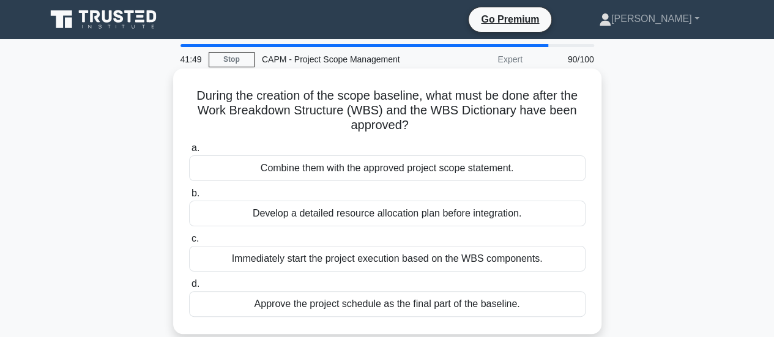
click at [497, 174] on div "Combine them with the approved project scope statement." at bounding box center [387, 168] width 397 height 26
click at [189, 152] on input "a. Combine them with the approved project scope statement." at bounding box center [189, 148] width 0 height 8
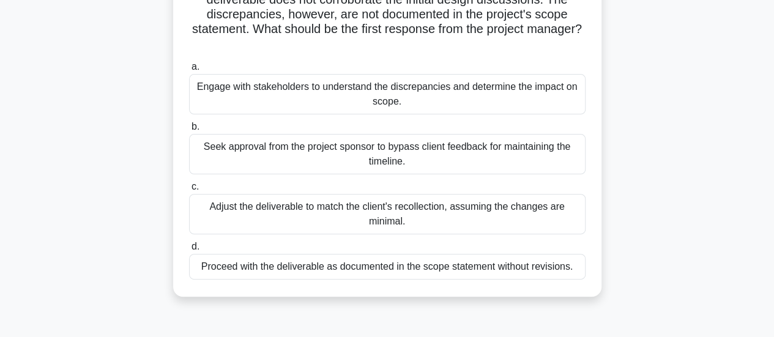
scroll to position [116, 0]
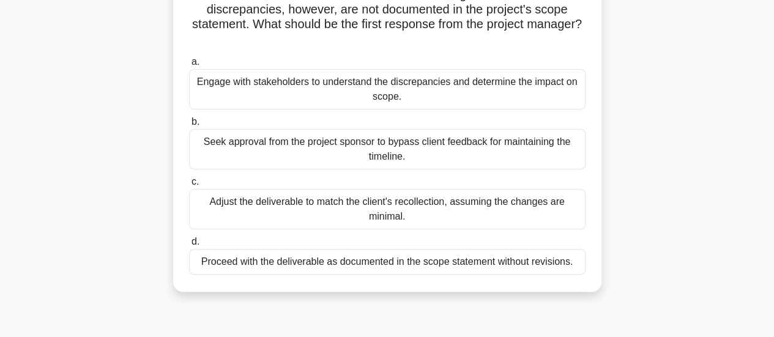
click at [545, 96] on div "Engage with stakeholders to understand the discrepancies and determine the impa…" at bounding box center [387, 89] width 397 height 40
click at [189, 66] on input "a. Engage with stakeholders to understand the discrepancies and determine the i…" at bounding box center [189, 62] width 0 height 8
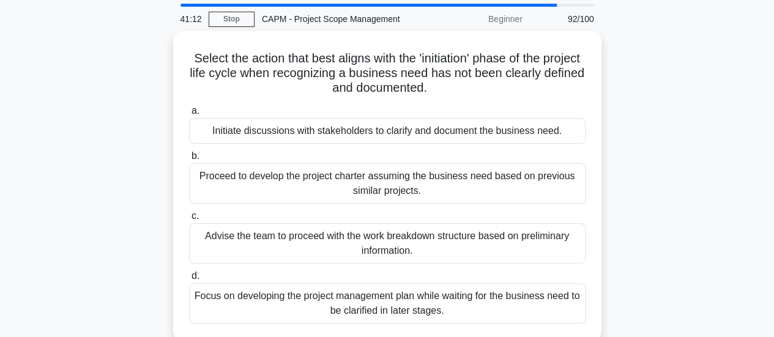
scroll to position [42, 0]
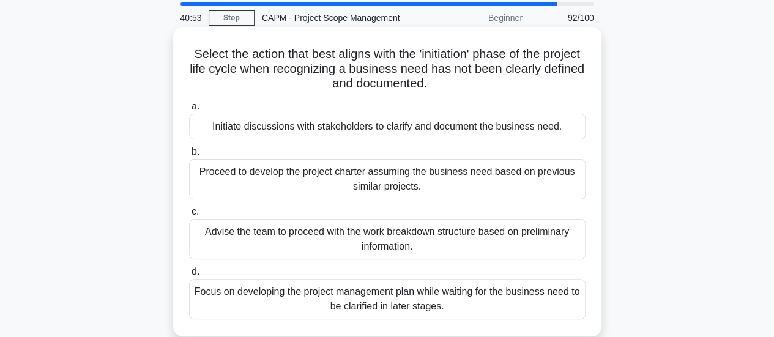
click at [502, 135] on div "Initiate discussions with stakeholders to clarify and document the business nee…" at bounding box center [387, 127] width 397 height 26
click at [189, 111] on input "a. Initiate discussions with stakeholders to clarify and document the business …" at bounding box center [189, 107] width 0 height 8
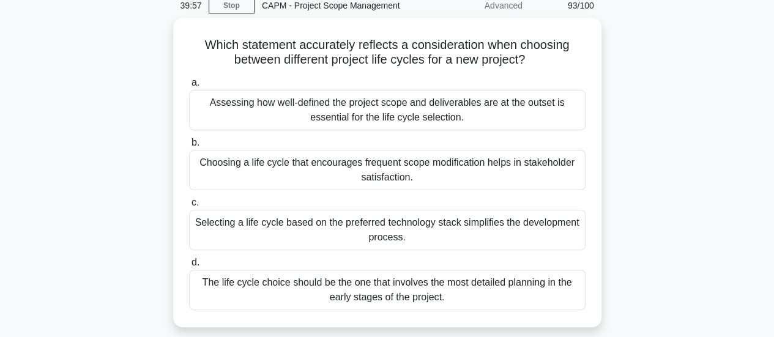
scroll to position [55, 0]
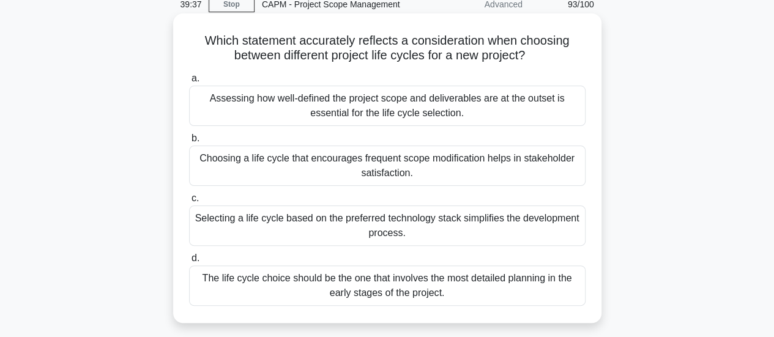
click at [462, 115] on div "Assessing how well-defined the project scope and deliverables are at the outset…" at bounding box center [387, 106] width 397 height 40
click at [189, 83] on input "a. Assessing how well-defined the project scope and deliverables are at the out…" at bounding box center [189, 79] width 0 height 8
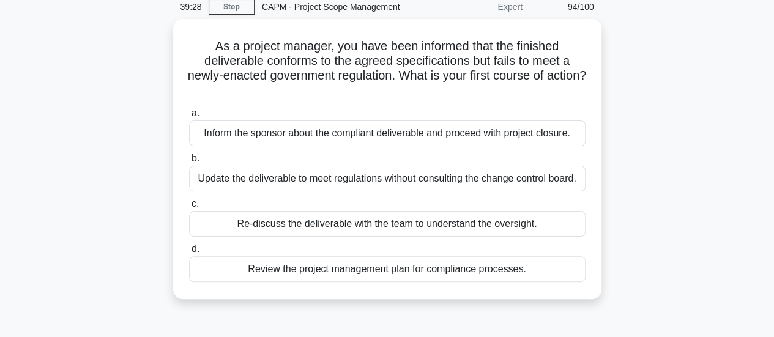
scroll to position [53, 0]
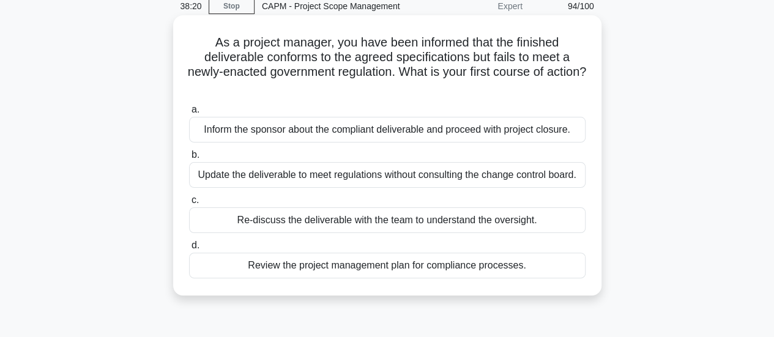
click at [397, 222] on div "Re-discuss the deliverable with the team to understand the oversight." at bounding box center [387, 220] width 397 height 26
click at [189, 204] on input "c. Re-discuss the deliverable with the team to understand the oversight." at bounding box center [189, 200] width 0 height 8
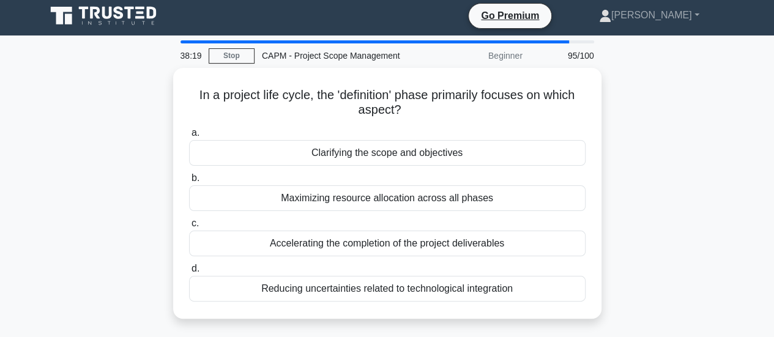
scroll to position [0, 0]
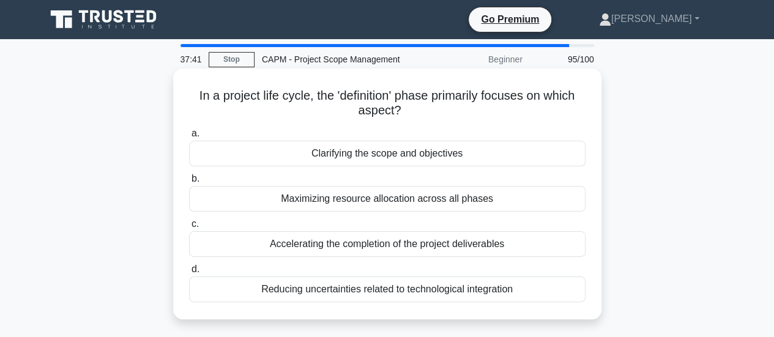
click at [363, 159] on div "Clarifying the scope and objectives" at bounding box center [387, 154] width 397 height 26
click at [189, 138] on input "a. Clarifying the scope and objectives" at bounding box center [189, 134] width 0 height 8
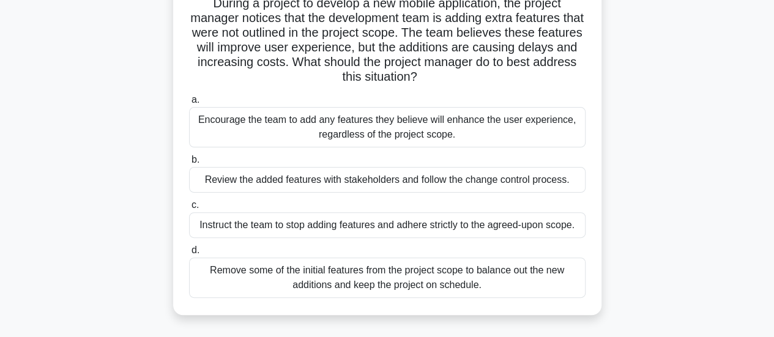
scroll to position [96, 0]
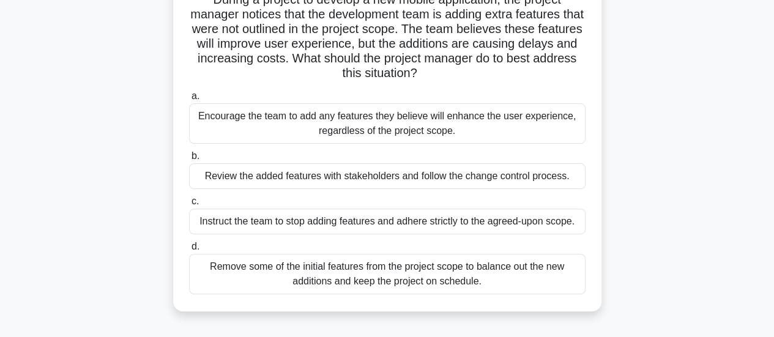
click at [442, 179] on div "Review the added features with stakeholders and follow the change control proce…" at bounding box center [387, 176] width 397 height 26
click at [189, 160] on input "b. Review the added features with stakeholders and follow the change control pr…" at bounding box center [189, 156] width 0 height 8
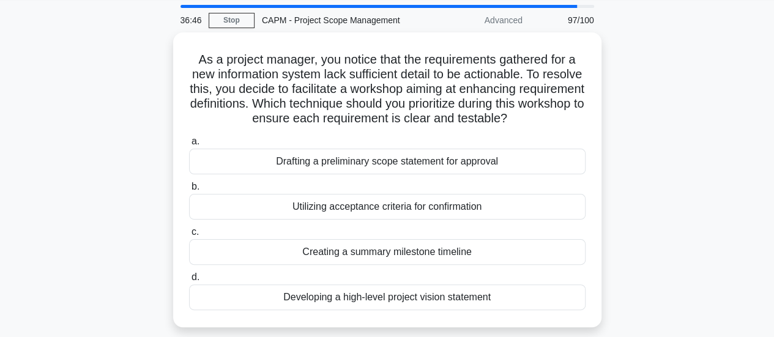
scroll to position [42, 0]
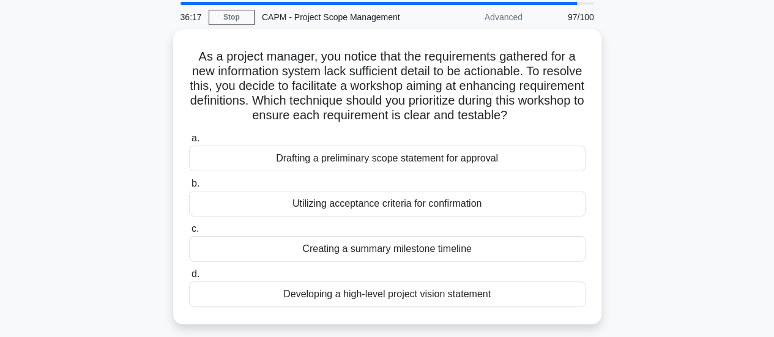
click at [666, 53] on div "As a project manager, you notice that the requirements gathered for a new infor…" at bounding box center [388, 184] width 698 height 310
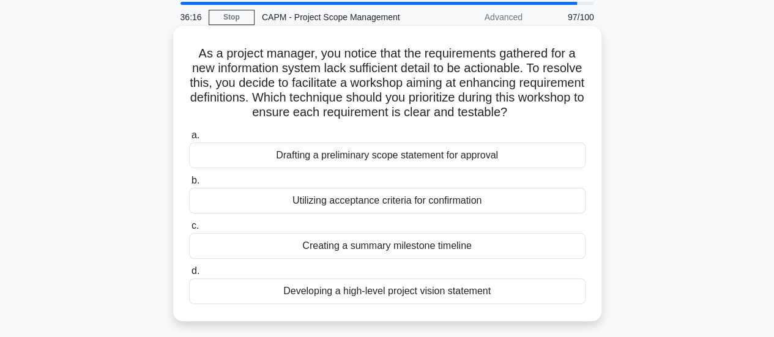
click at [348, 203] on div "Utilizing acceptance criteria for confirmation" at bounding box center [387, 201] width 397 height 26
click at [189, 185] on input "b. Utilizing acceptance criteria for confirmation" at bounding box center [189, 181] width 0 height 8
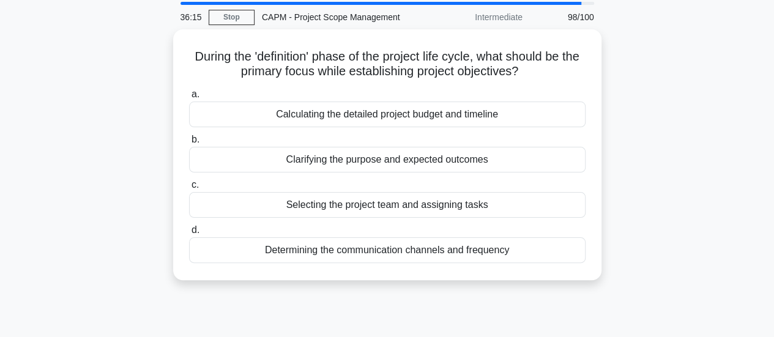
scroll to position [0, 0]
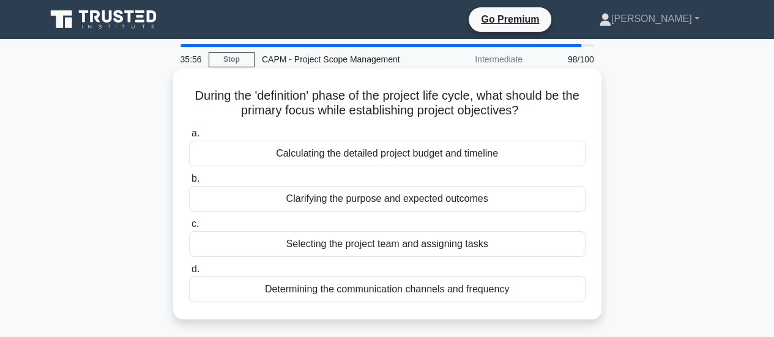
click at [373, 203] on div "Clarifying the purpose and expected outcomes" at bounding box center [387, 199] width 397 height 26
click at [189, 183] on input "b. Clarifying the purpose and expected outcomes" at bounding box center [189, 179] width 0 height 8
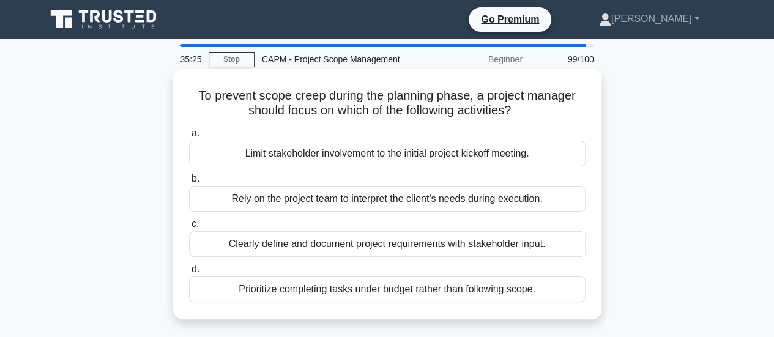
click at [337, 247] on div "Clearly define and document project requirements with stakeholder input." at bounding box center [387, 244] width 397 height 26
click at [189, 228] on input "c. Clearly define and document project requirements with stakeholder input." at bounding box center [189, 224] width 0 height 8
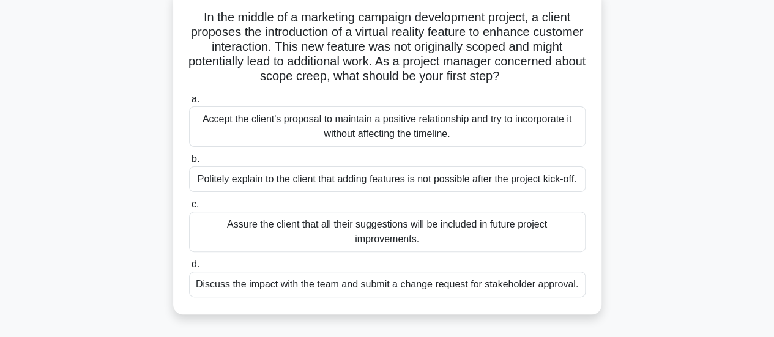
scroll to position [83, 0]
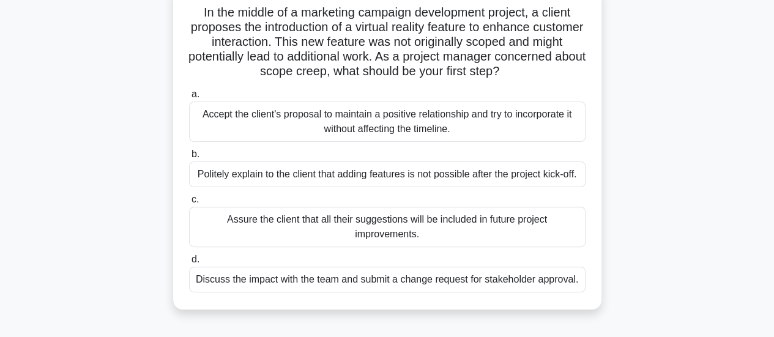
click at [488, 281] on div "Discuss the impact with the team and submit a change request for stakeholder ap…" at bounding box center [387, 280] width 397 height 26
click at [189, 264] on input "d. Discuss the impact with the team and submit a change request for stakeholder…" at bounding box center [189, 260] width 0 height 8
